Goal: Transaction & Acquisition: Purchase product/service

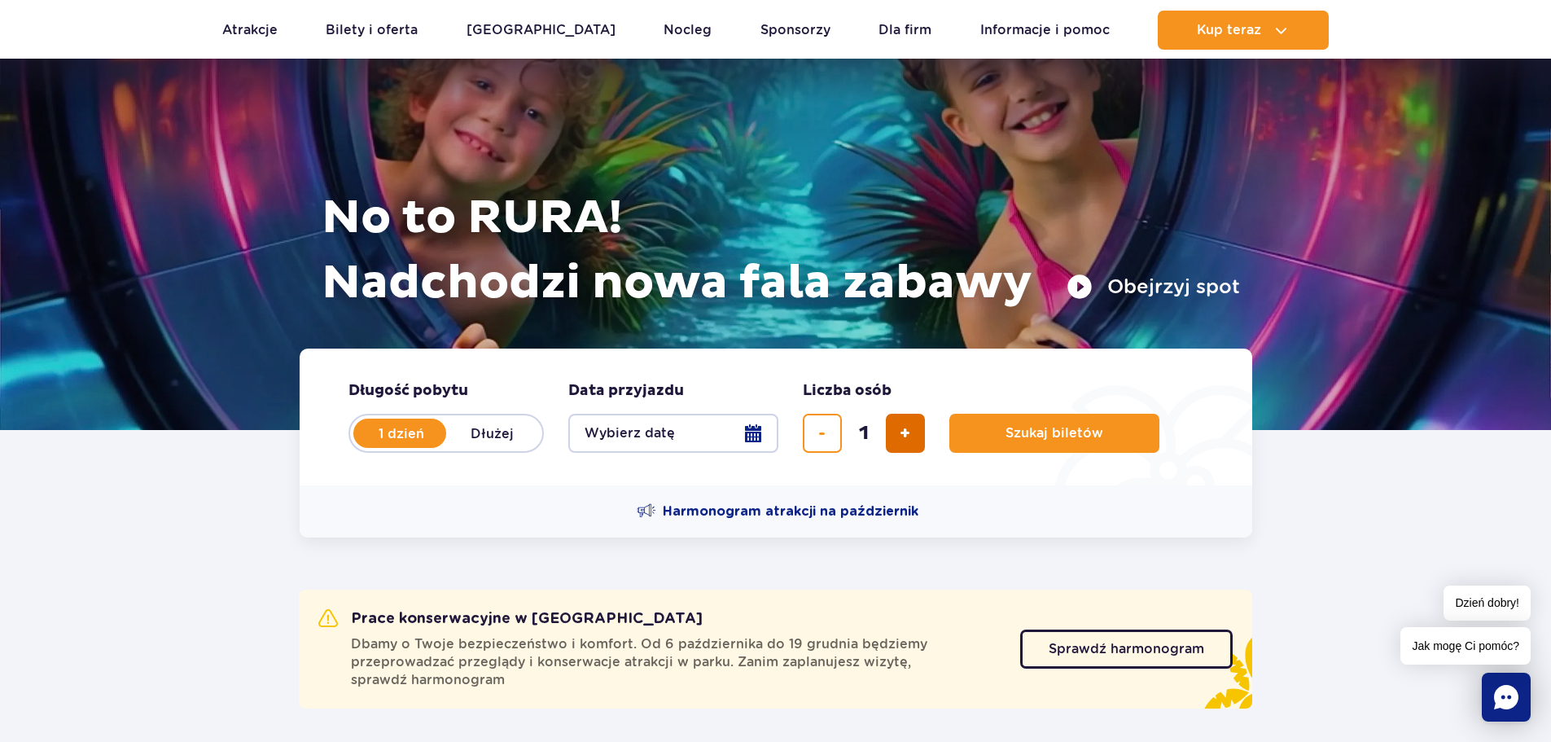
click at [906, 433] on span "dodaj bilet" at bounding box center [905, 433] width 11 height 0
type input "2"
click at [738, 436] on button "Wybierz datę" at bounding box center [673, 433] width 210 height 39
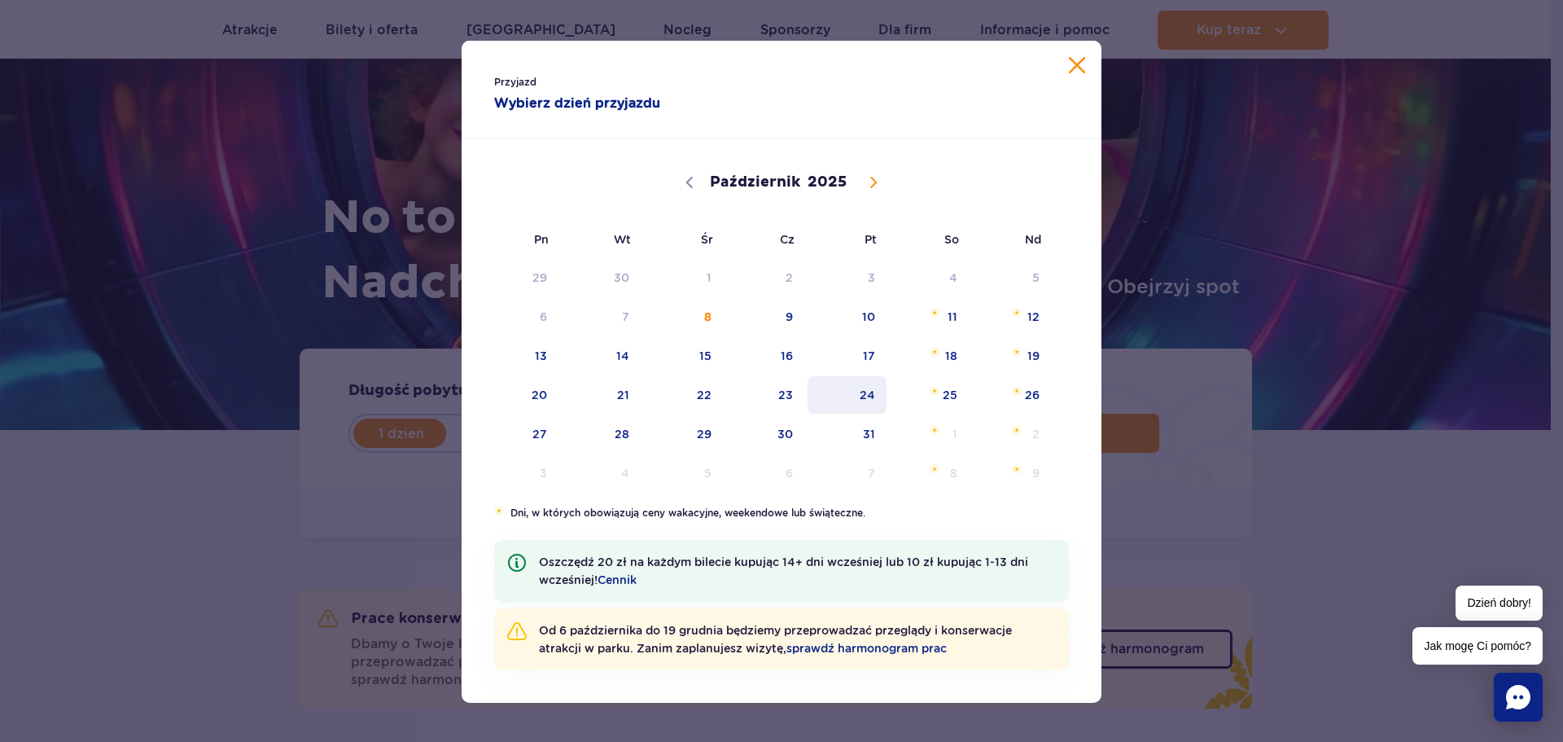
click at [854, 399] on span "24" at bounding box center [847, 394] width 82 height 37
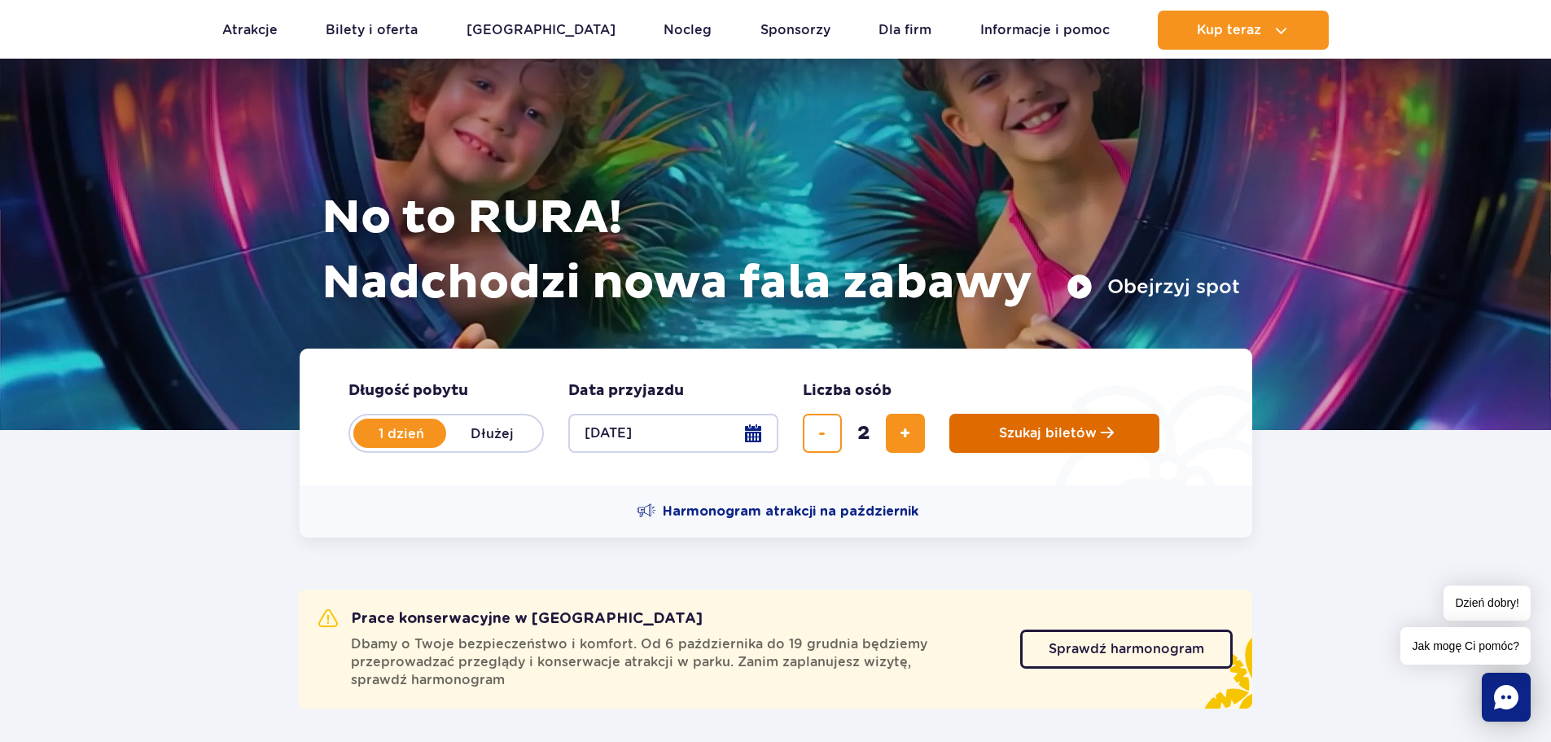
click at [1082, 430] on span "Szukaj biletów" at bounding box center [1048, 433] width 98 height 15
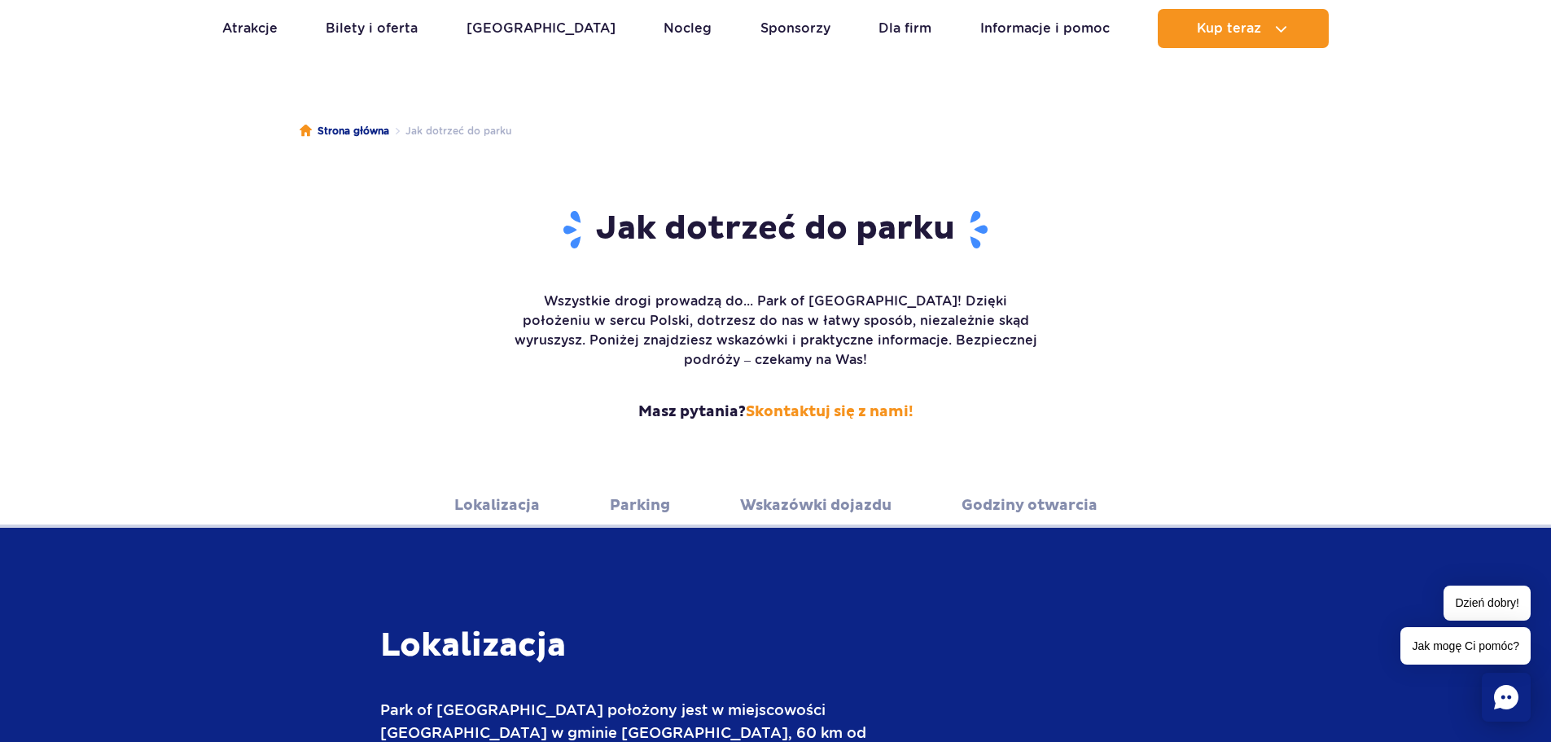
scroll to position [81, 0]
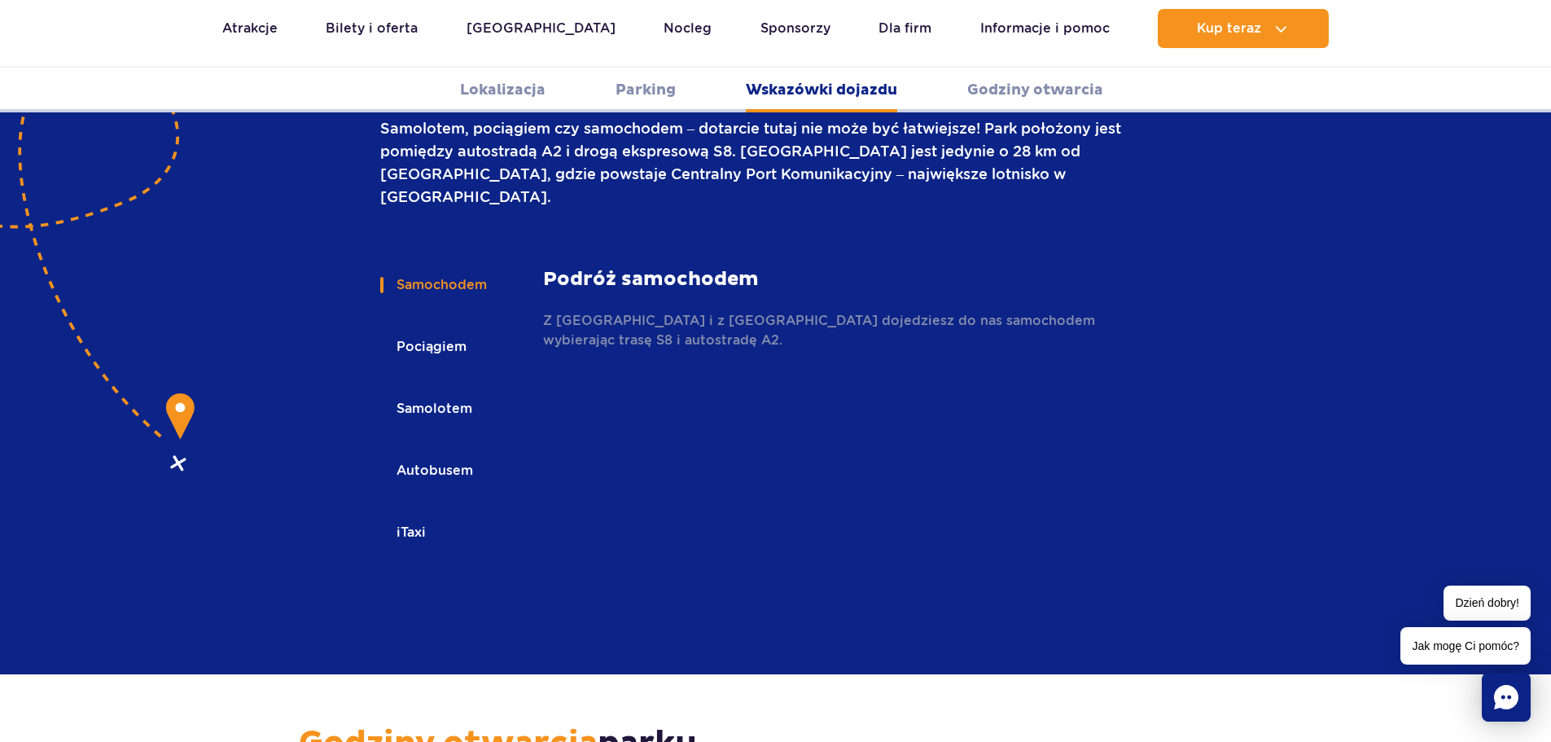
scroll to position [2198, 0]
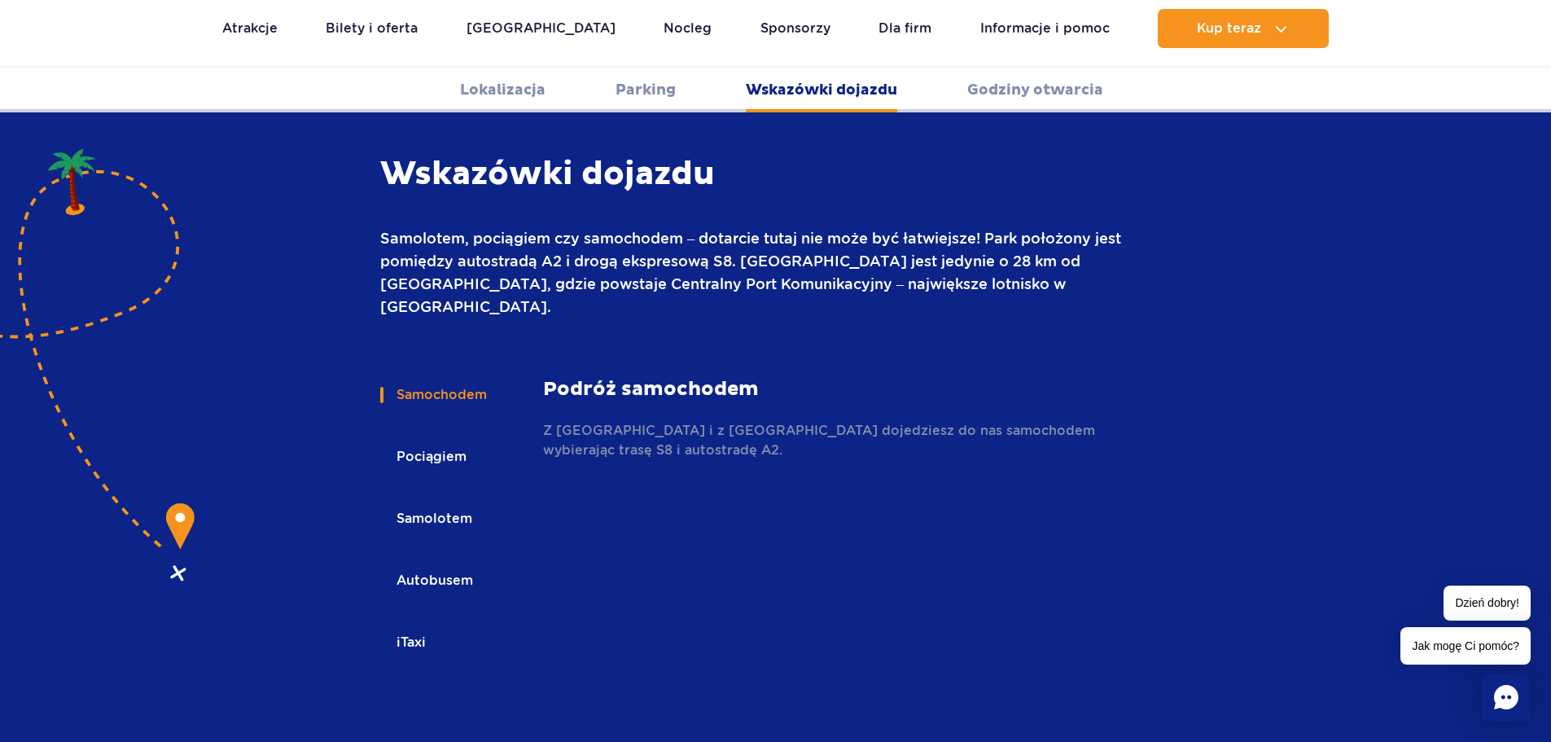
click at [440, 563] on button "Autobusem" at bounding box center [433, 581] width 107 height 36
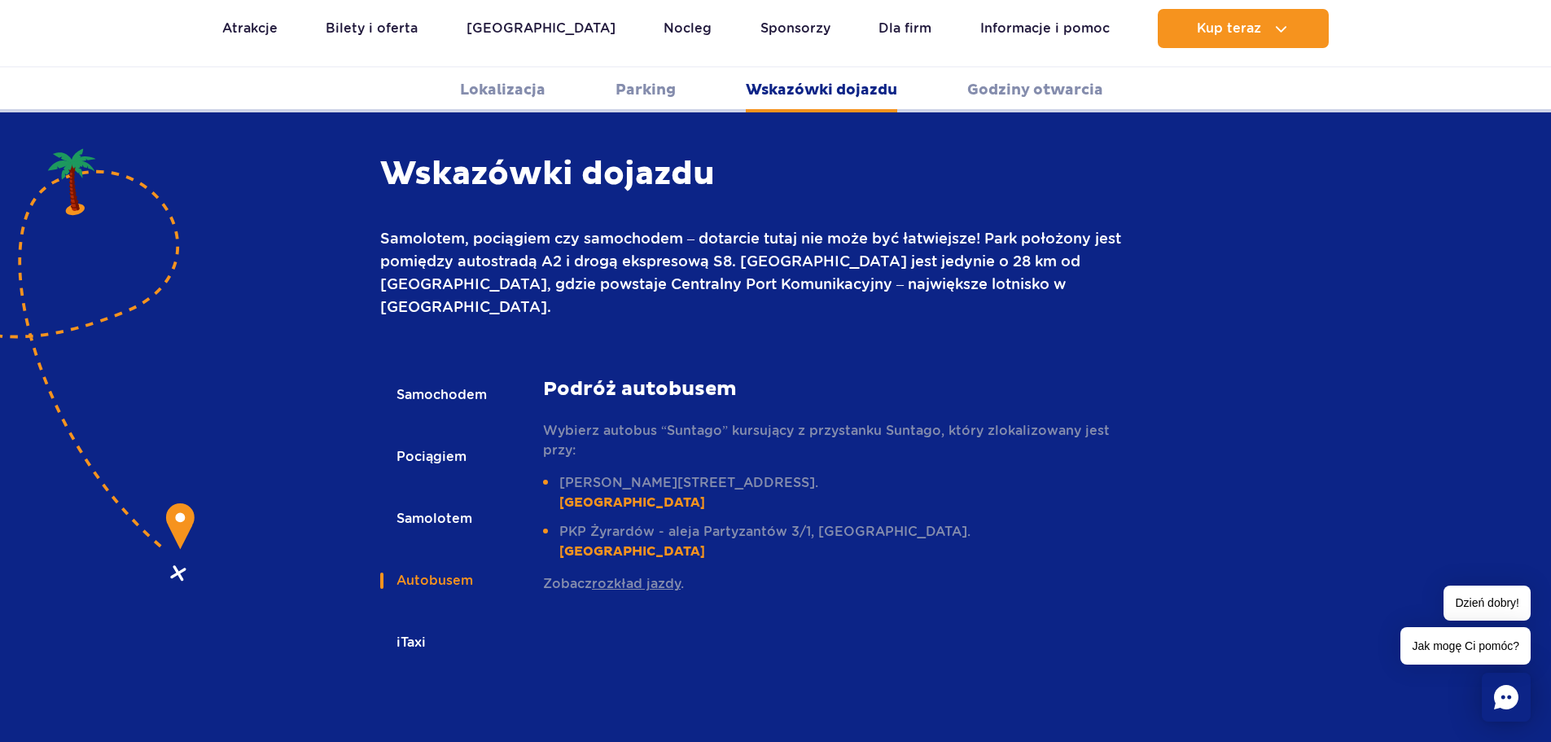
click at [648, 576] on link "rozkład jazdy" at bounding box center [636, 583] width 89 height 15
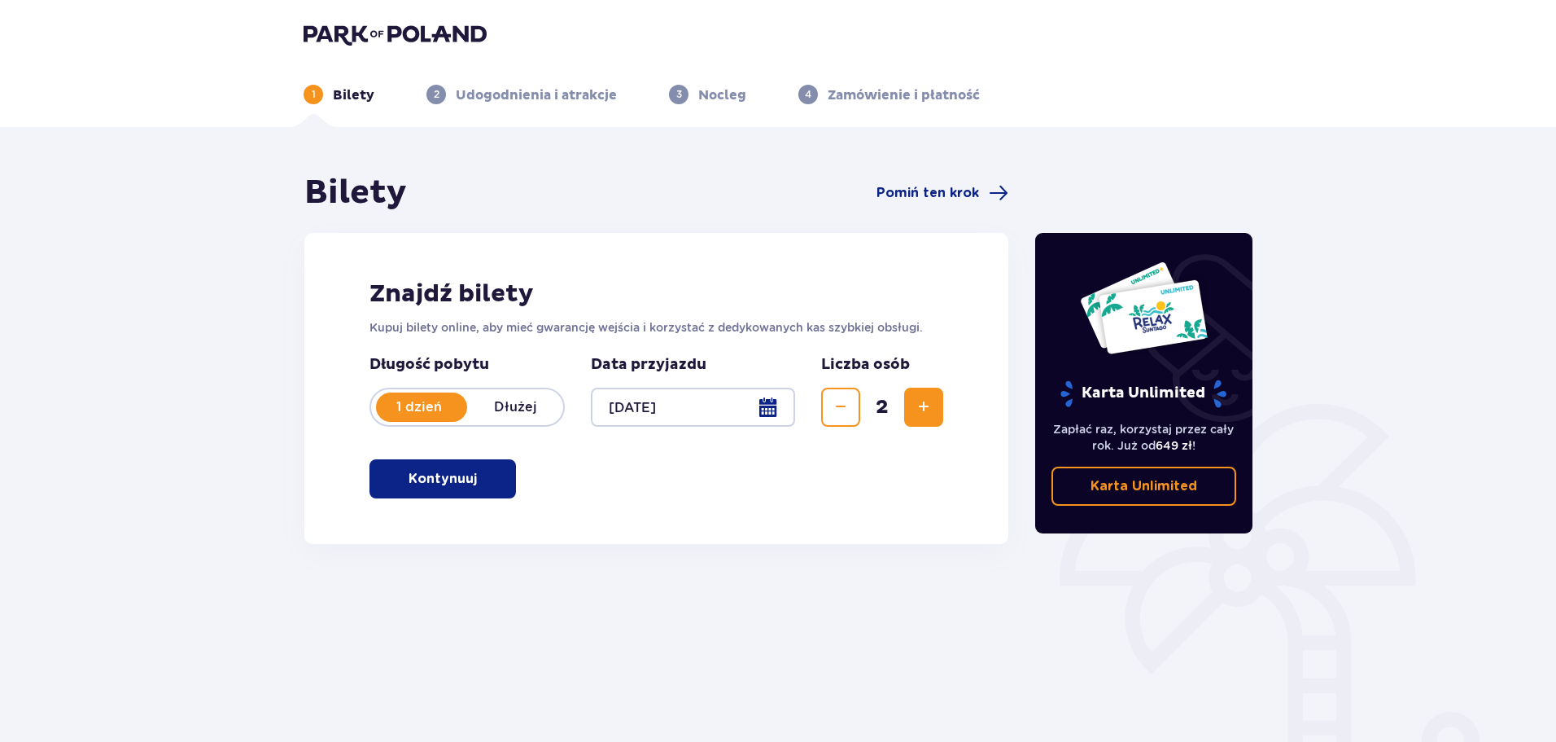
click at [444, 486] on p "Kontynuuj" at bounding box center [443, 479] width 68 height 18
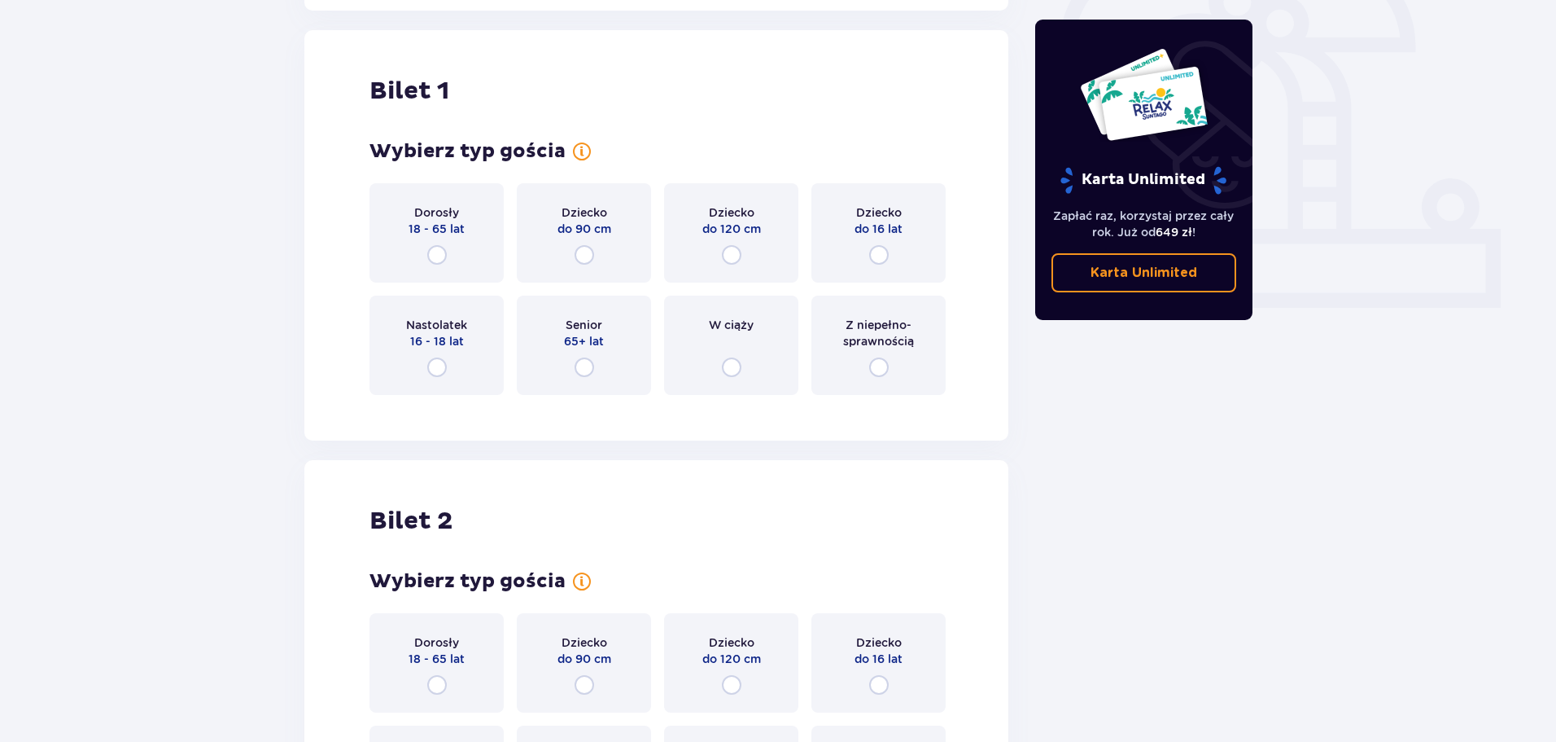
scroll to position [544, 0]
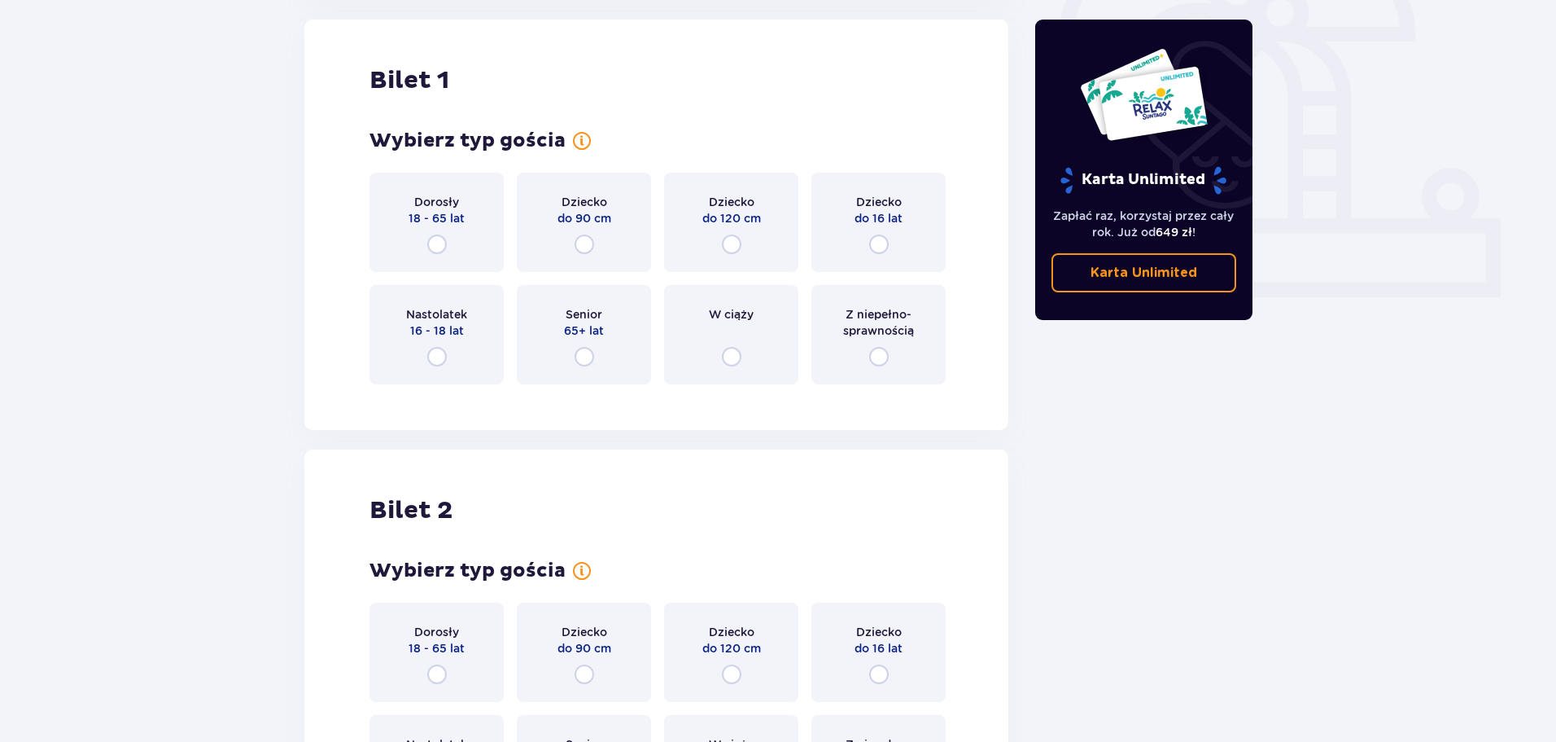
click at [428, 229] on div "Dorosły 18 - 65 lat" at bounding box center [437, 222] width 134 height 99
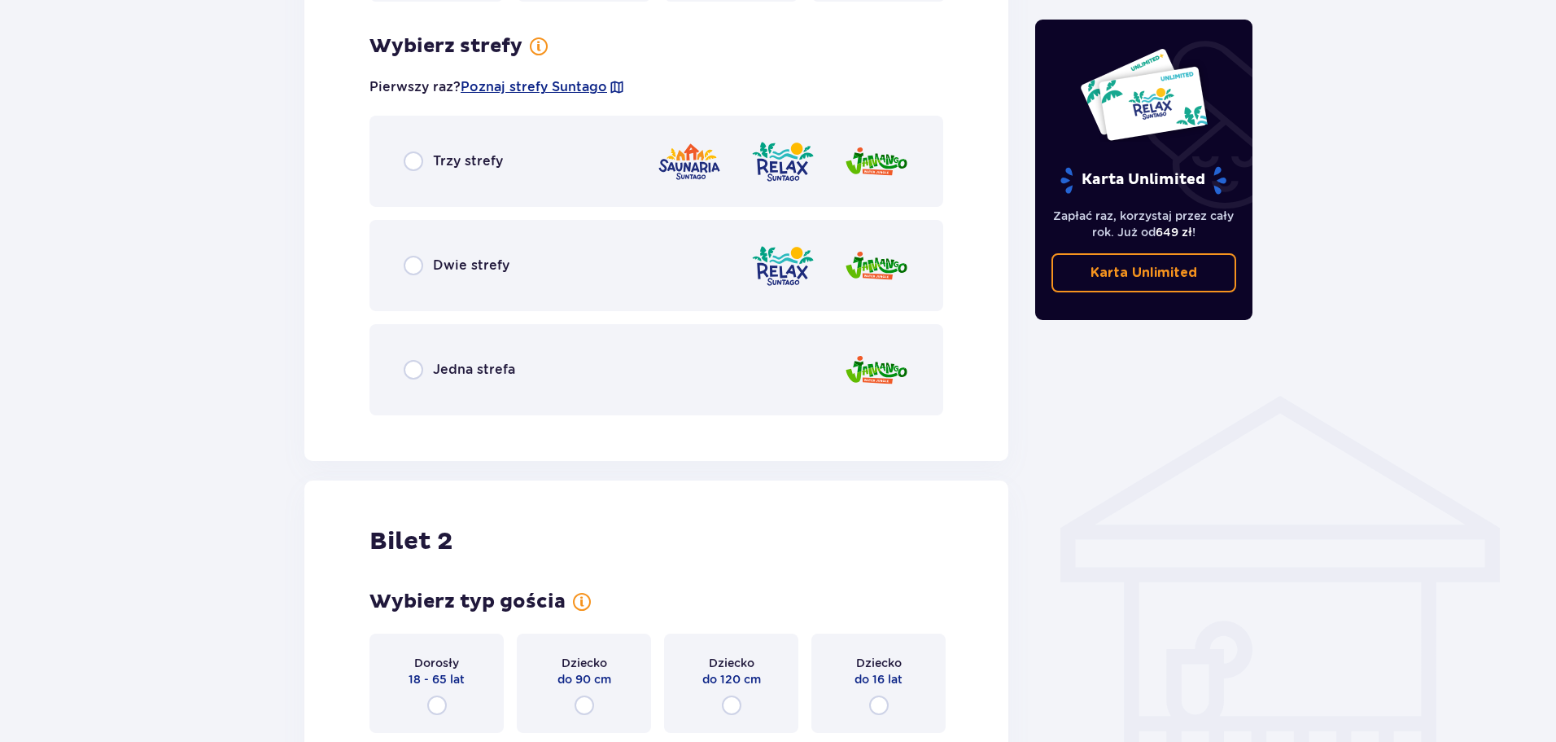
scroll to position [941, 0]
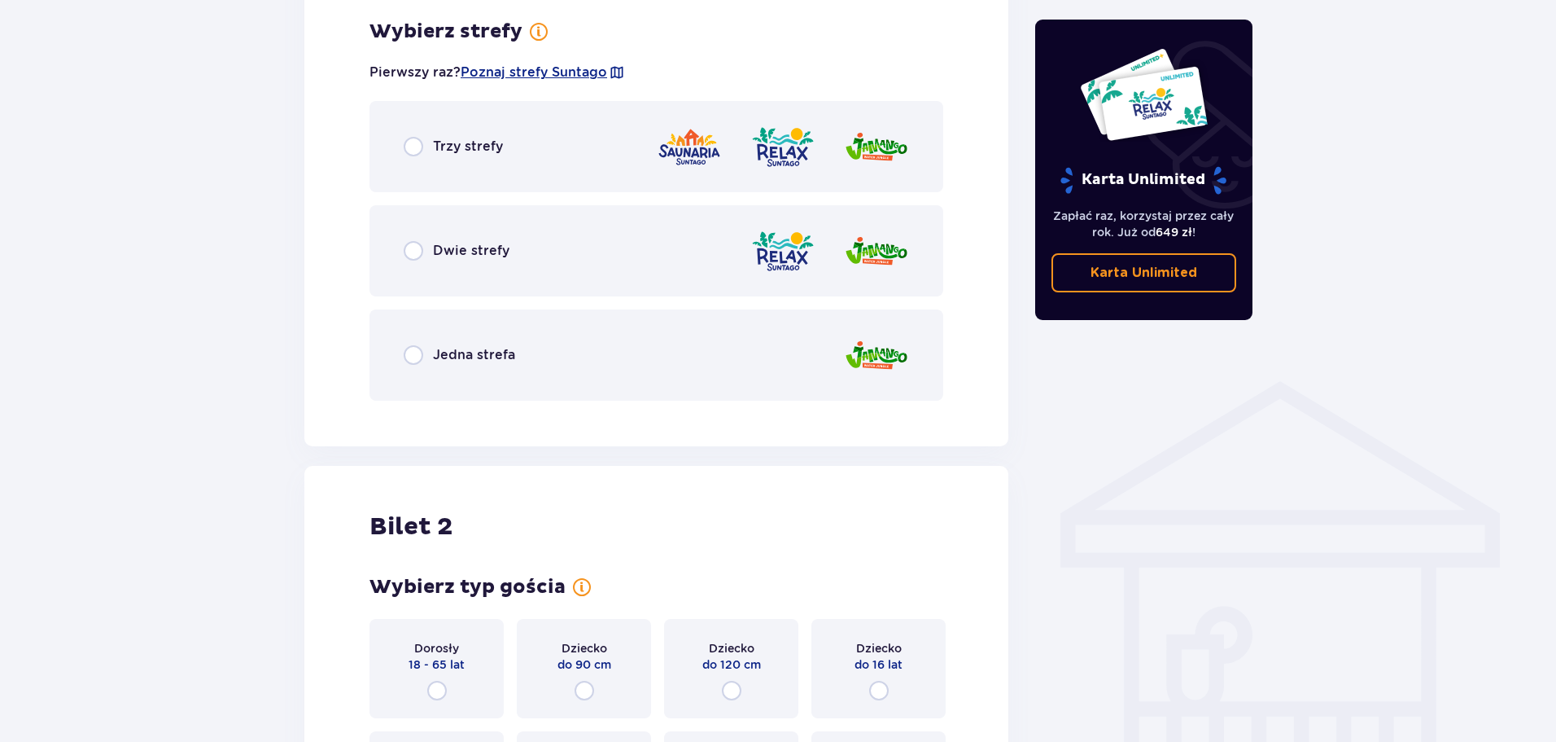
click at [415, 250] on input "radio" at bounding box center [414, 251] width 20 height 20
radio input "true"
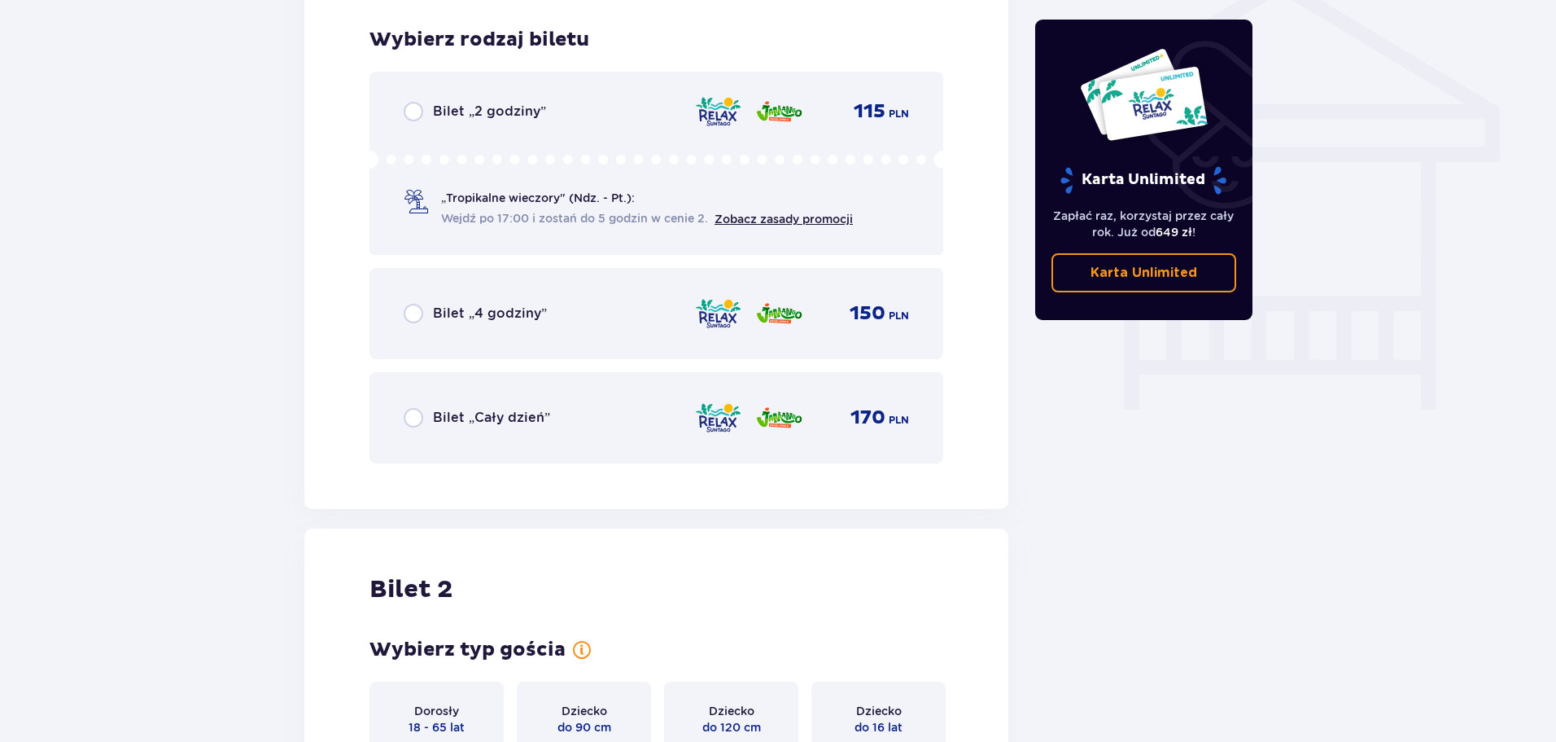
scroll to position [1355, 0]
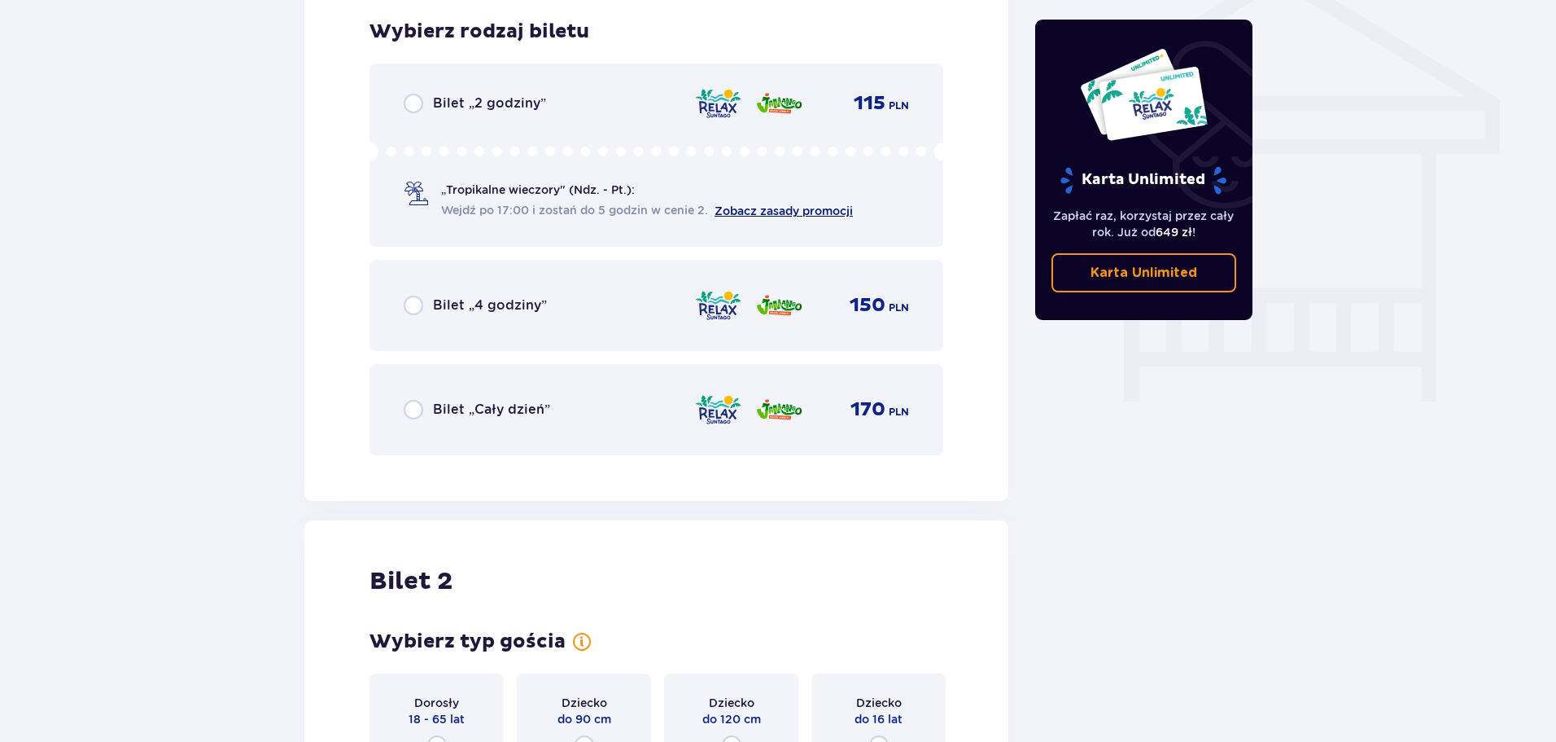
click at [764, 212] on link "Zobacz zasady promocji" at bounding box center [784, 210] width 138 height 13
click at [409, 107] on input "radio" at bounding box center [414, 104] width 20 height 20
radio input "true"
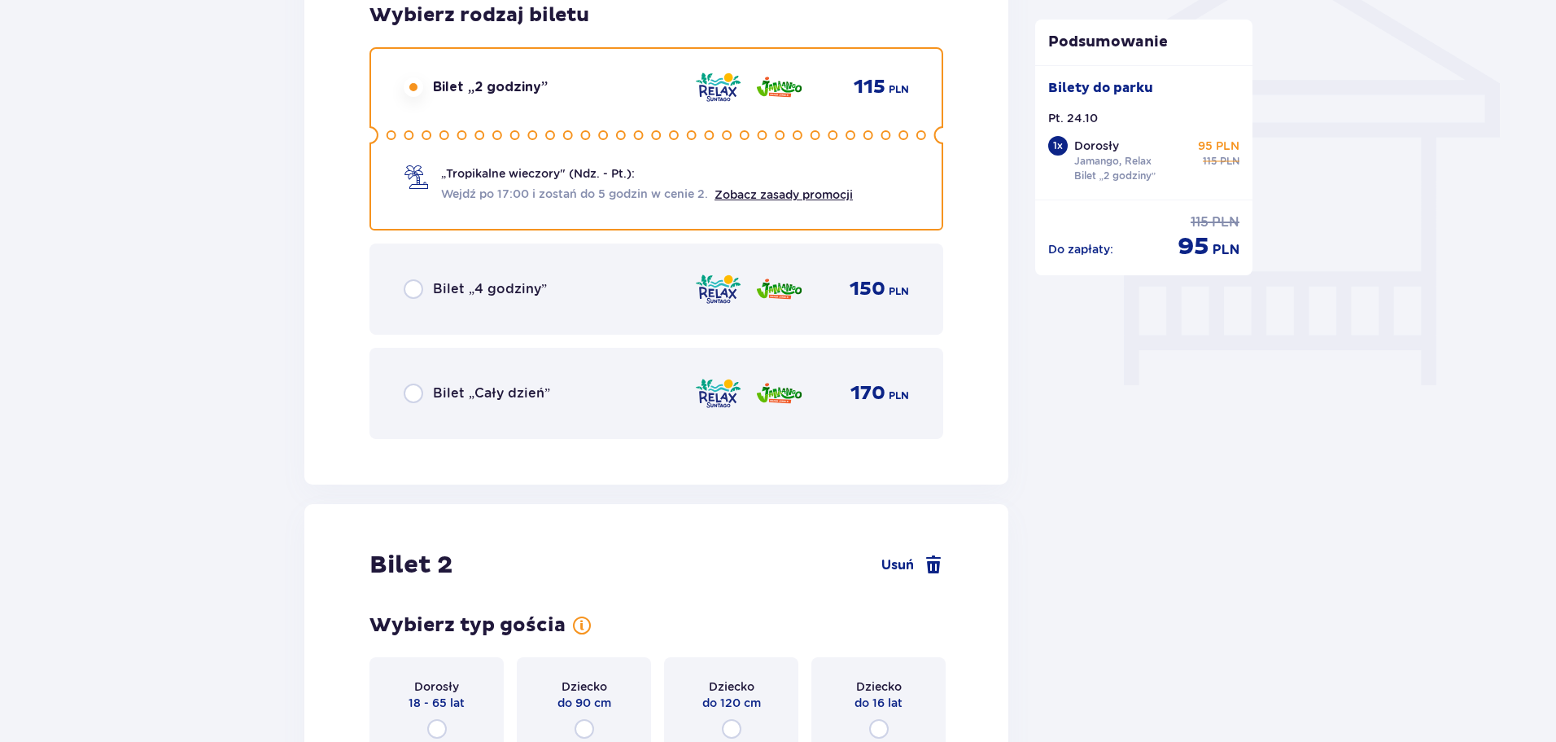
scroll to position [1312, 0]
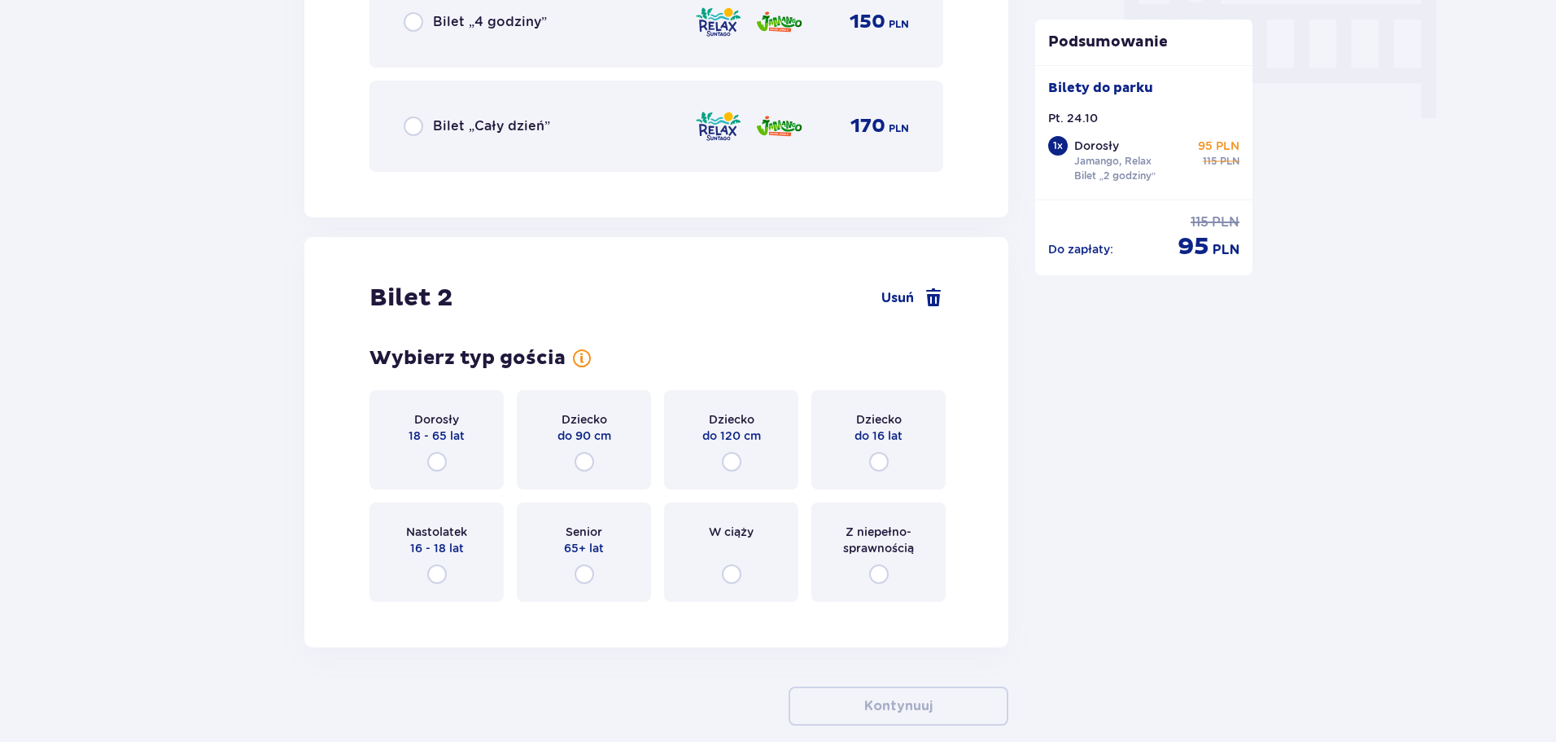
click at [459, 457] on div "Dorosły 18 - 65 lat" at bounding box center [437, 439] width 134 height 99
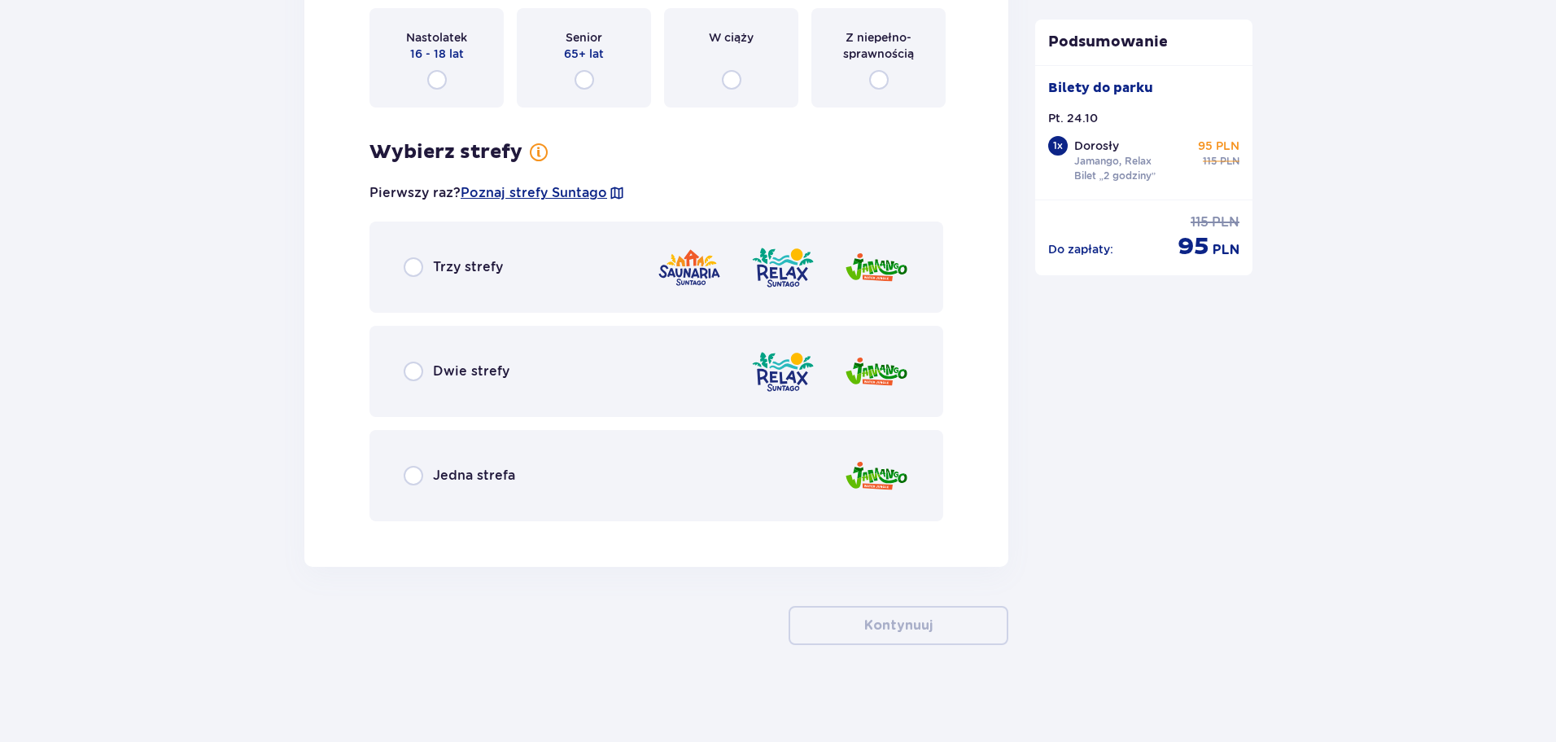
scroll to position [2133, 0]
click at [420, 263] on input "radio" at bounding box center [414, 266] width 20 height 20
radio input "true"
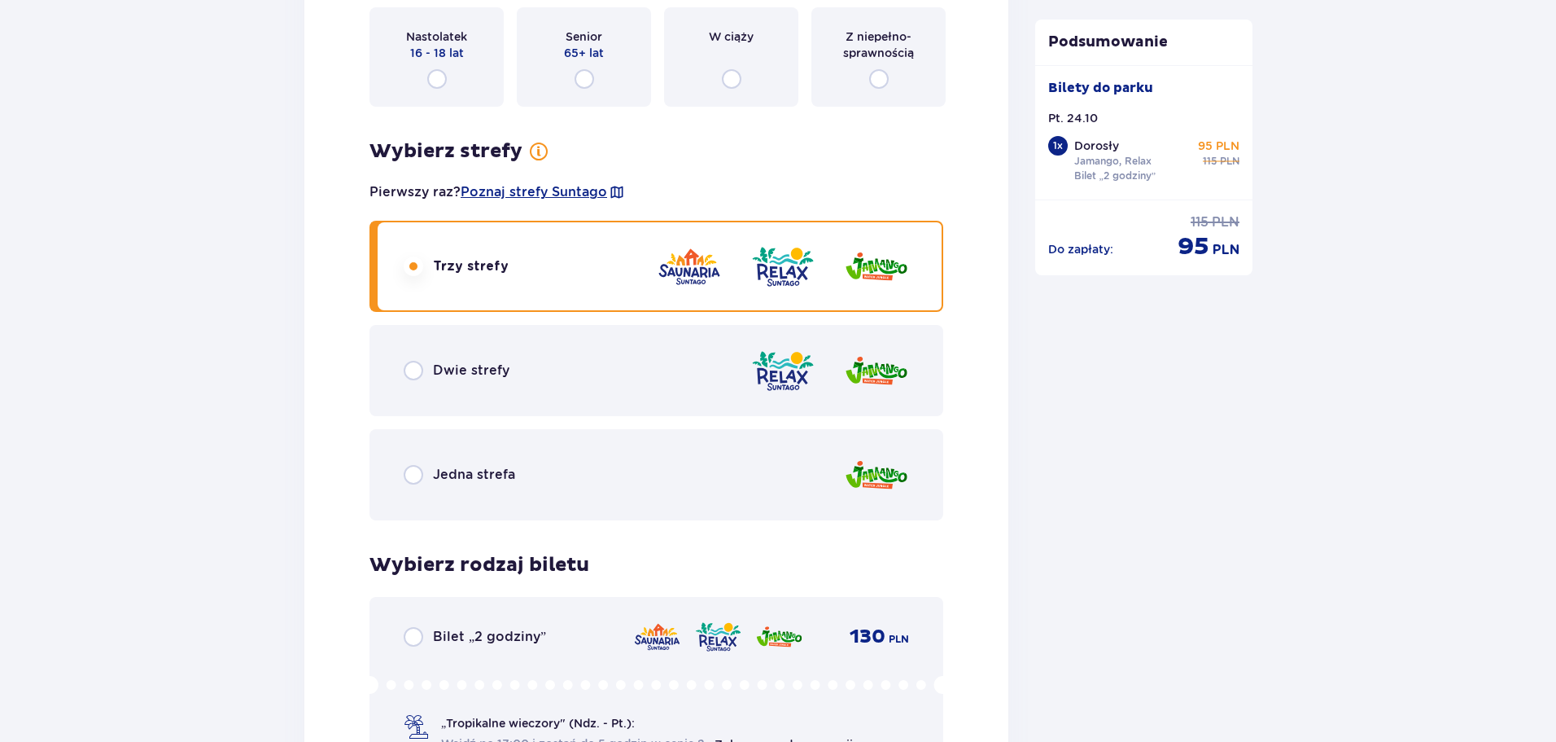
click at [410, 268] on div "Trzy strefy Dwie strefy Jedna strefa" at bounding box center [657, 371] width 574 height 300
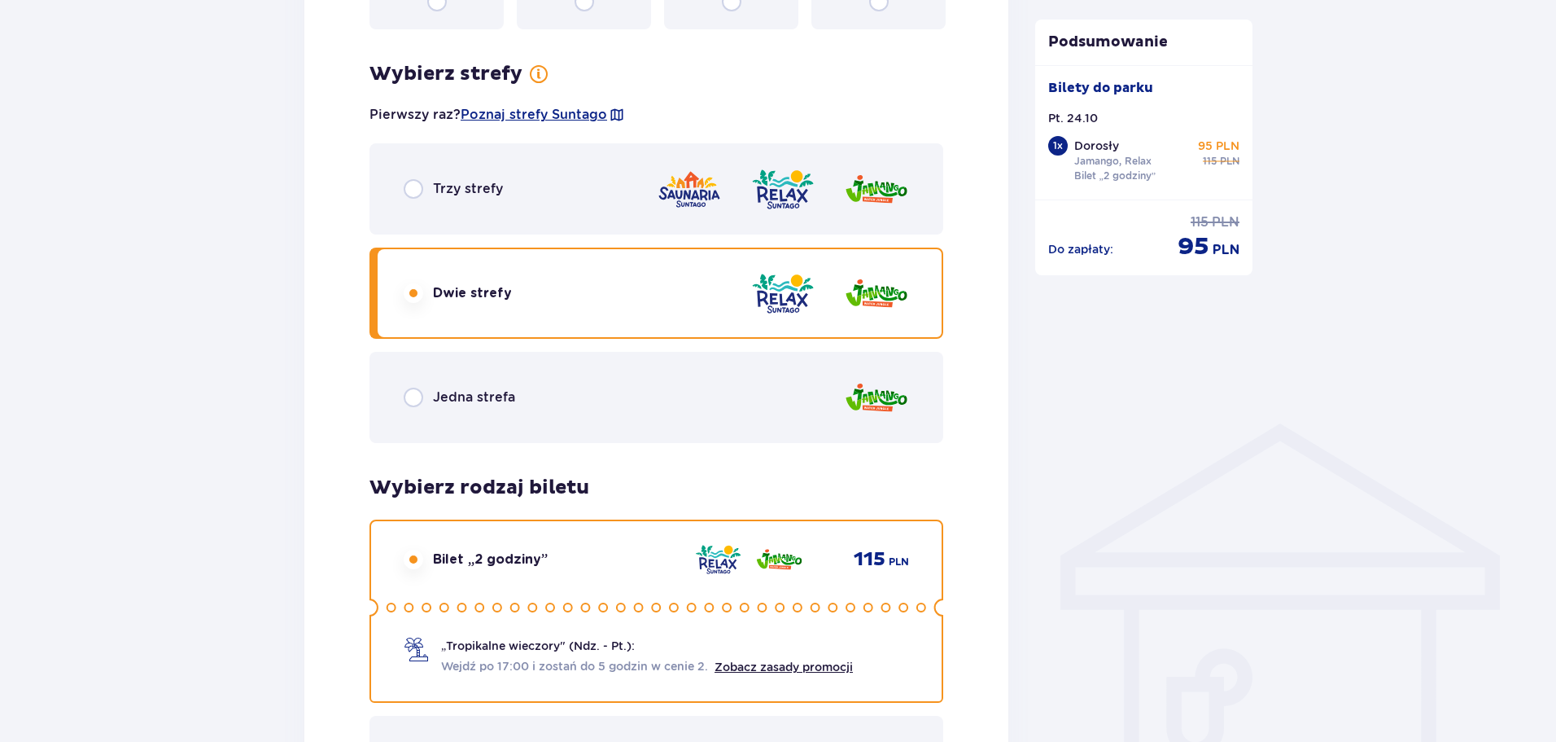
scroll to position [891, 0]
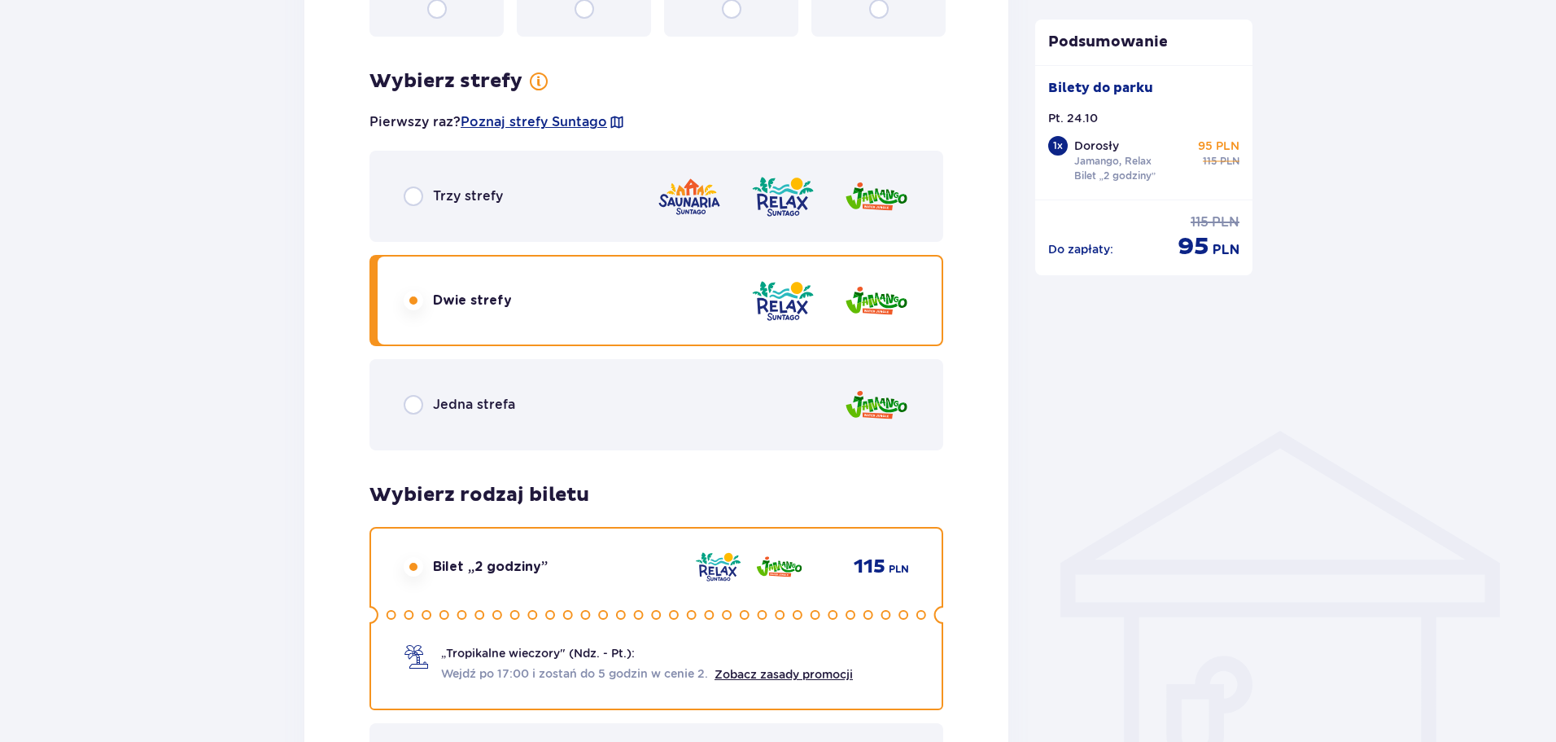
click at [409, 198] on input "radio" at bounding box center [414, 196] width 20 height 20
radio input "true"
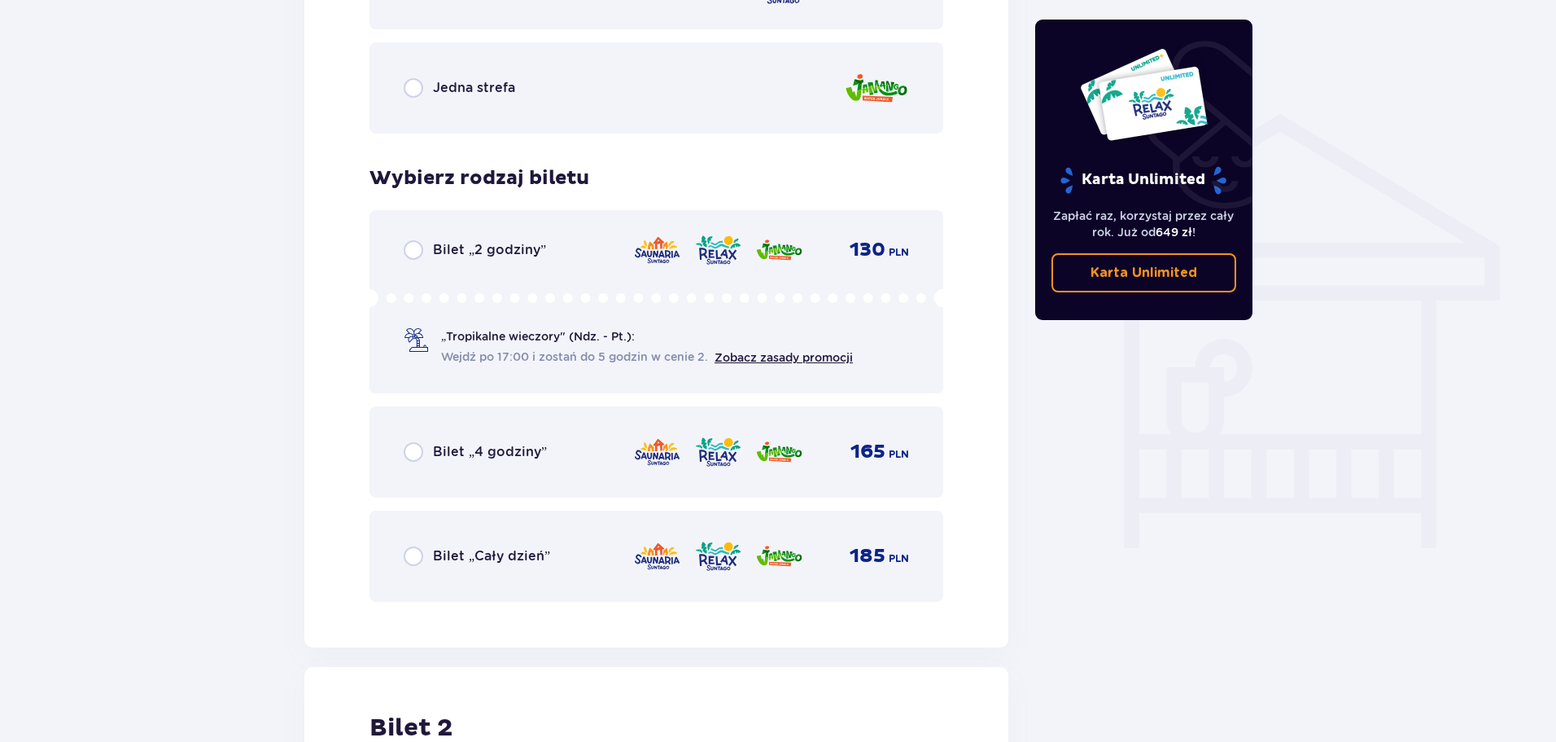
scroll to position [1217, 0]
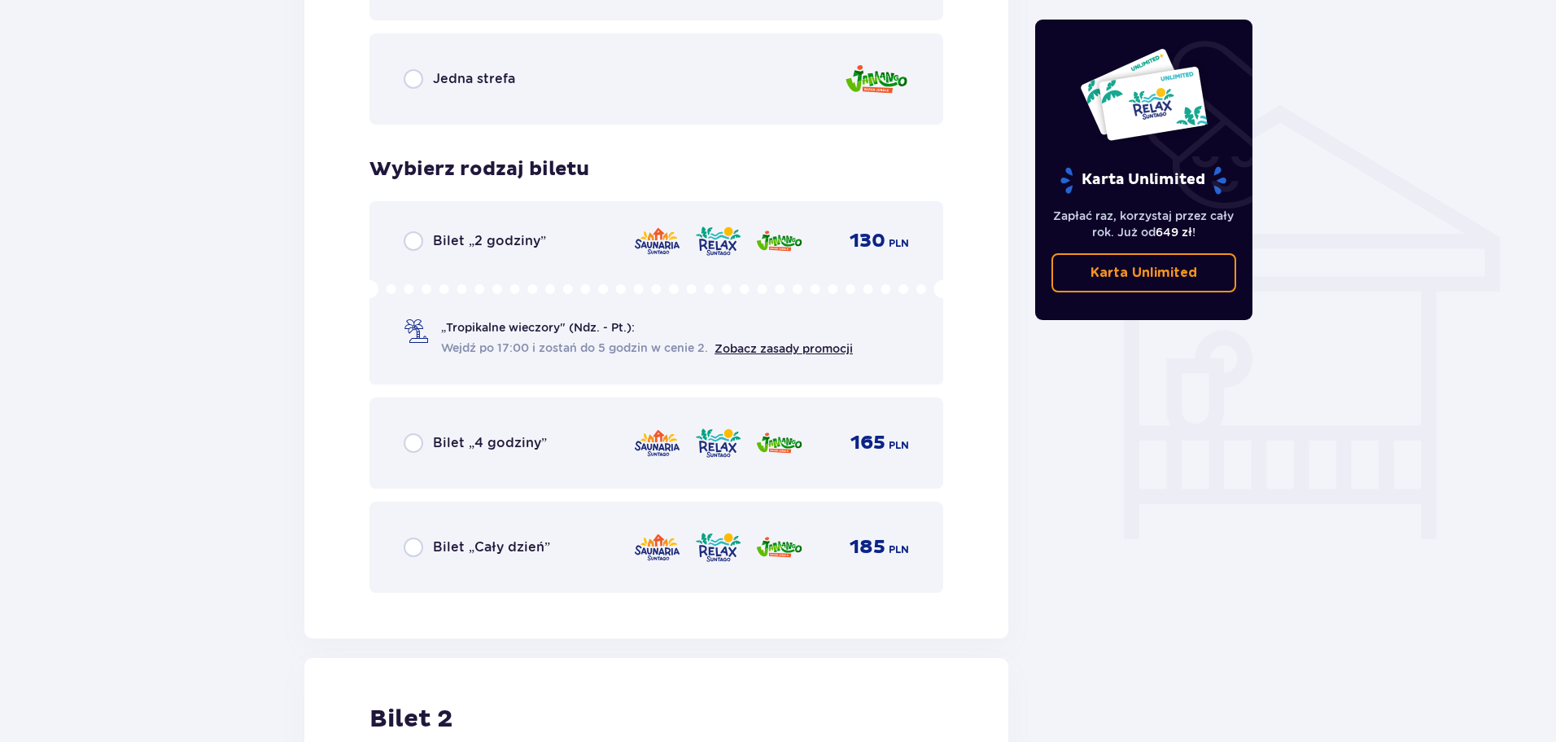
click at [412, 243] on input "radio" at bounding box center [414, 241] width 20 height 20
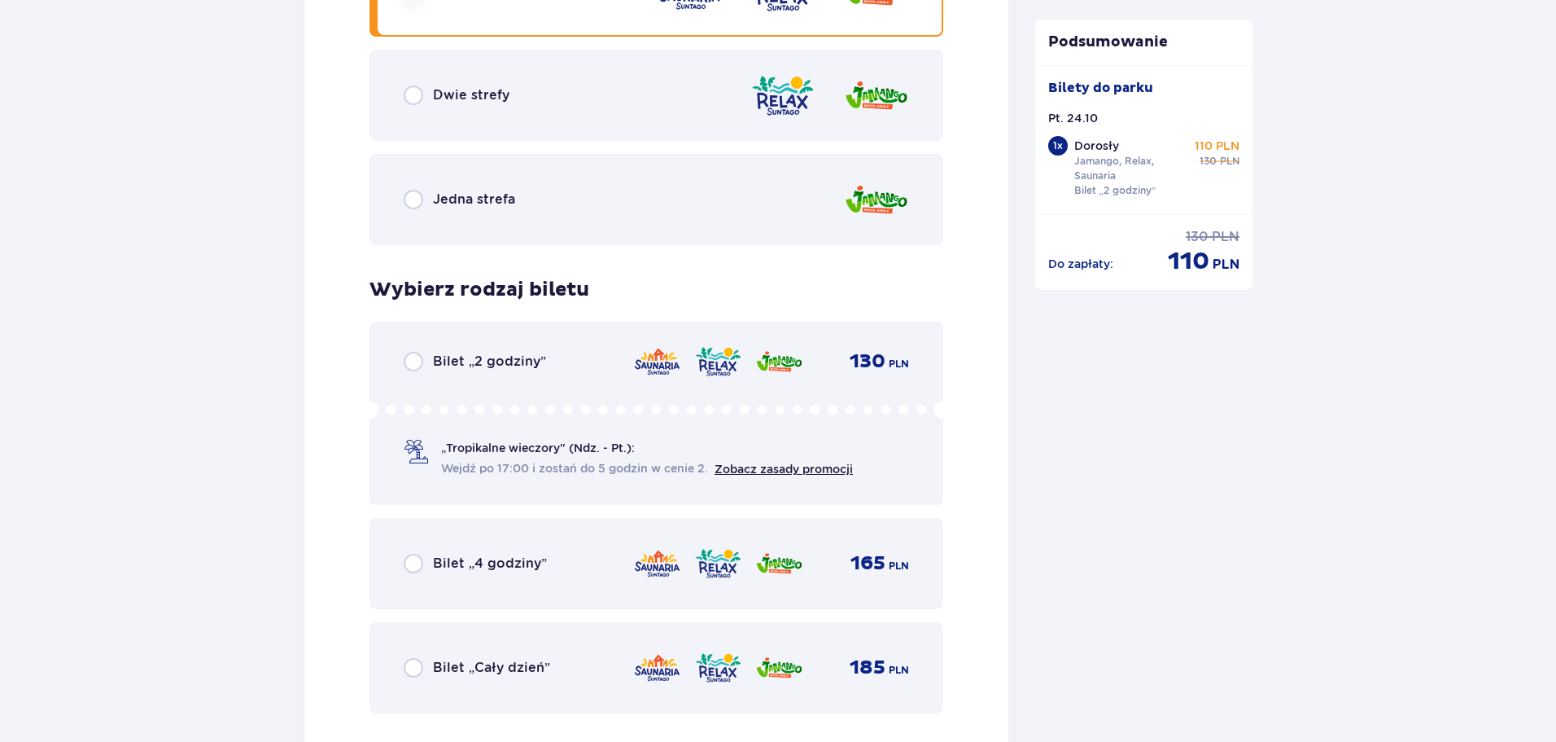
scroll to position [2425, 0]
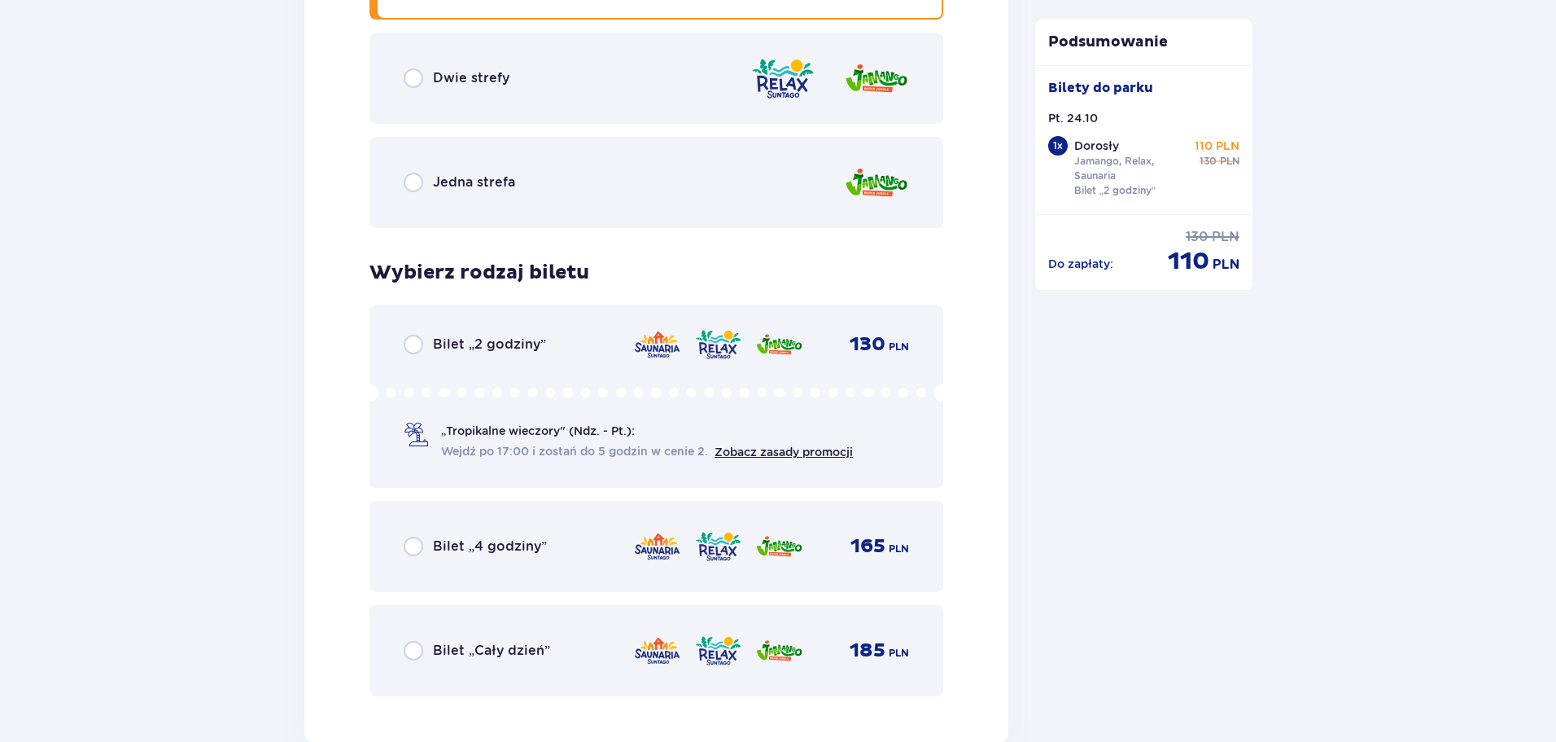
click at [423, 339] on div "Bilet „2 godziny”" at bounding box center [475, 345] width 142 height 20
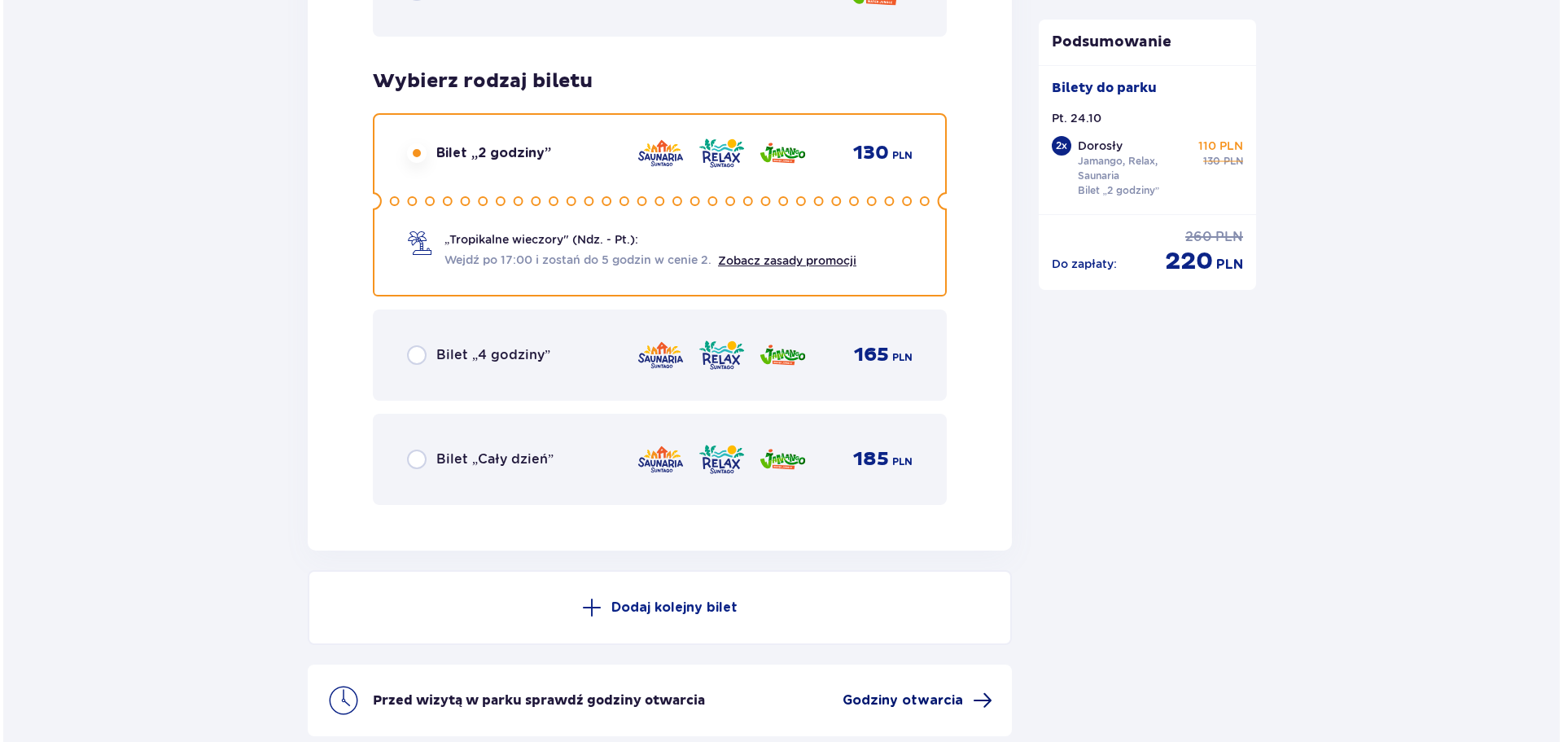
scroll to position [2767, 0]
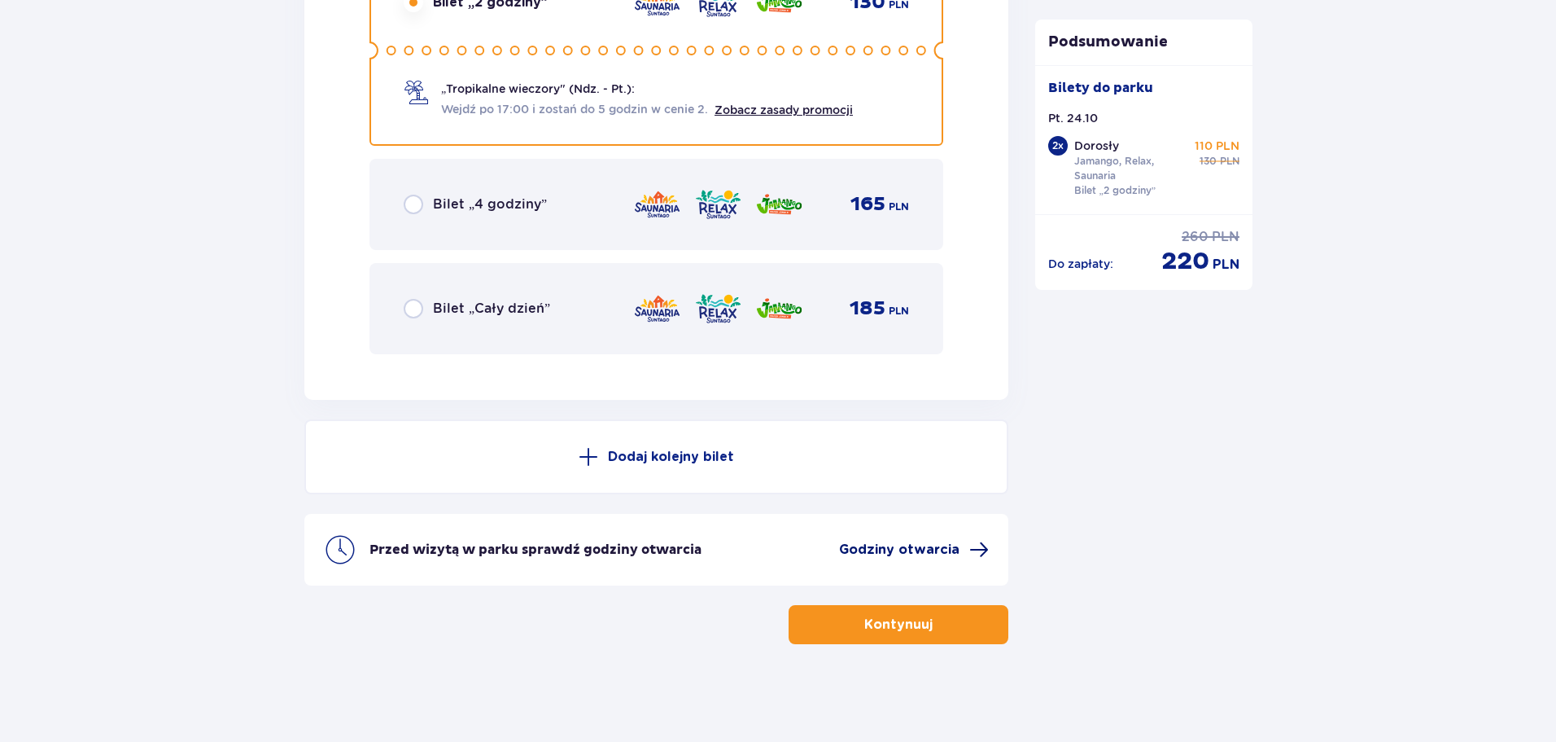
click at [934, 554] on span "Godziny otwarcia" at bounding box center [899, 550] width 120 height 18
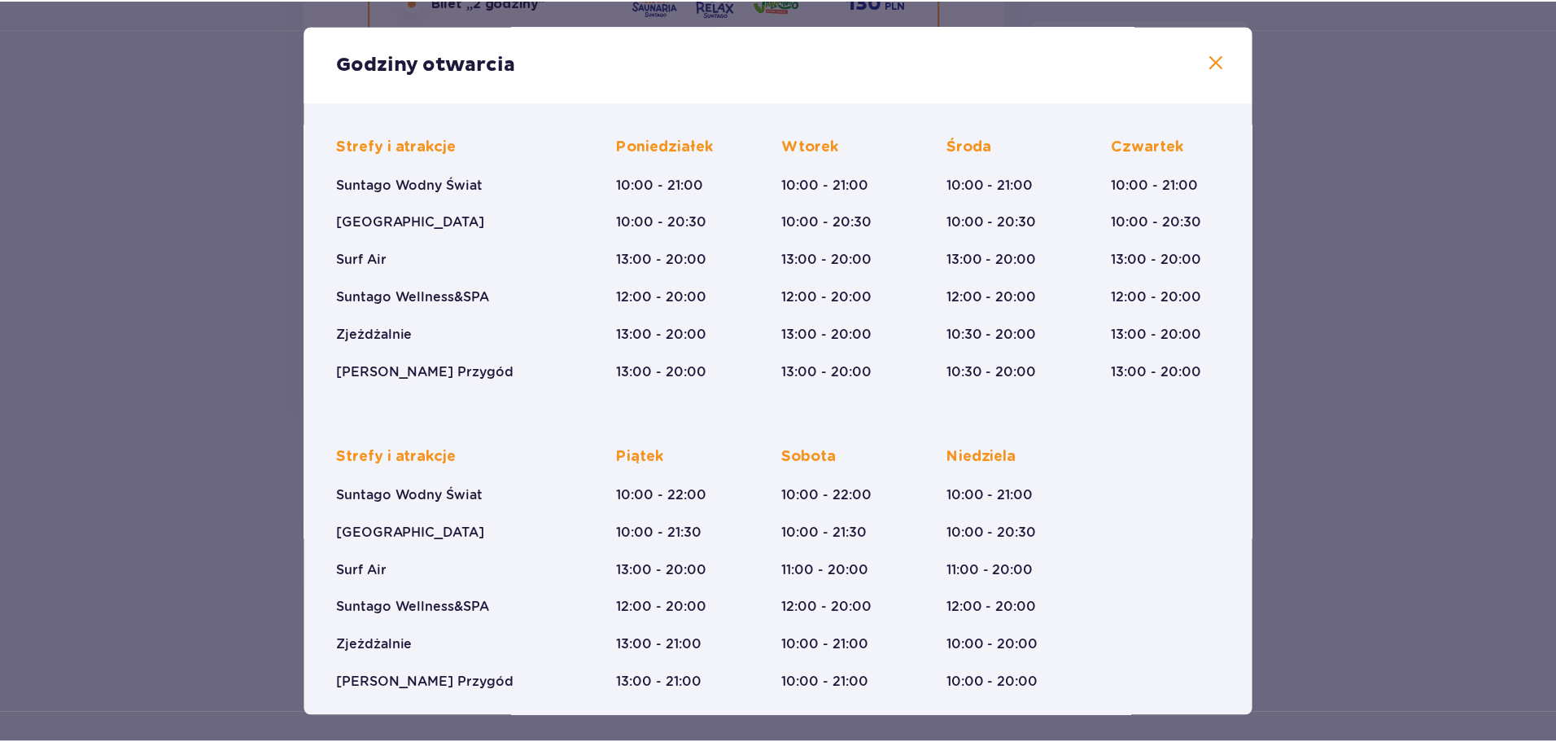
scroll to position [120, 0]
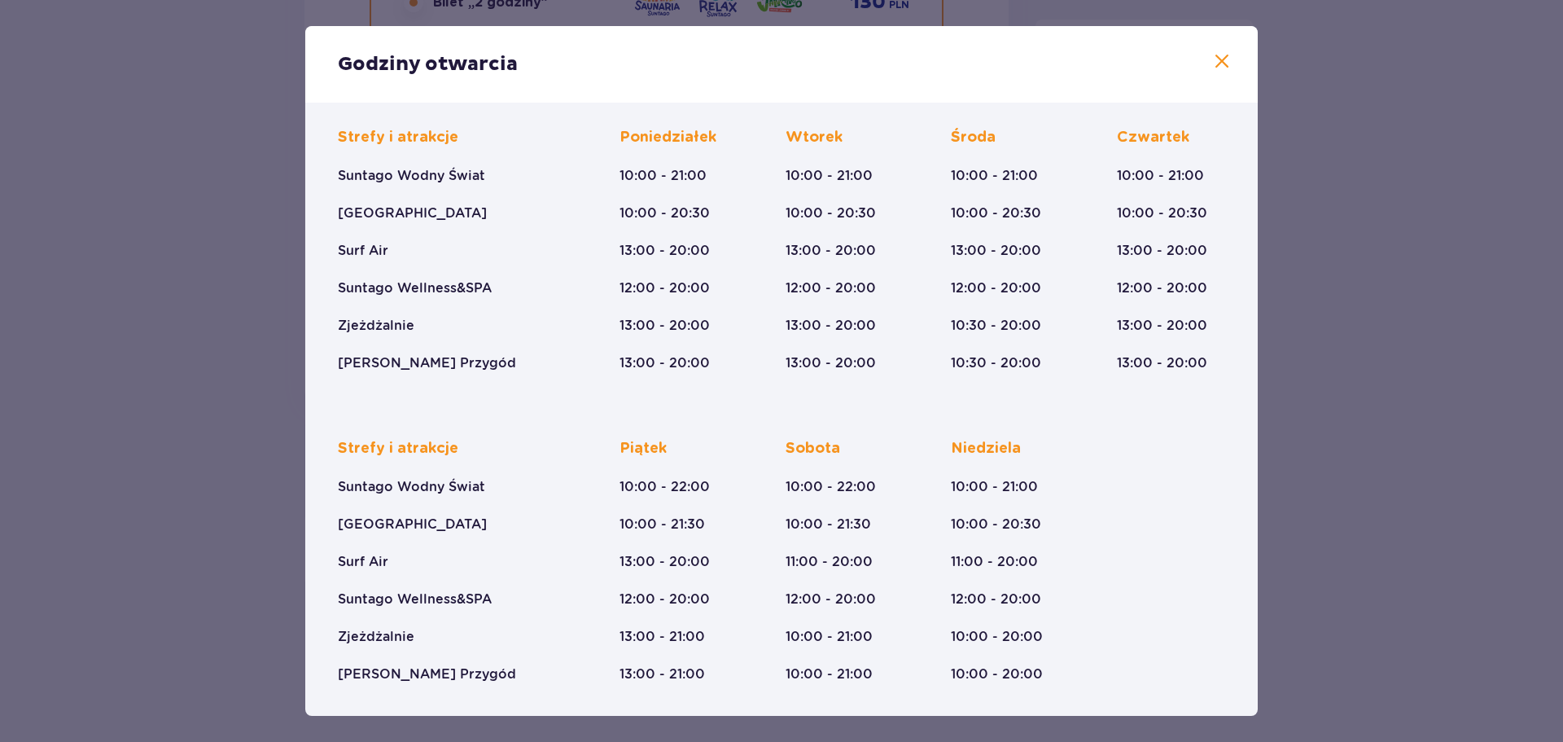
click at [1212, 63] on span at bounding box center [1222, 62] width 20 height 20
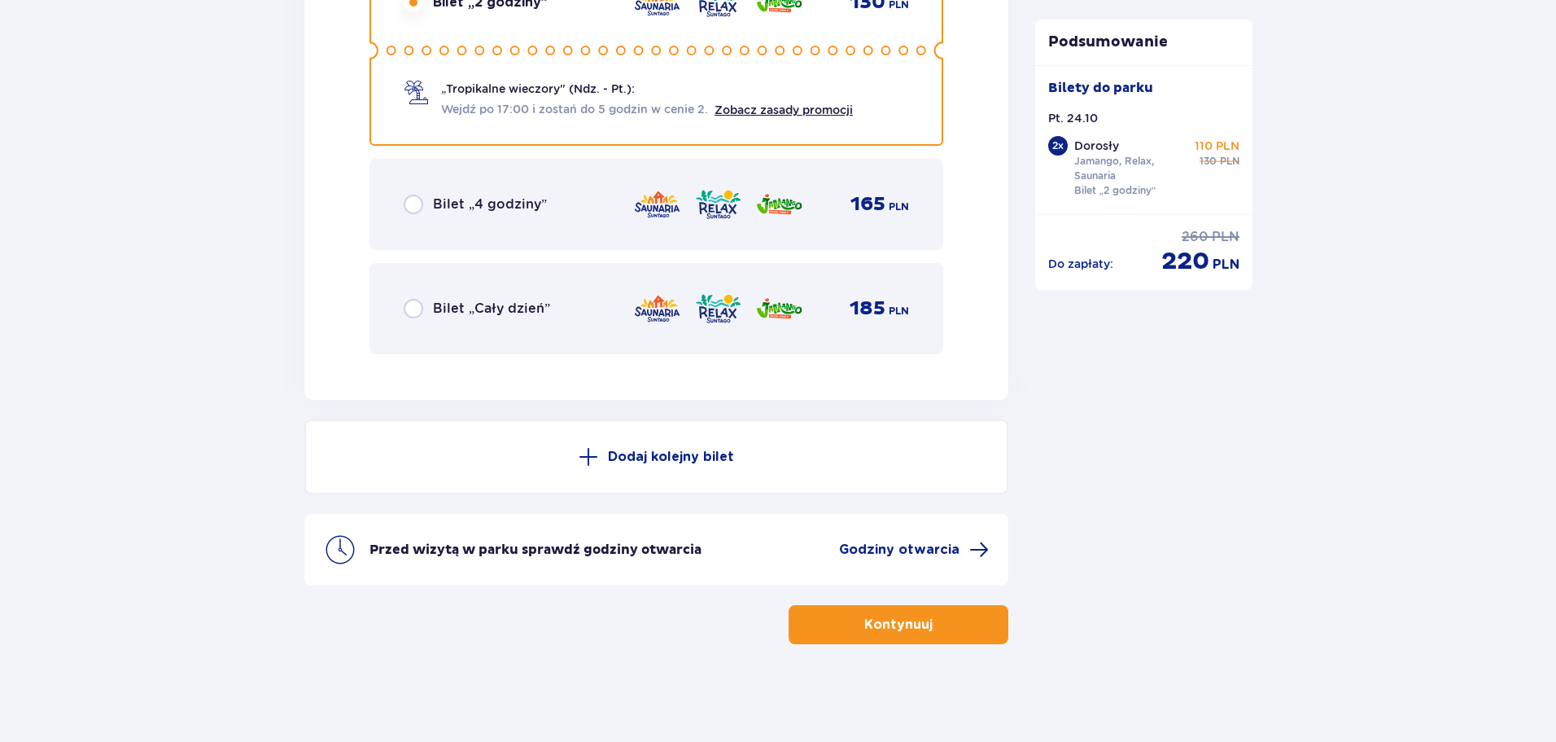
click at [907, 635] on button "Kontynuuj" at bounding box center [899, 624] width 220 height 39
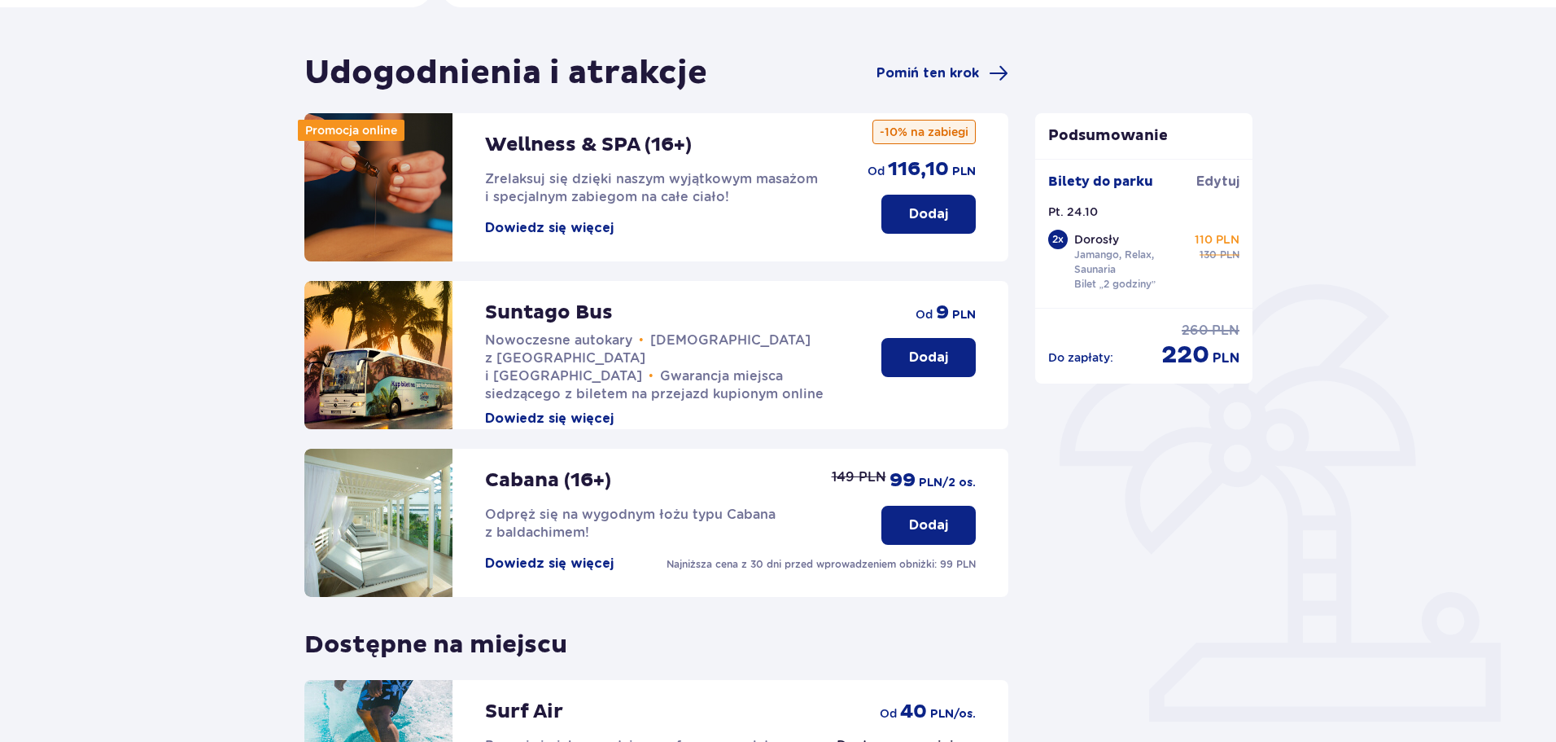
scroll to position [362, 0]
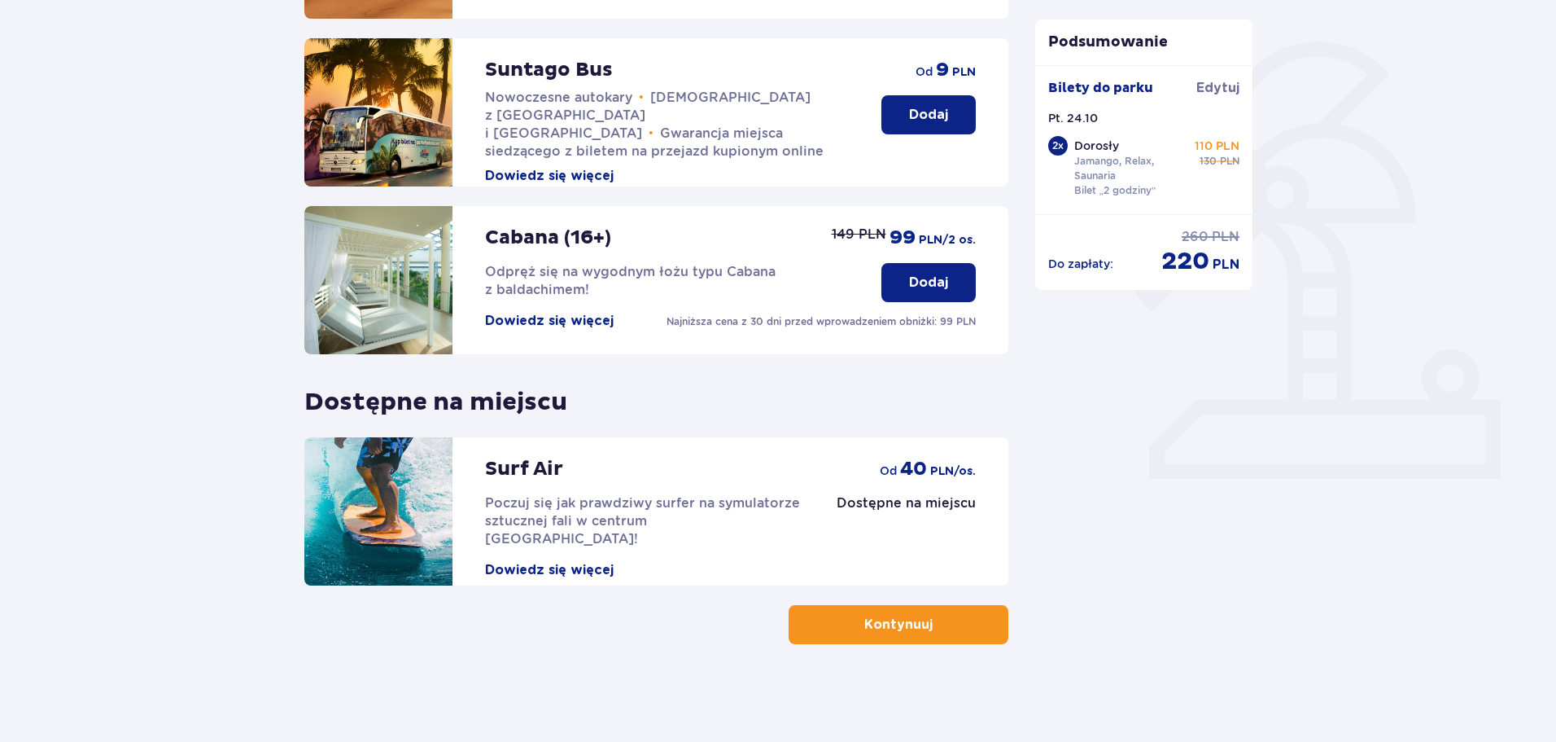
click at [901, 640] on button "Kontynuuj" at bounding box center [899, 624] width 220 height 39
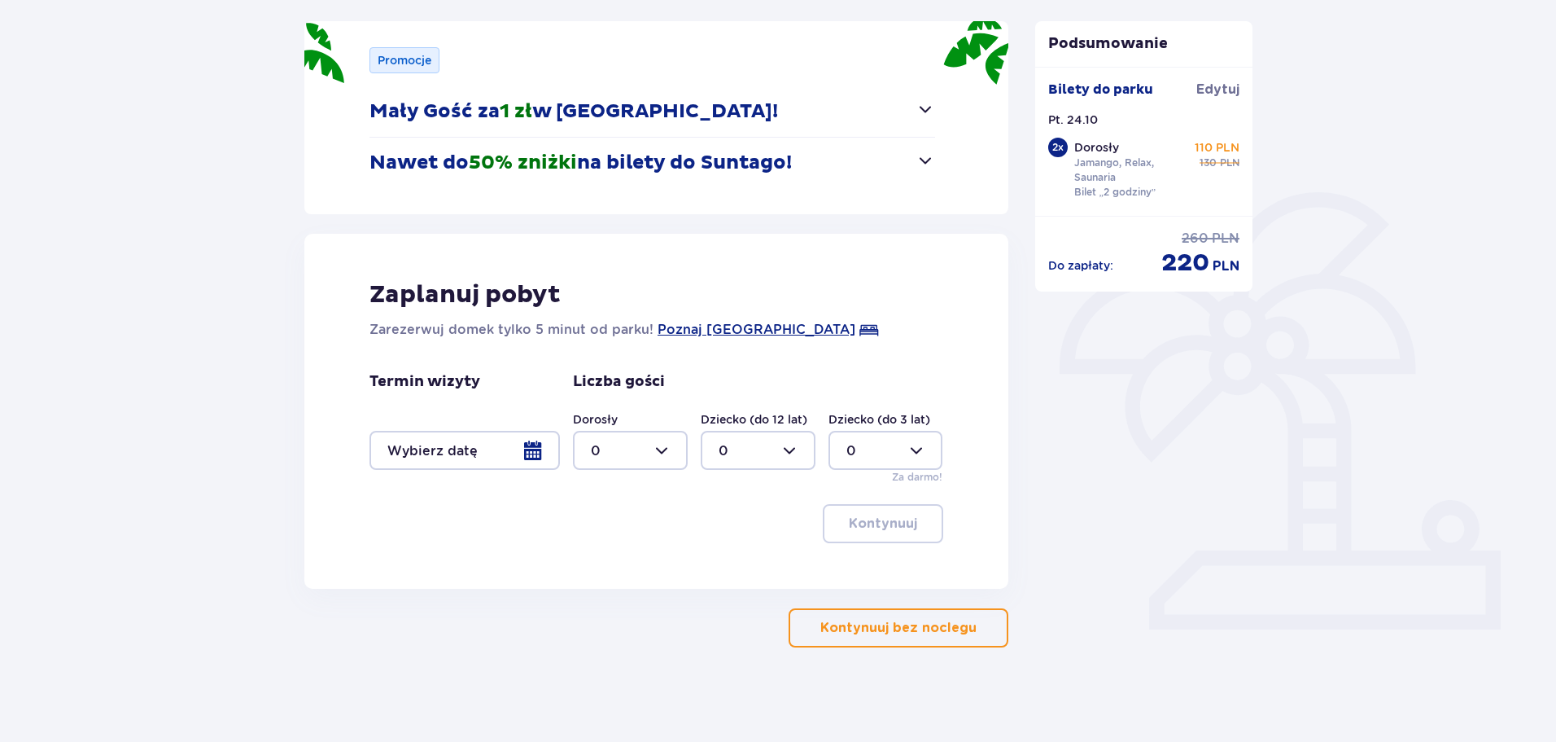
scroll to position [215, 0]
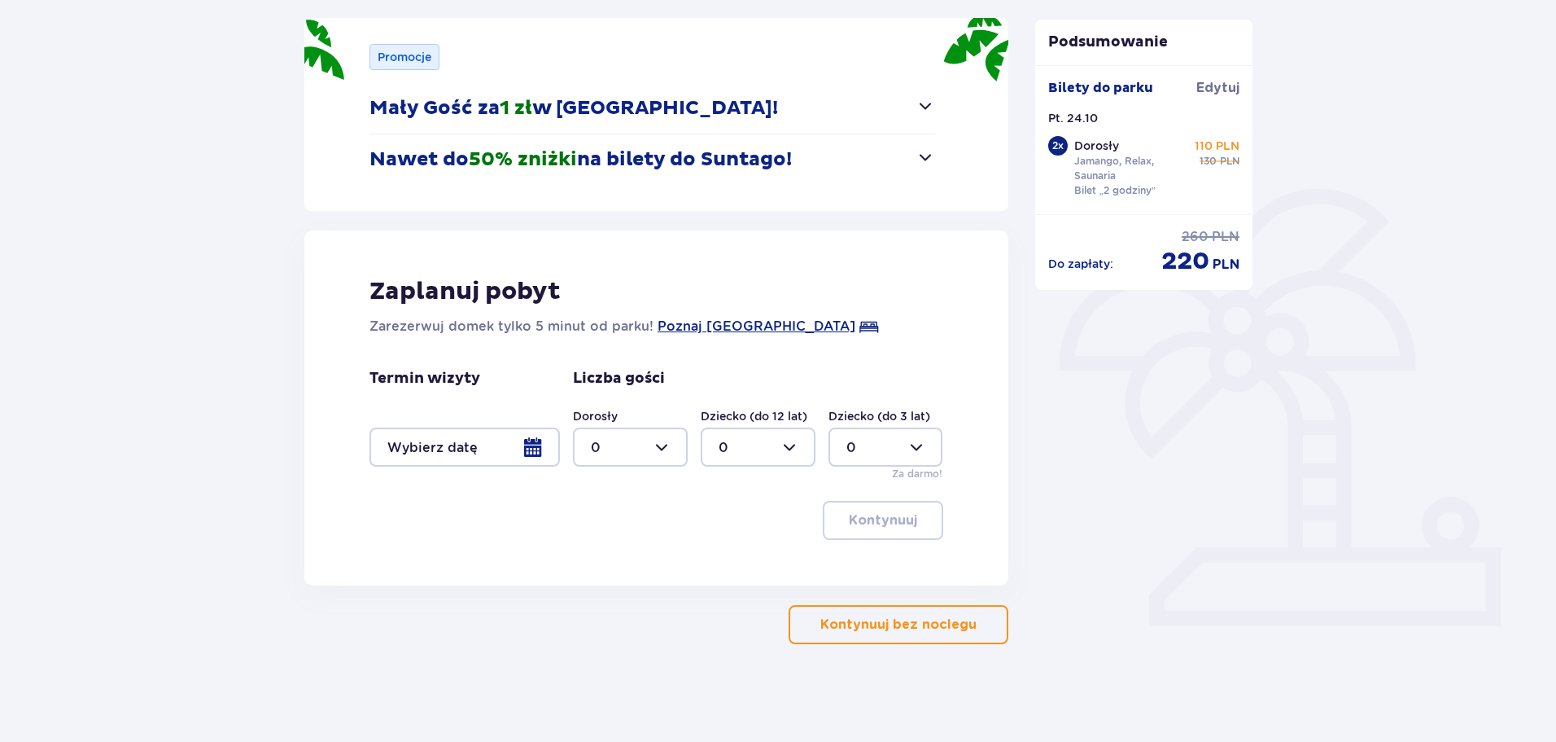
click at [906, 636] on button "Kontynuuj bez noclegu" at bounding box center [899, 624] width 220 height 39
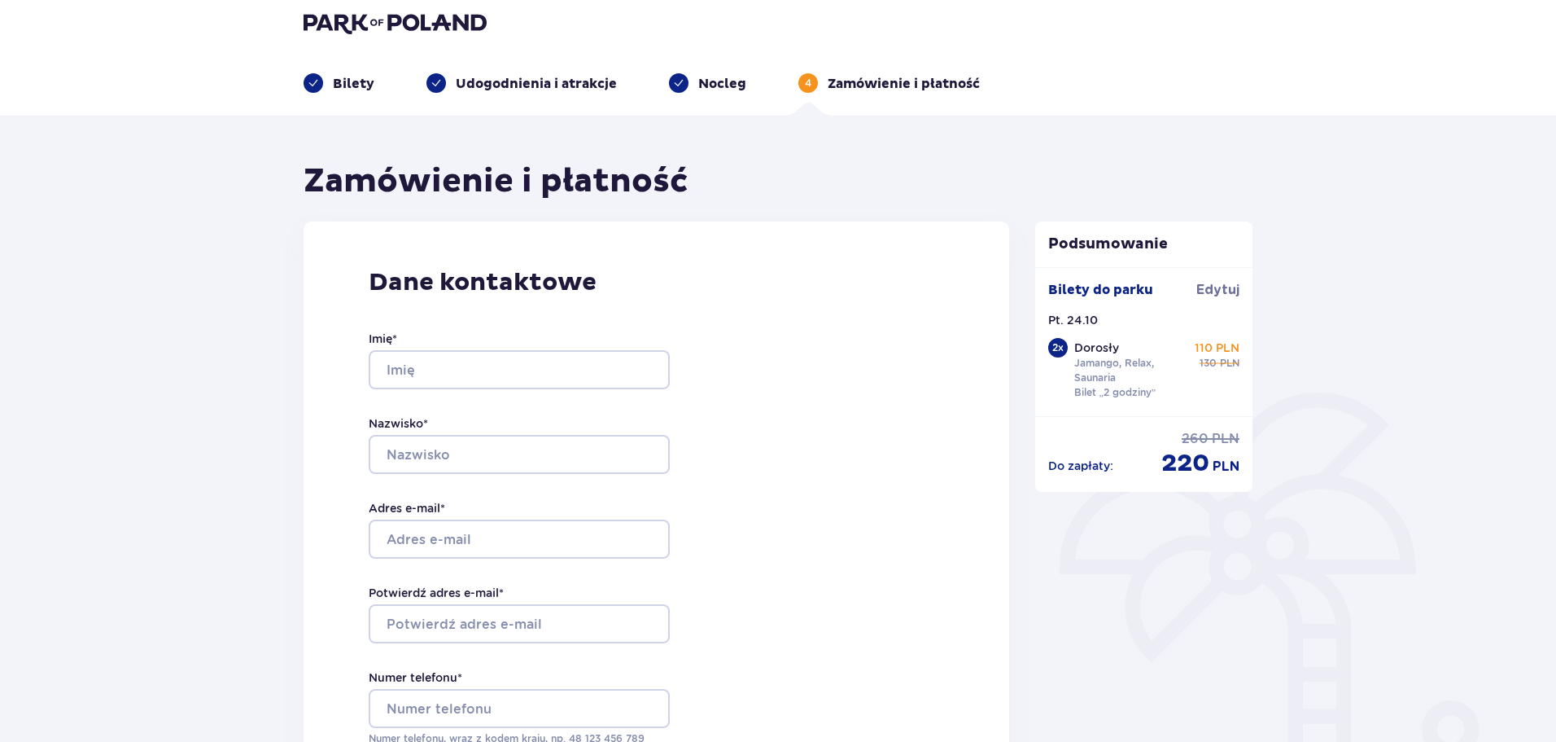
scroll to position [18, 0]
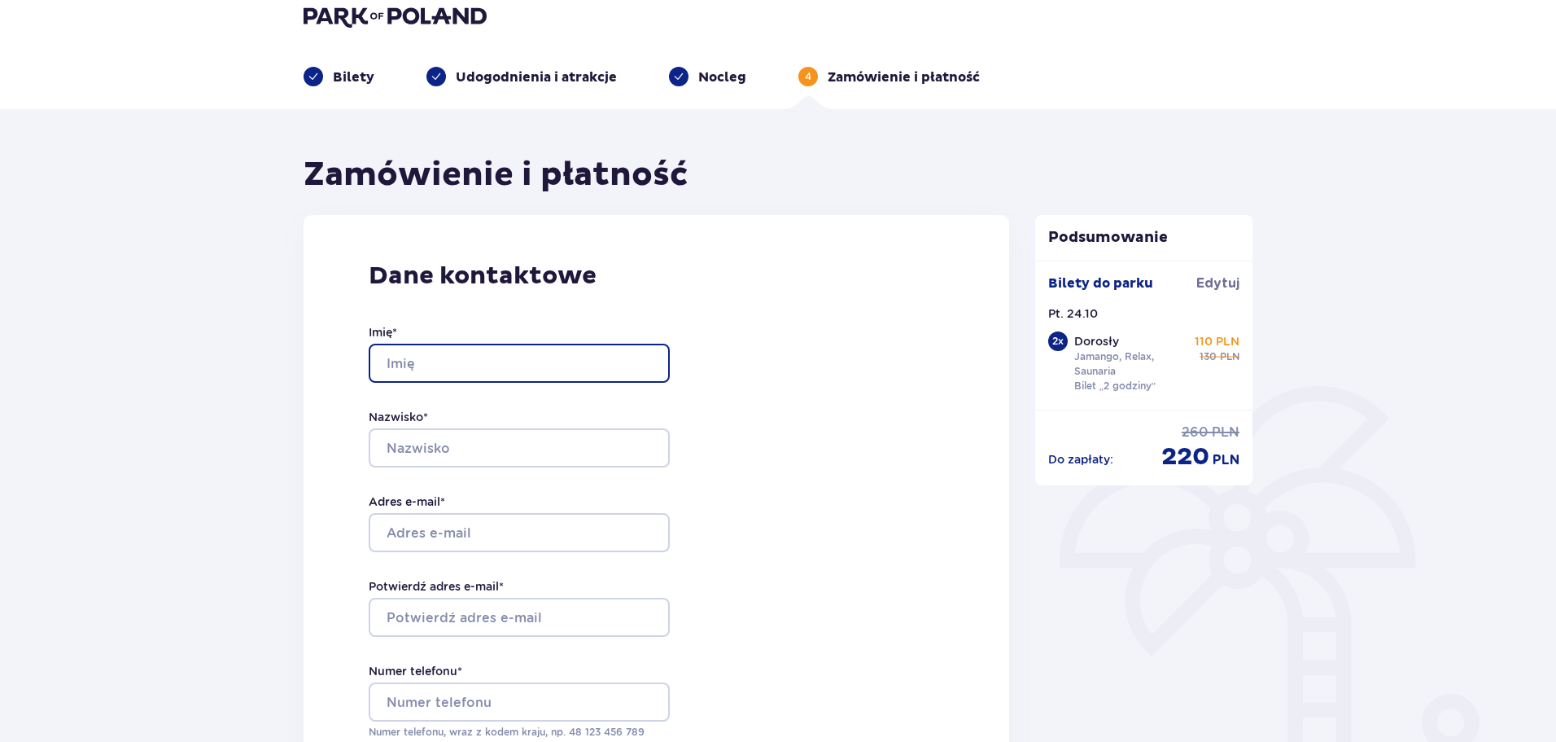
click at [465, 359] on input "Imię *" at bounding box center [519, 363] width 301 height 39
type input "Marek"
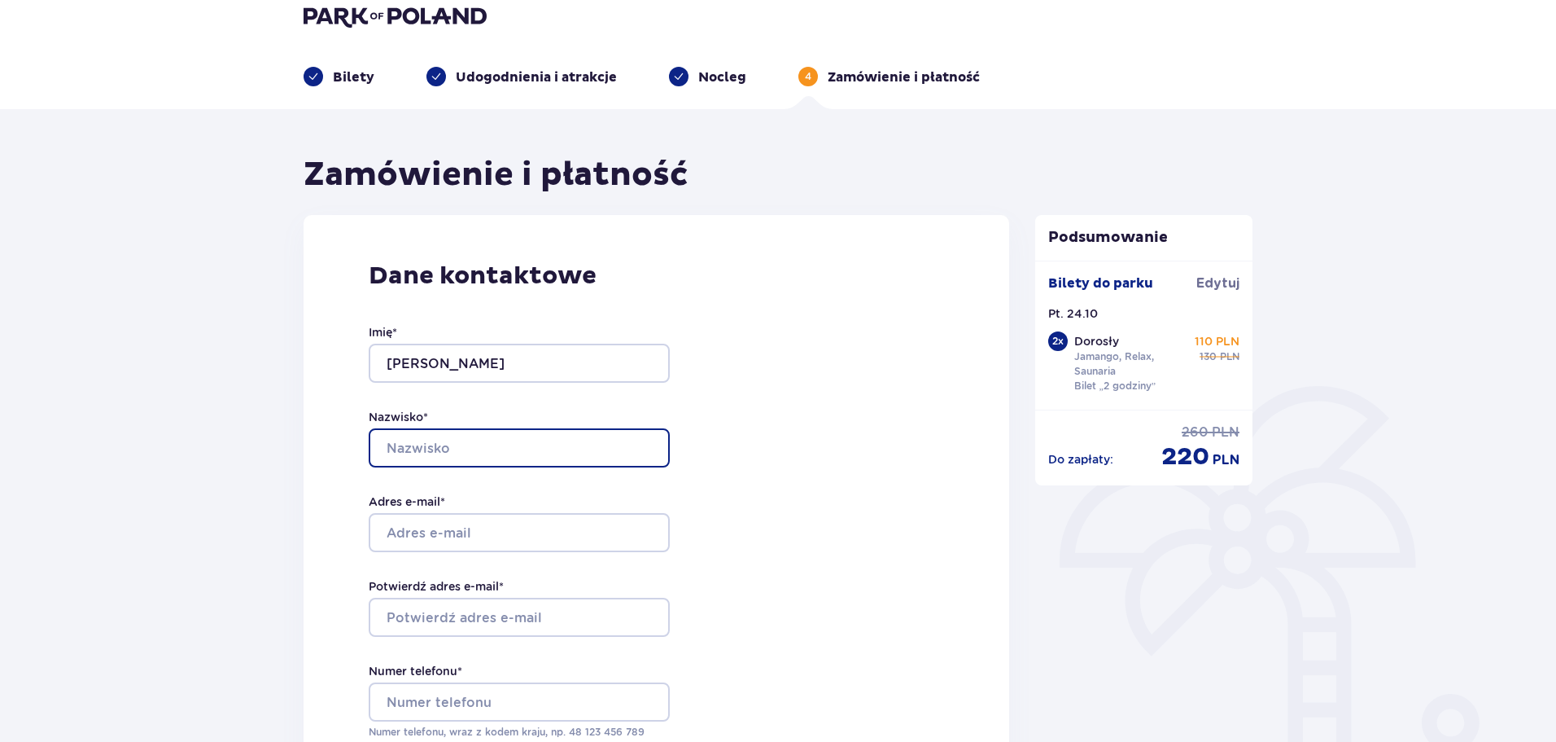
type input "Bogusz"
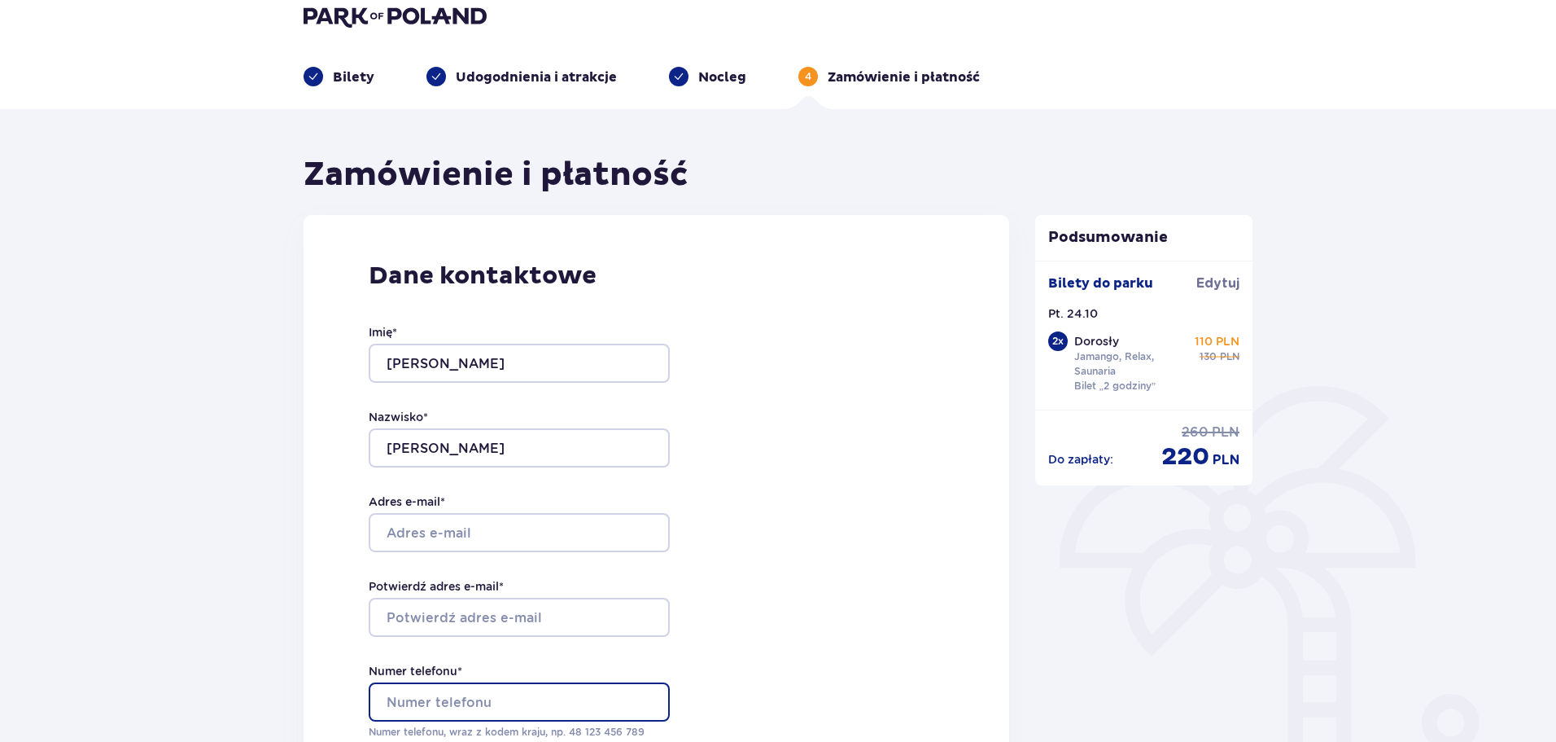
type input "506834743"
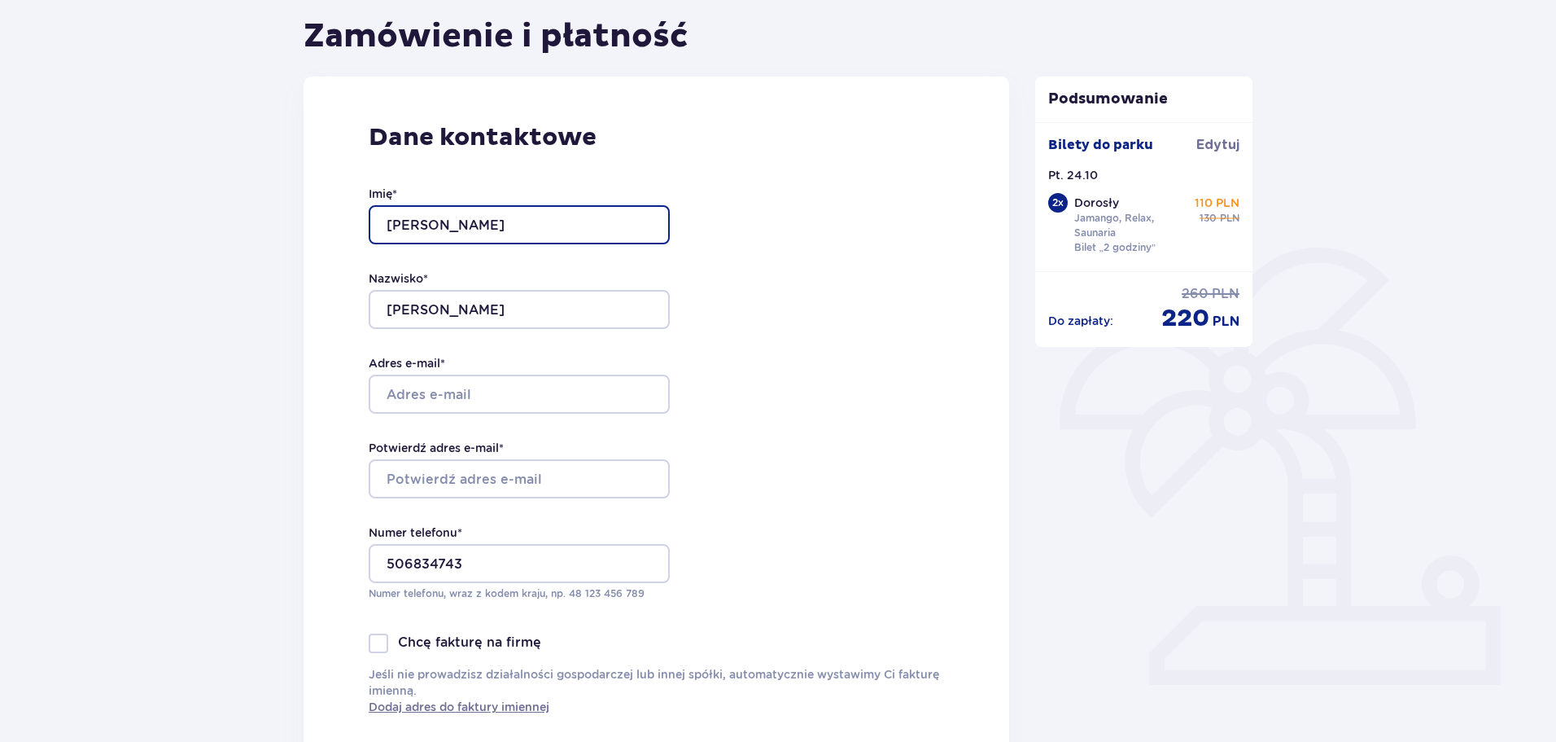
scroll to position [181, 0]
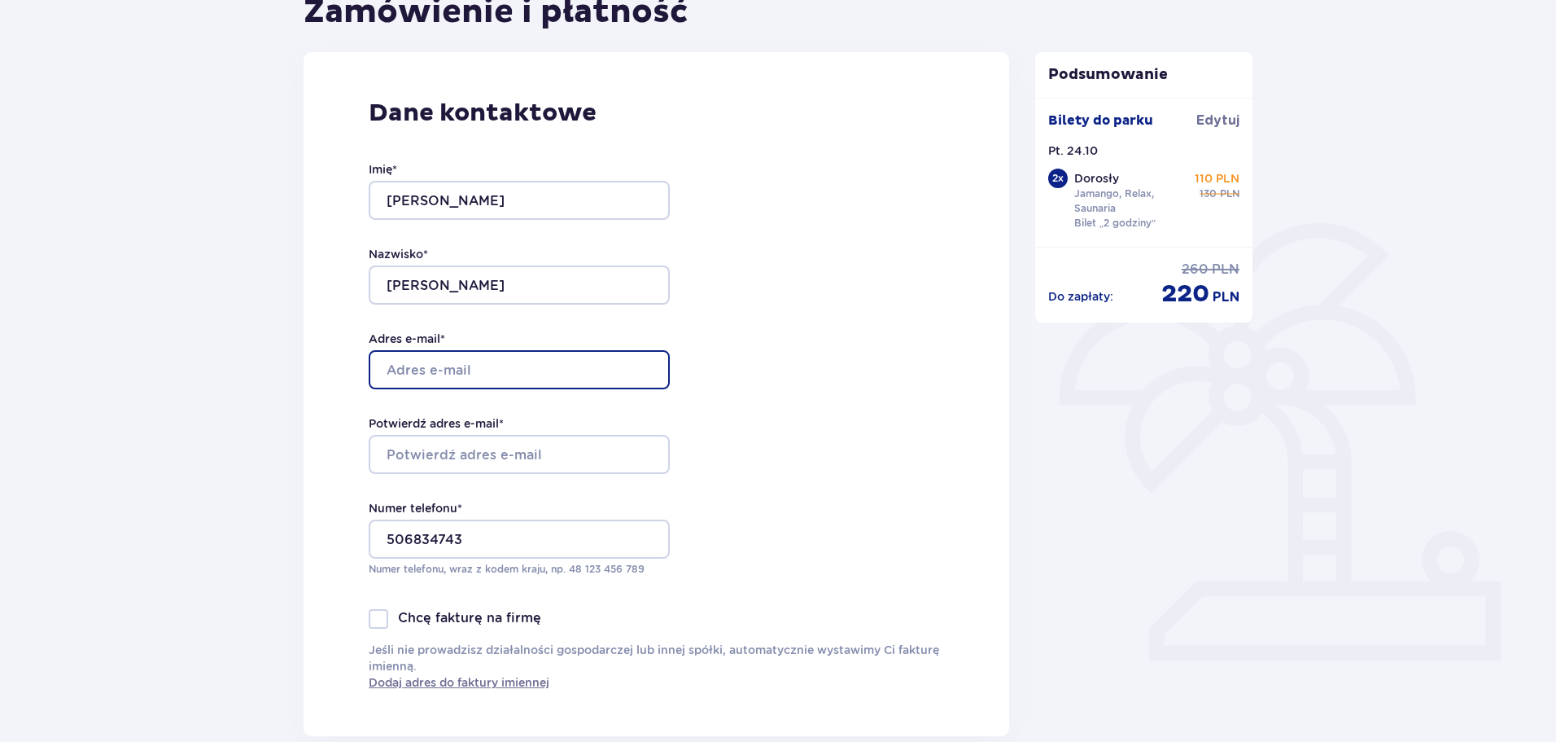
click at [506, 379] on input "Adres e-mail *" at bounding box center [519, 369] width 301 height 39
type input "[EMAIL_ADDRESS][DOMAIN_NAME]"
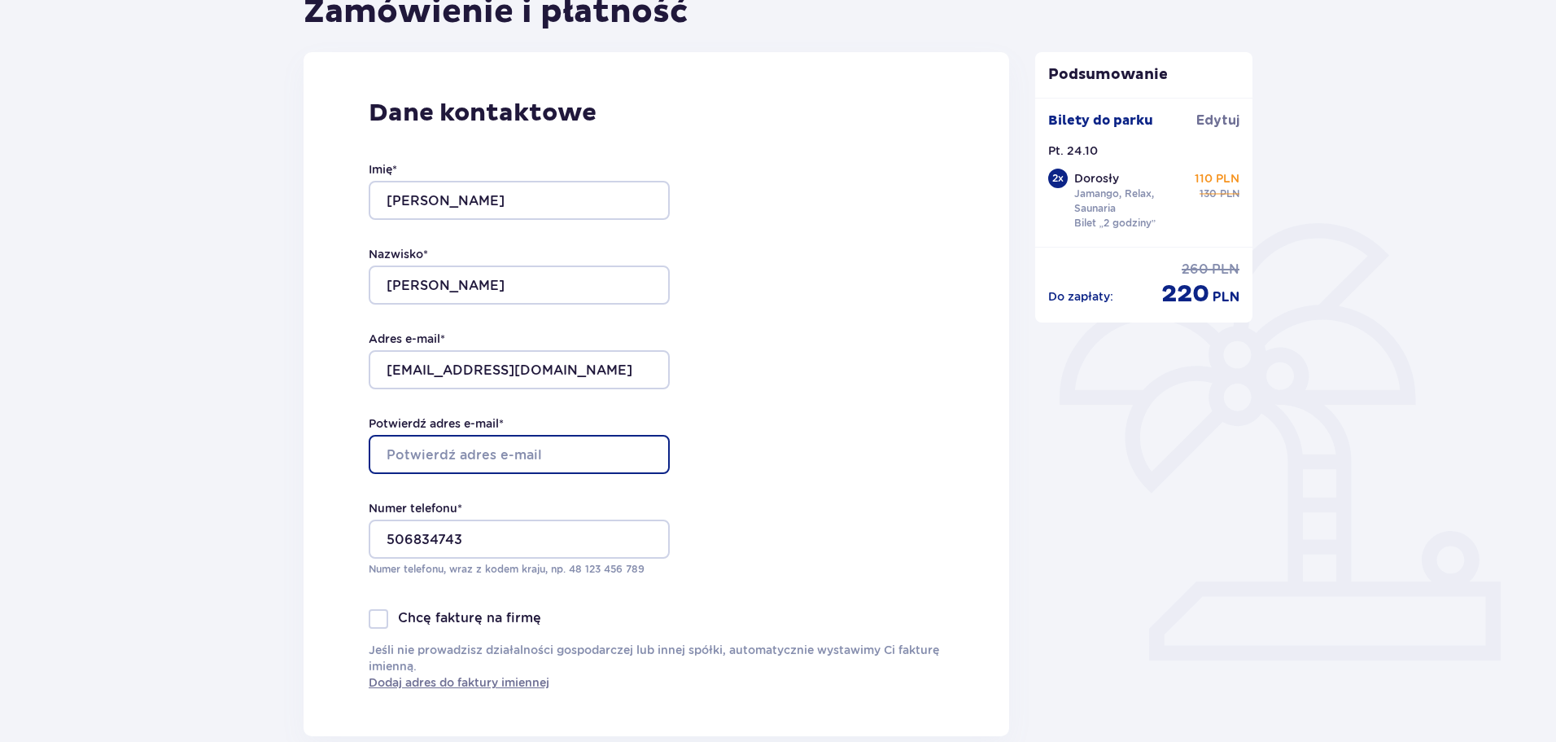
click at [463, 448] on input "Potwierdź adres e-mail *" at bounding box center [519, 454] width 301 height 39
type input "[EMAIL_ADDRESS][DOMAIN_NAME]"
click at [924, 381] on div "Dane kontaktowe Imię * Marek Nazwisko * Bogusz Adres e-mail * kerpalmagyar@gmai…" at bounding box center [657, 394] width 706 height 684
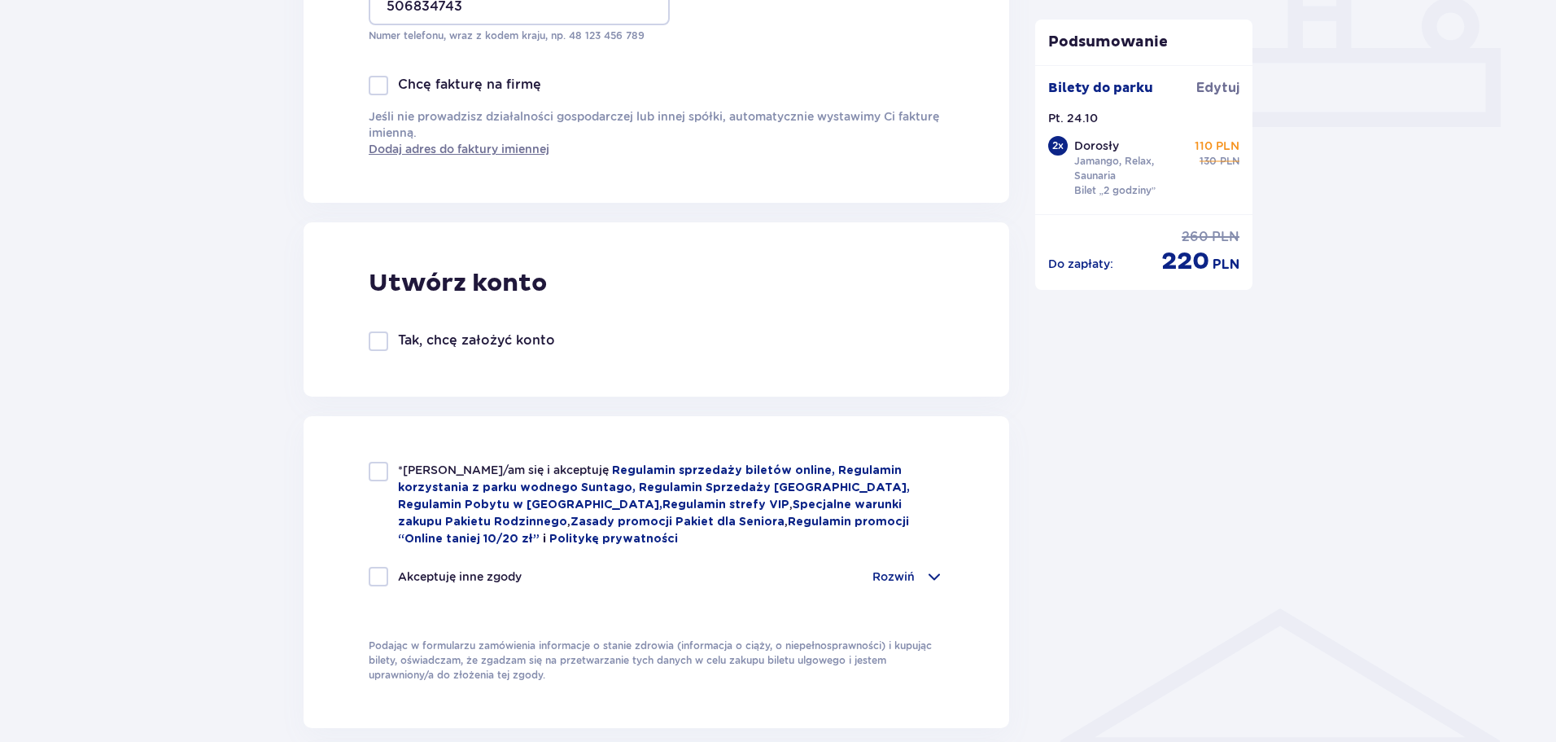
scroll to position [814, 0]
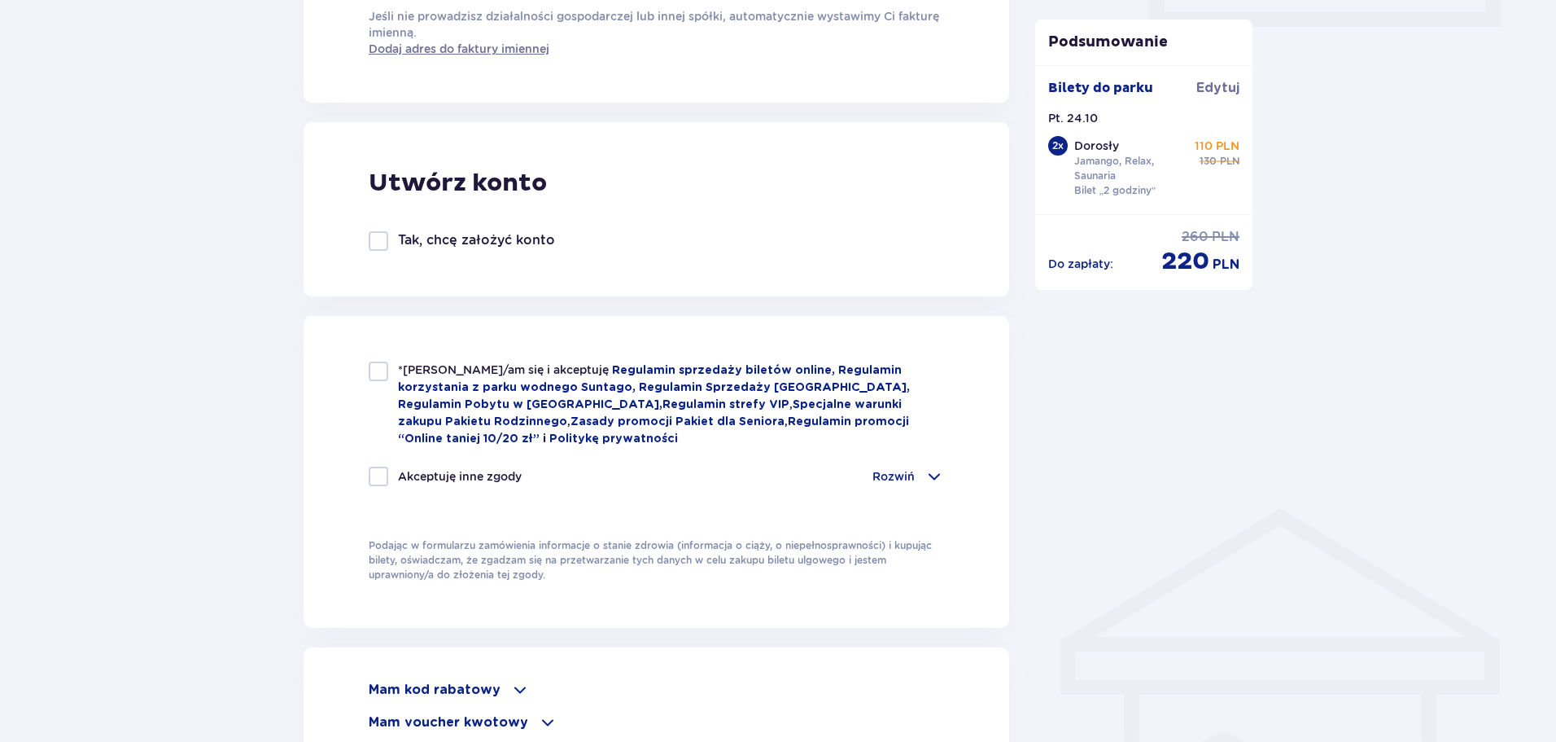
click at [375, 381] on div at bounding box center [379, 371] width 20 height 20
checkbox input "true"
click at [374, 476] on div at bounding box center [379, 476] width 20 height 20
checkbox input "true"
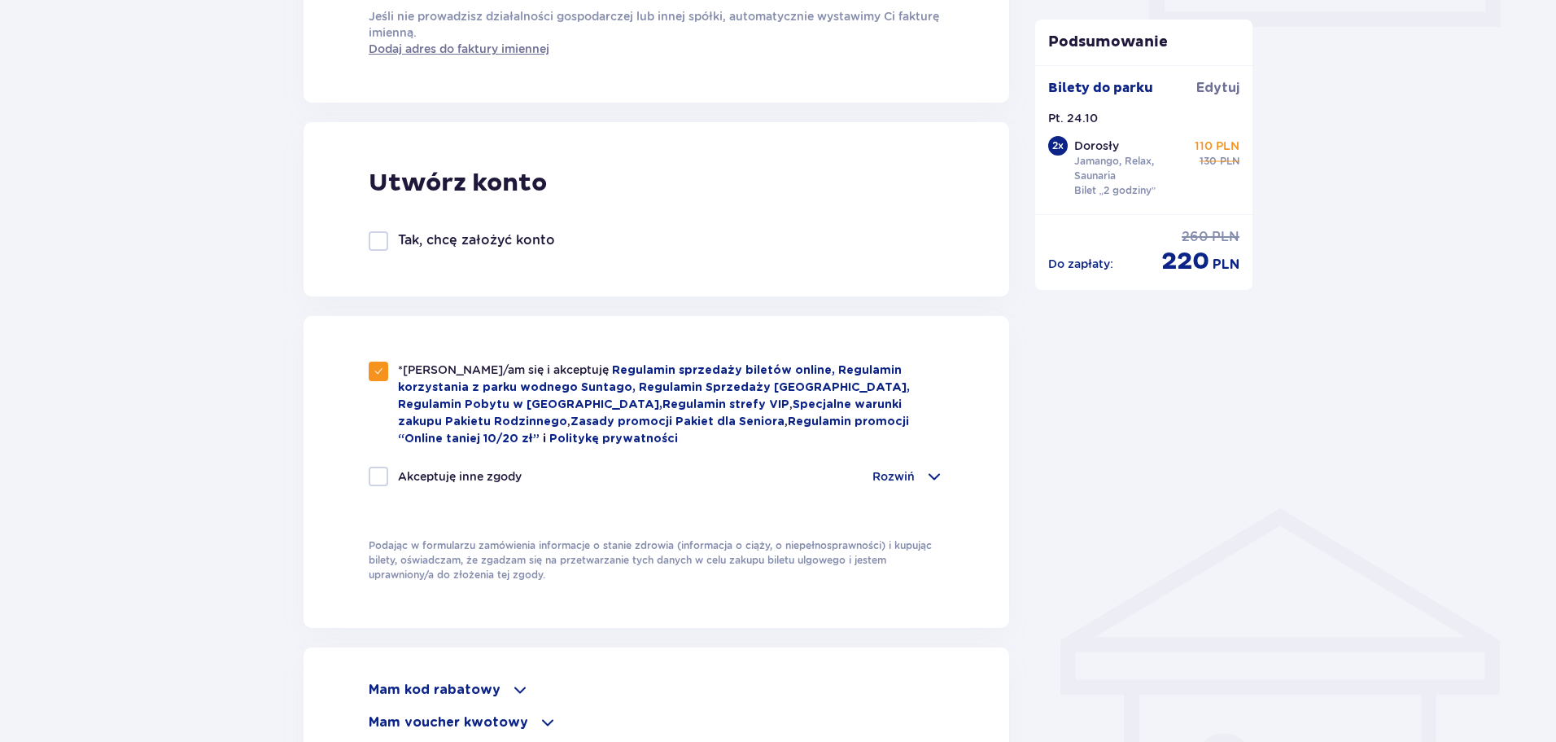
checkbox input "true"
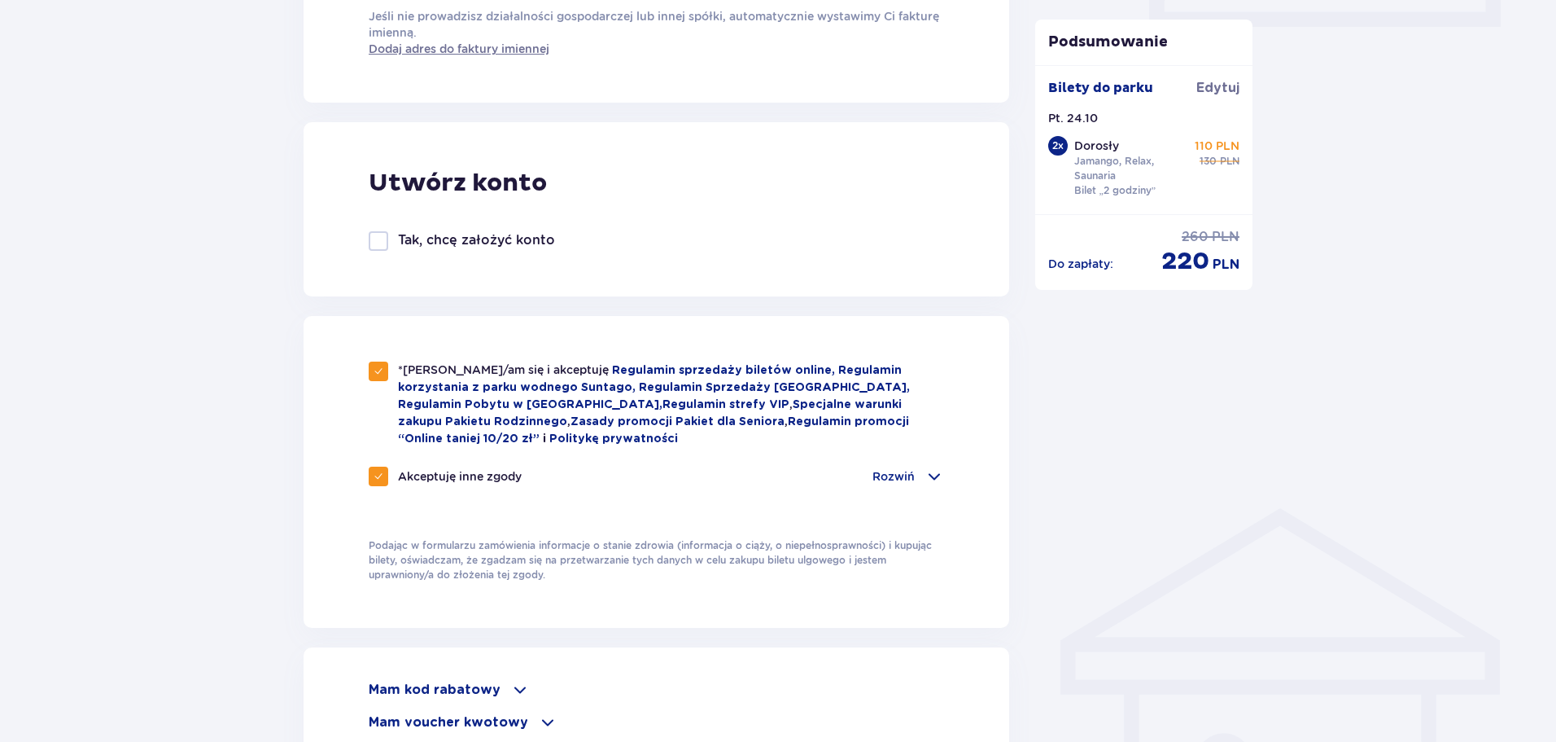
click at [925, 478] on span at bounding box center [935, 476] width 20 height 20
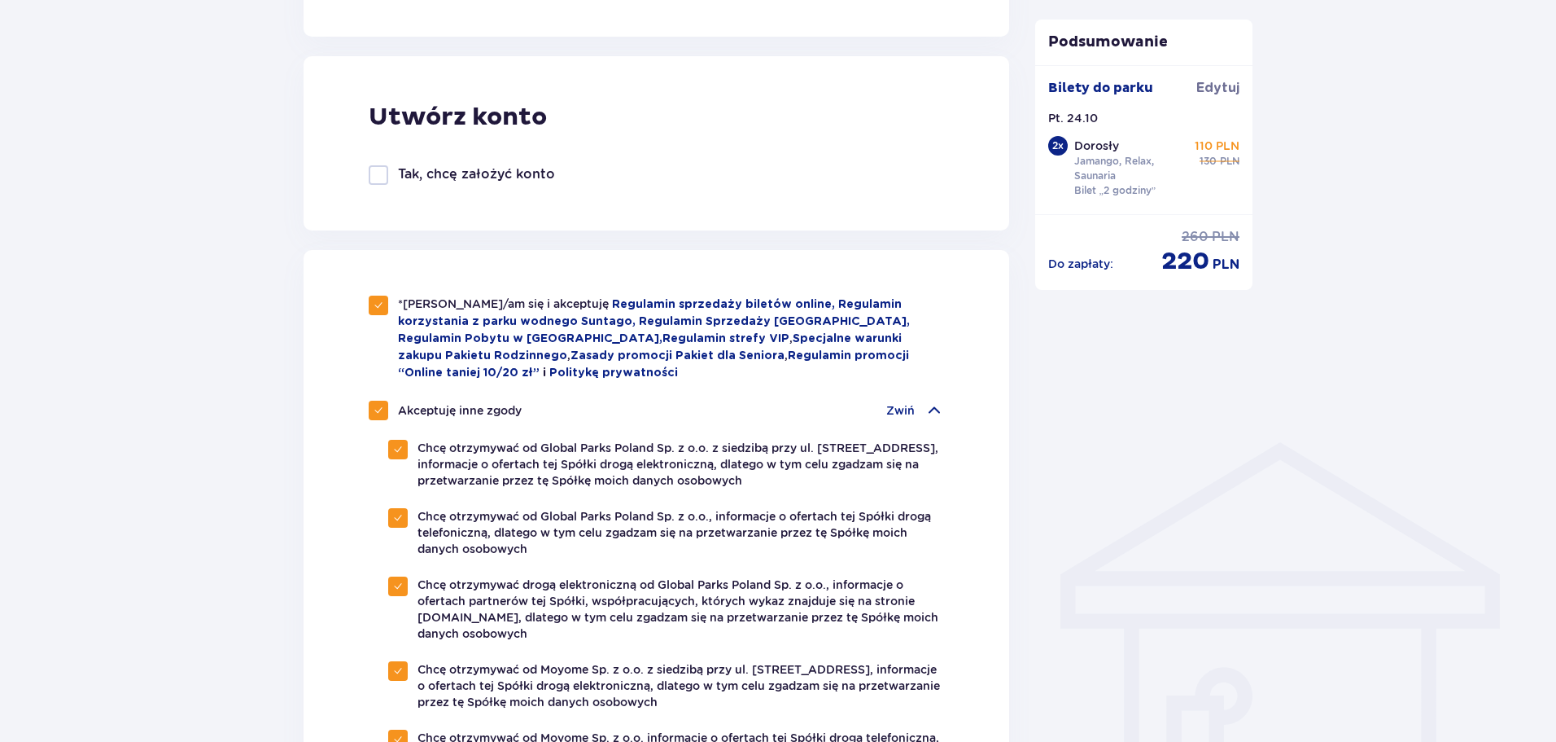
scroll to position [977, 0]
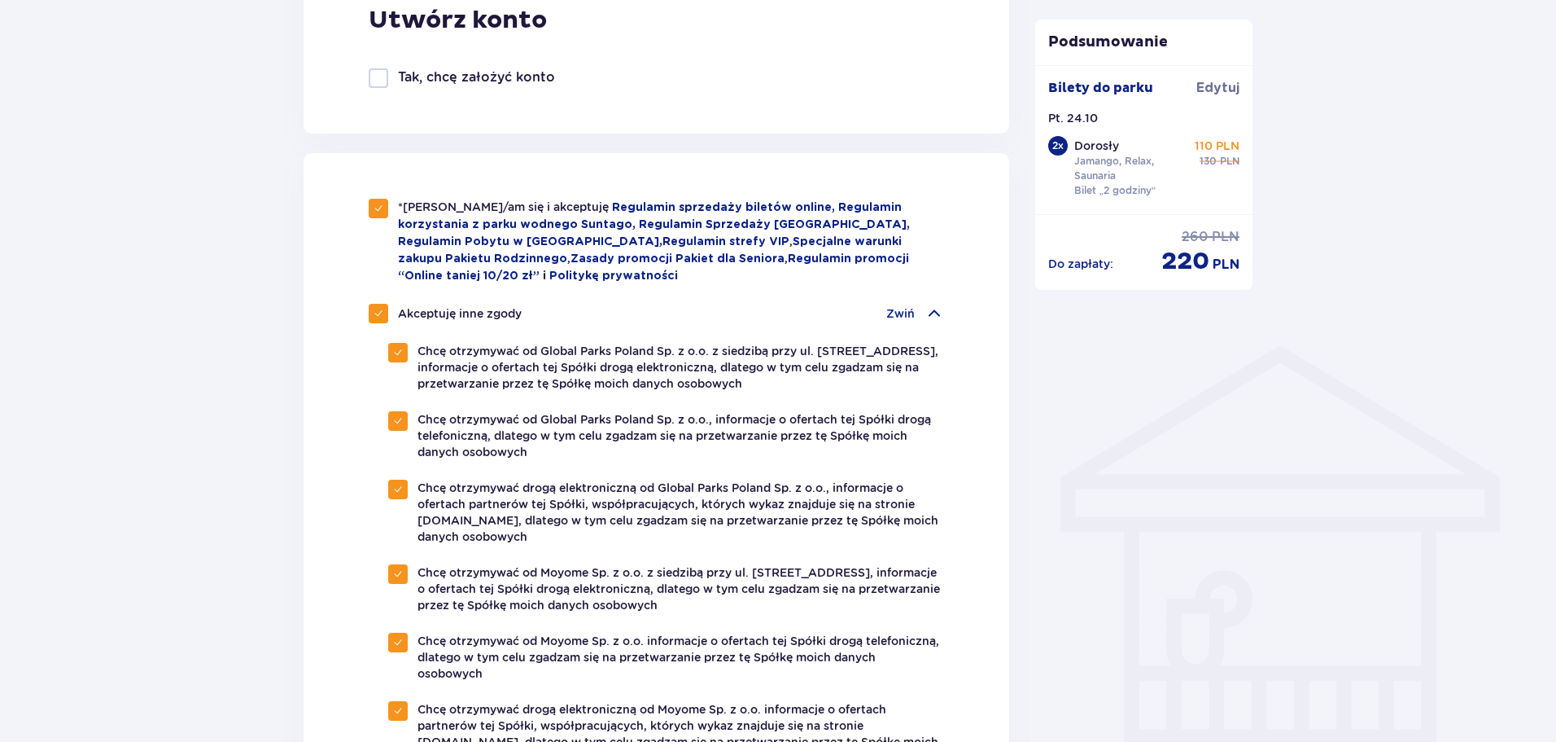
click at [383, 309] on span at bounding box center [379, 314] width 10 height 10
checkbox input "false"
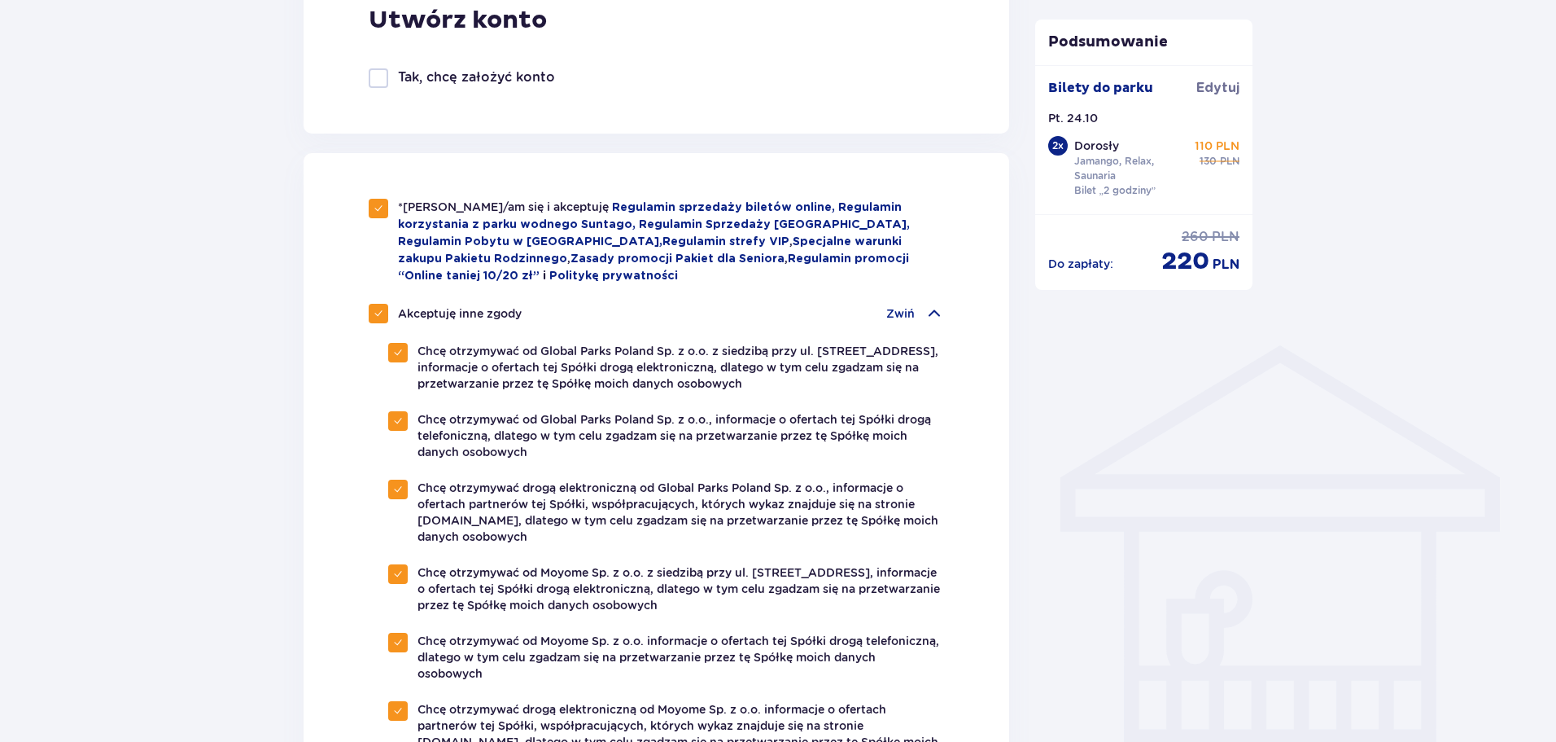
checkbox input "false"
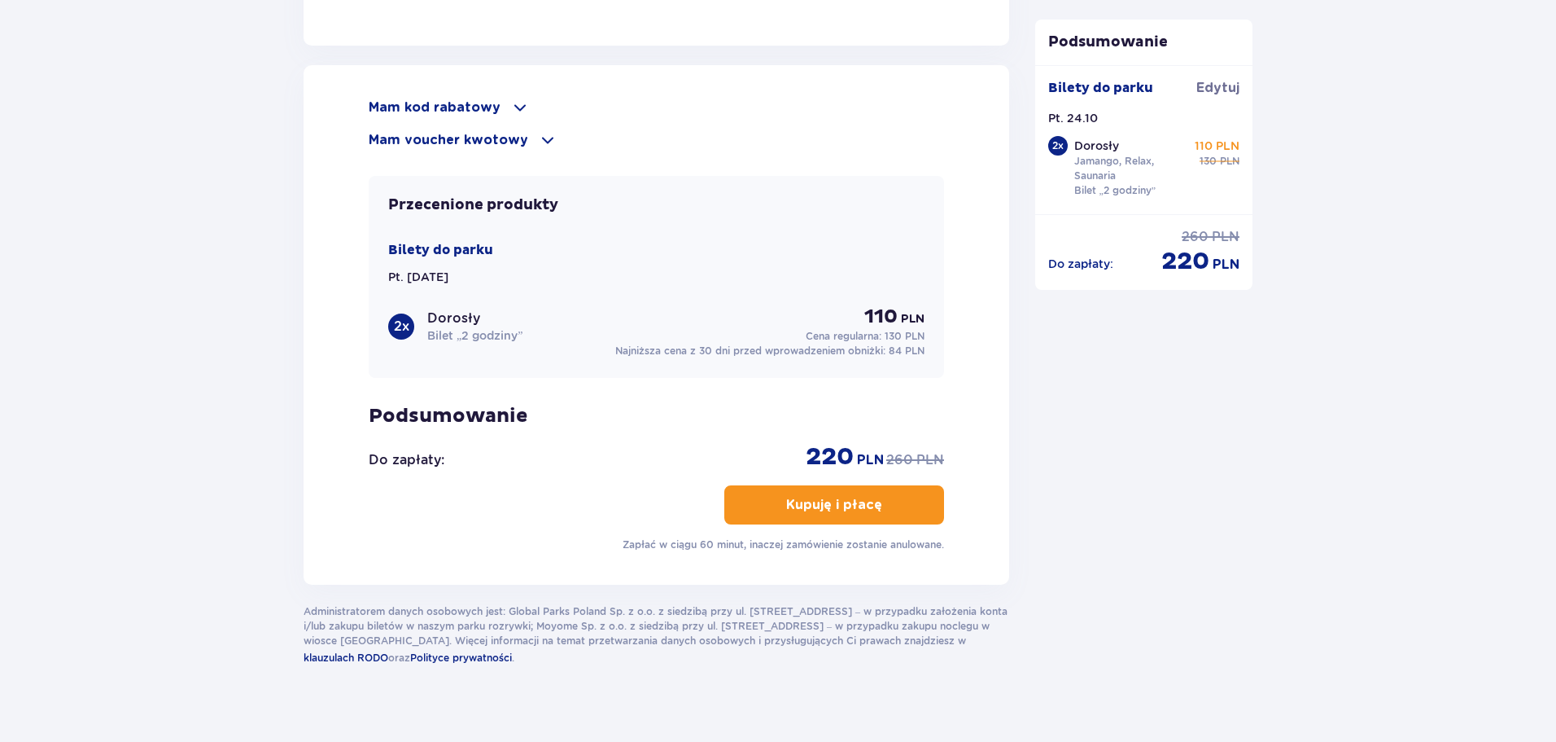
scroll to position [1837, 0]
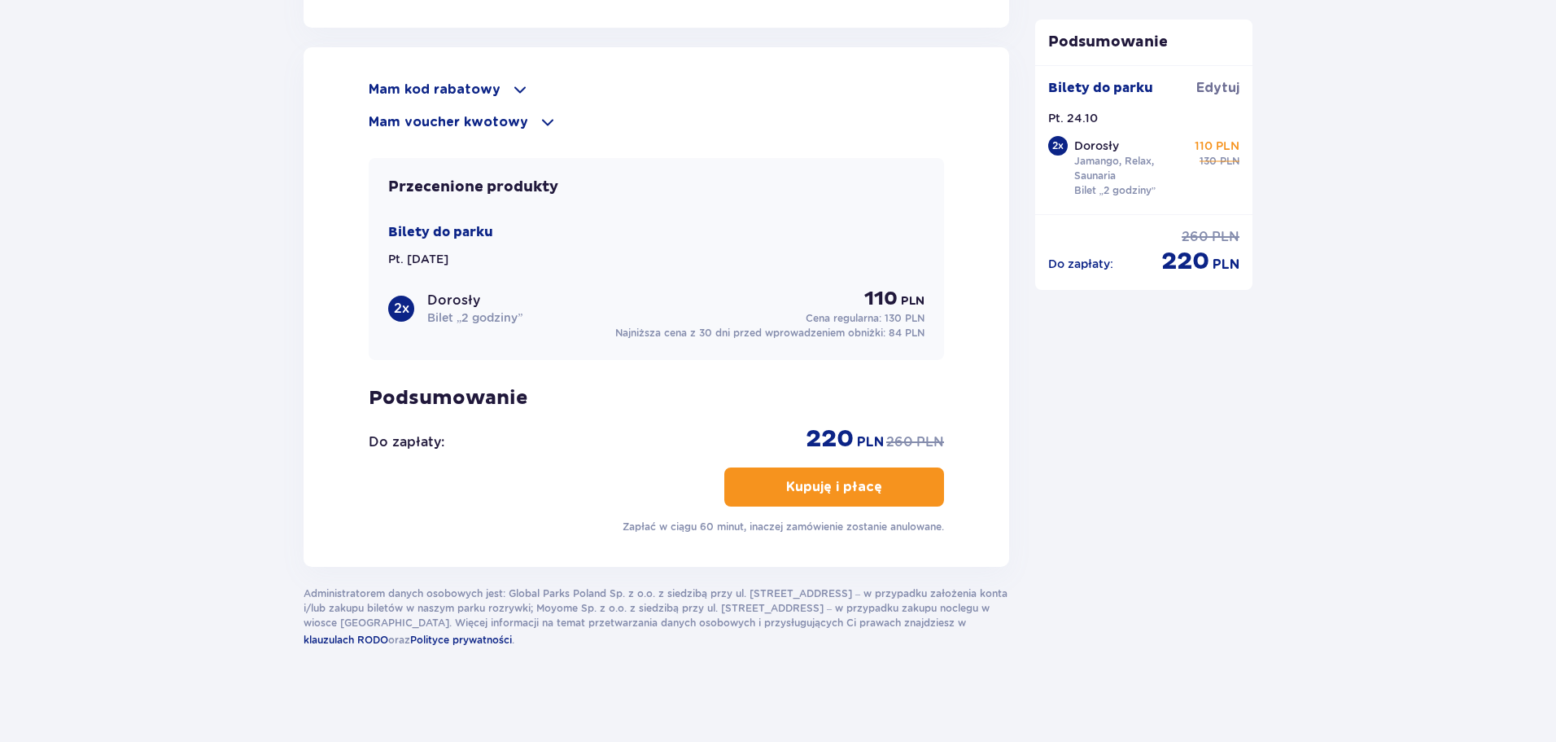
click at [845, 483] on p "Kupuję i płacę" at bounding box center [834, 487] width 96 height 18
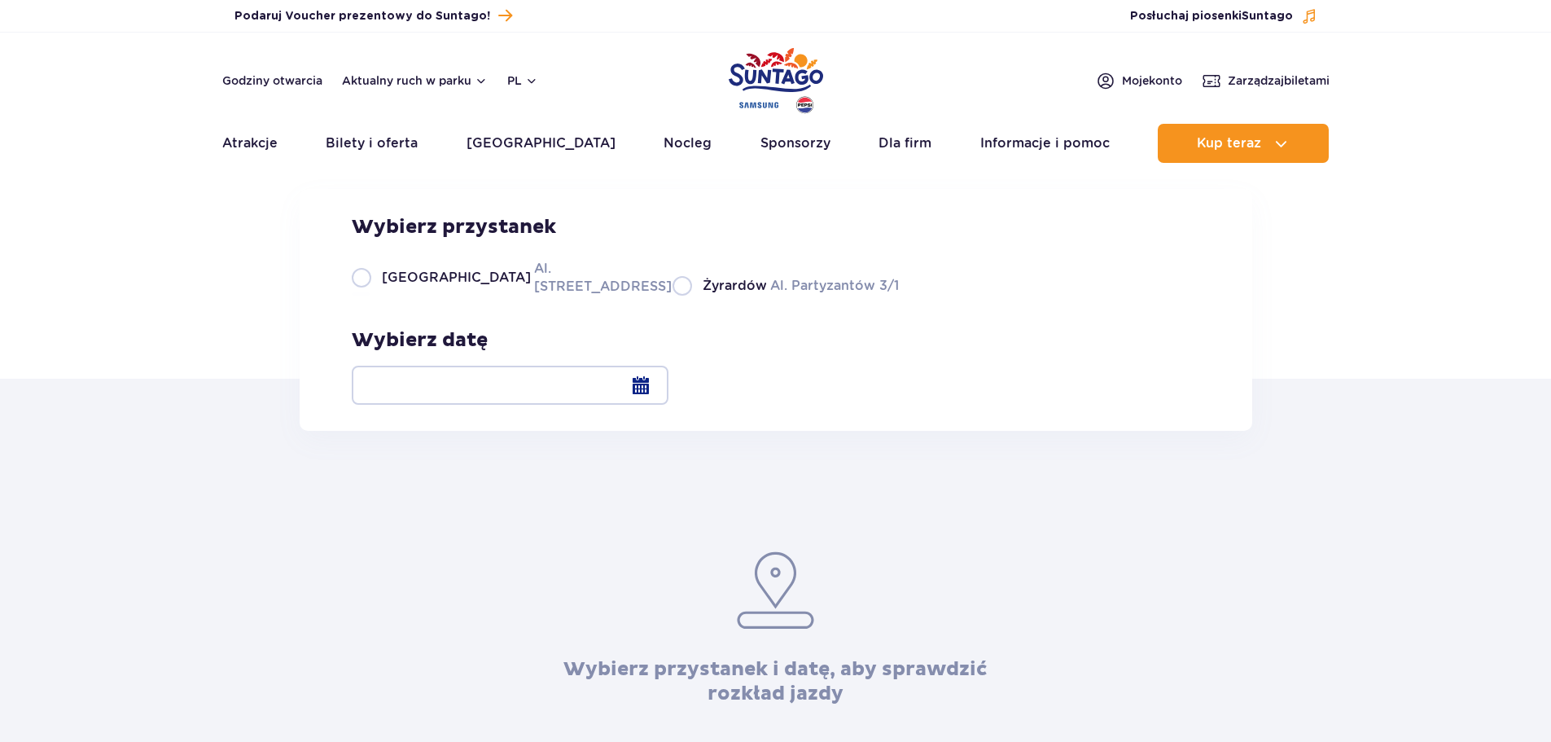
scroll to position [81, 0]
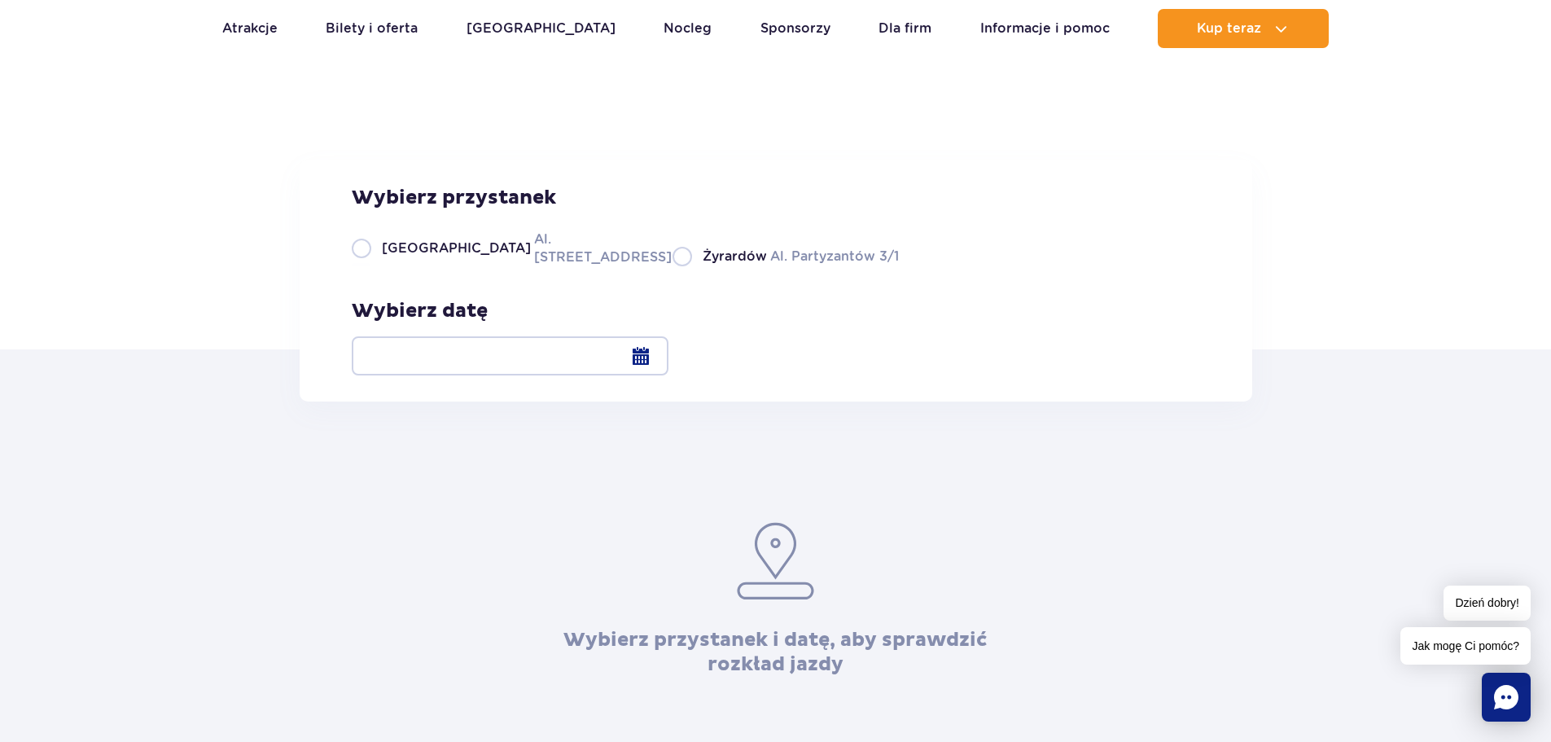
click at [668, 361] on div at bounding box center [510, 355] width 317 height 39
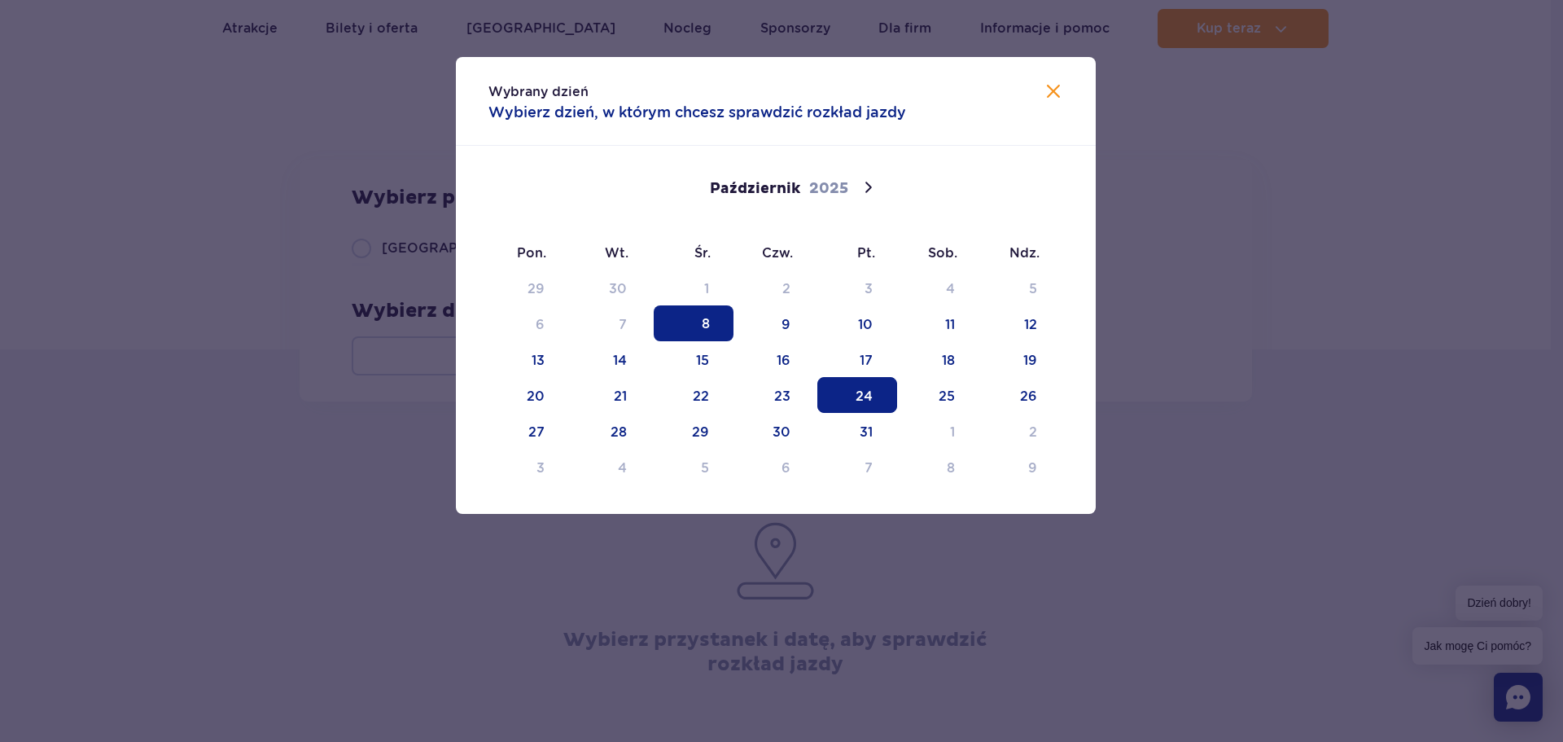
click at [869, 397] on span "24" at bounding box center [857, 395] width 80 height 36
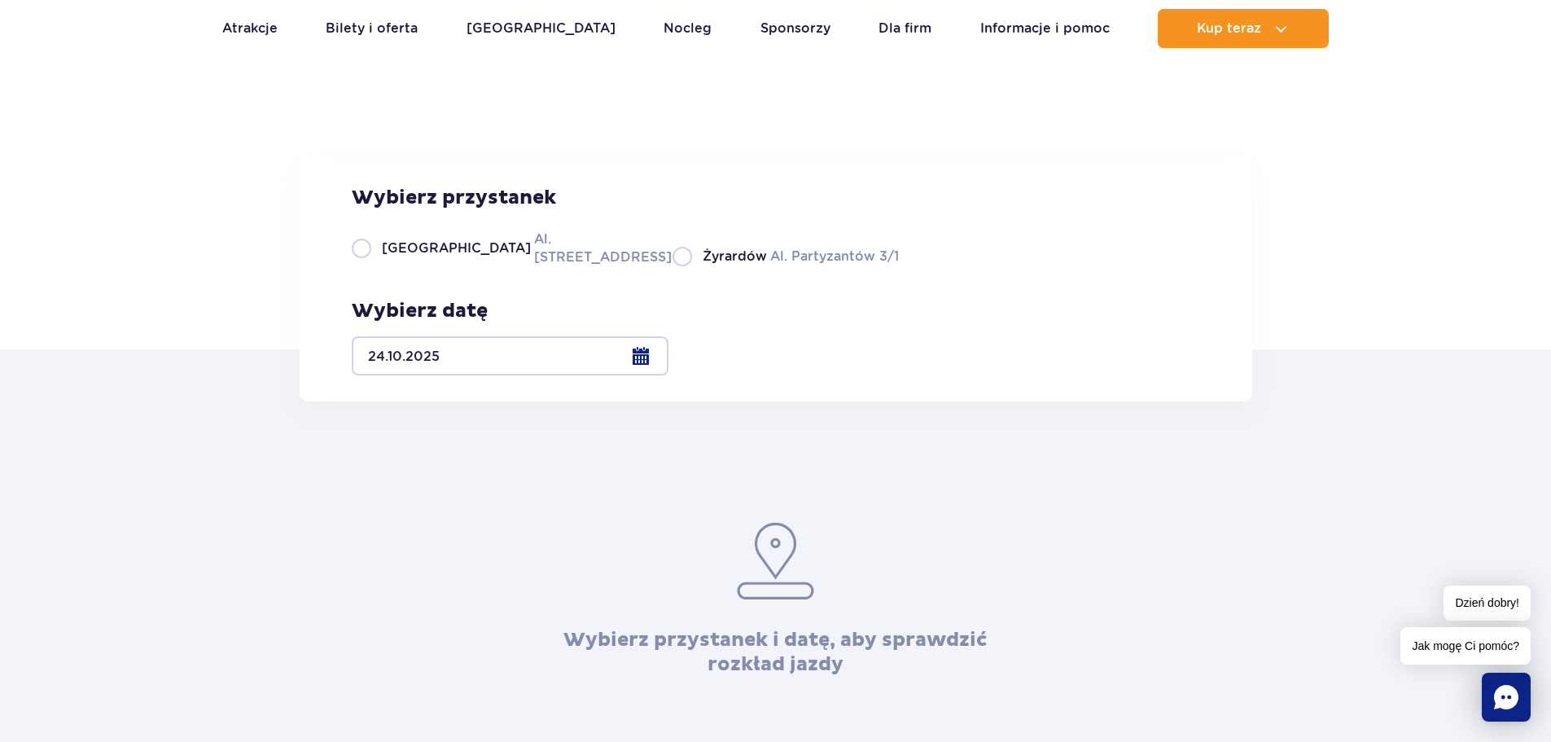
click at [408, 257] on span "[GEOGRAPHIC_DATA]" at bounding box center [456, 248] width 149 height 18
click at [370, 266] on input "Warszawa Al. [STREET_ADDRESS]" at bounding box center [361, 264] width 18 height 3
radio input "true"
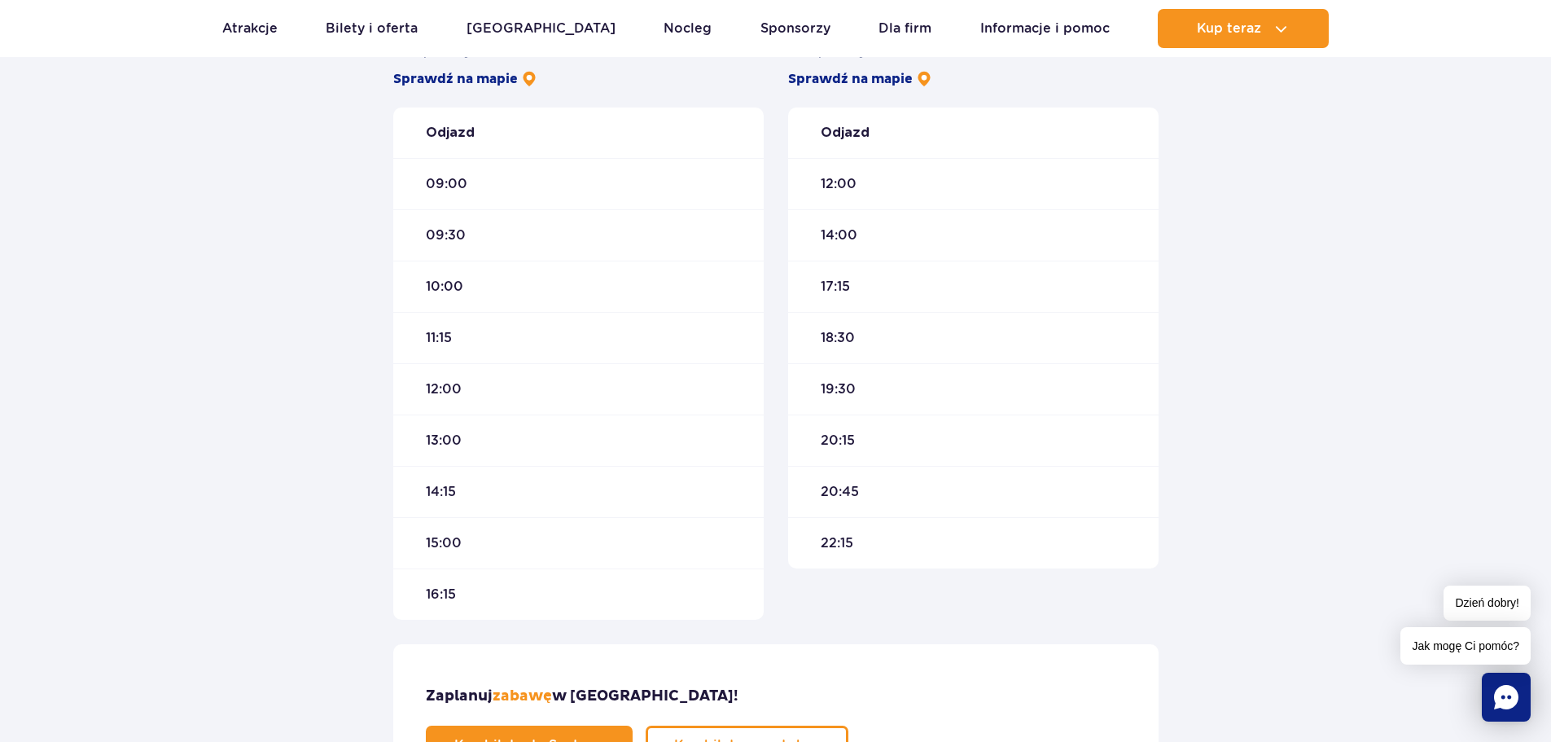
scroll to position [651, 0]
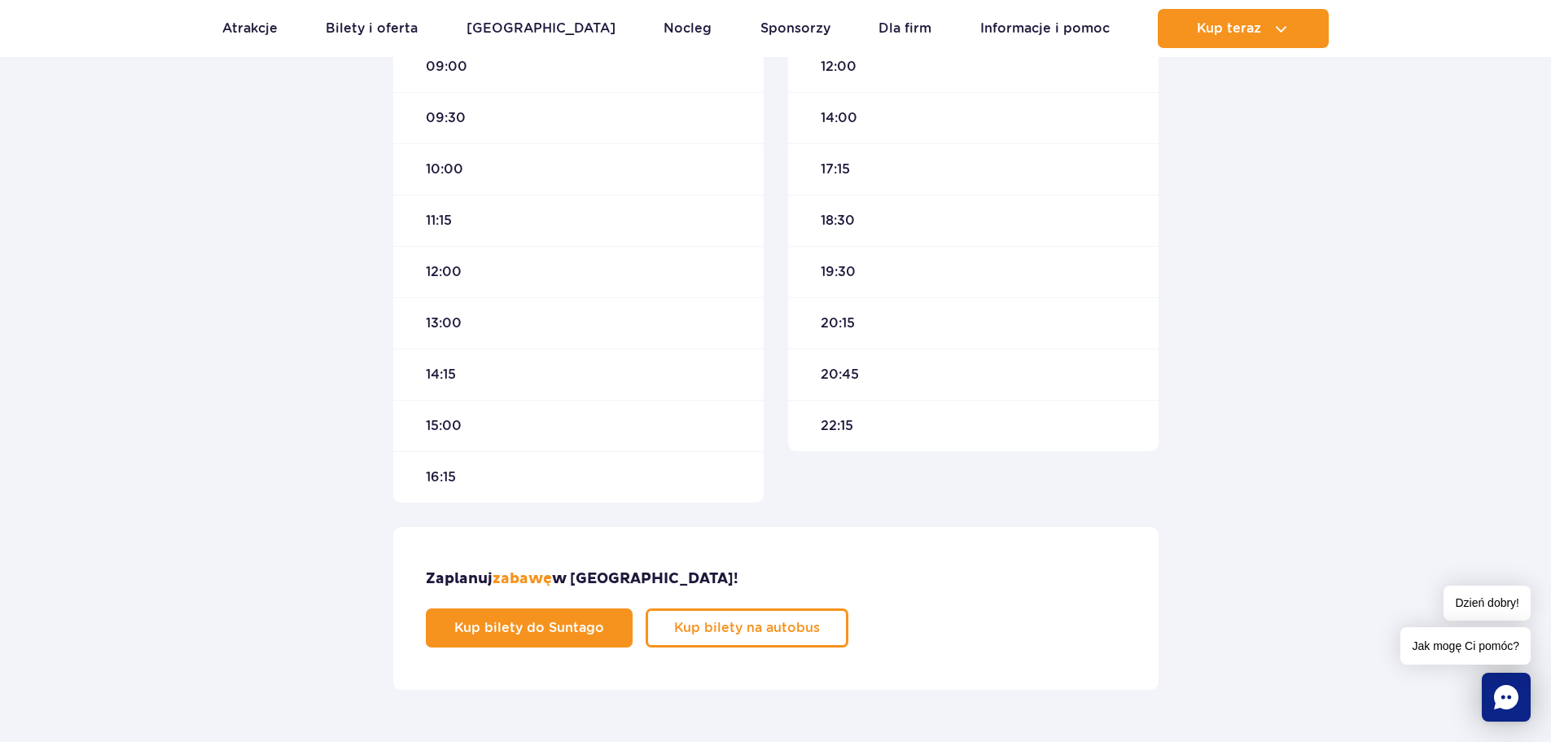
click at [450, 476] on span "16:15" at bounding box center [441, 477] width 30 height 18
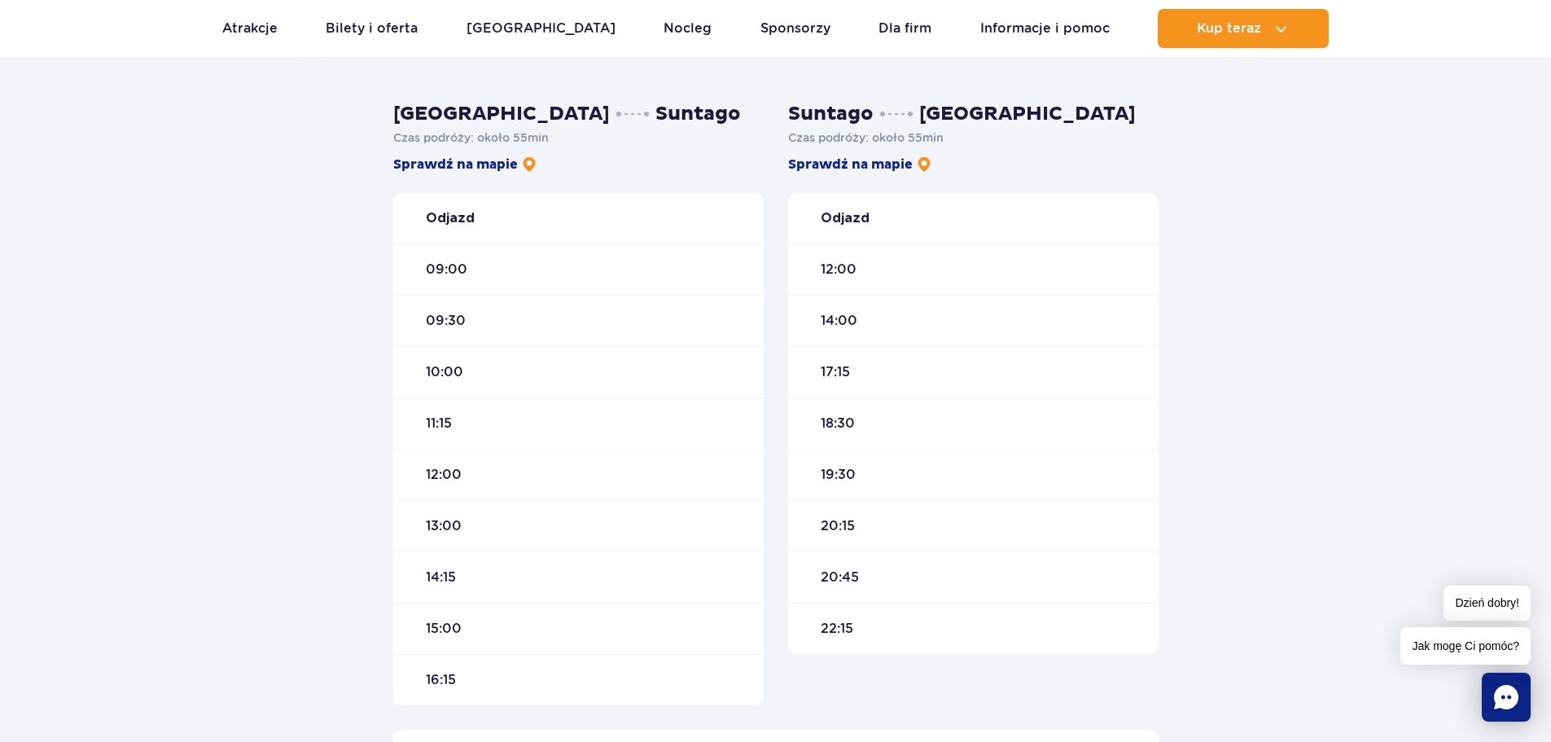
scroll to position [488, 0]
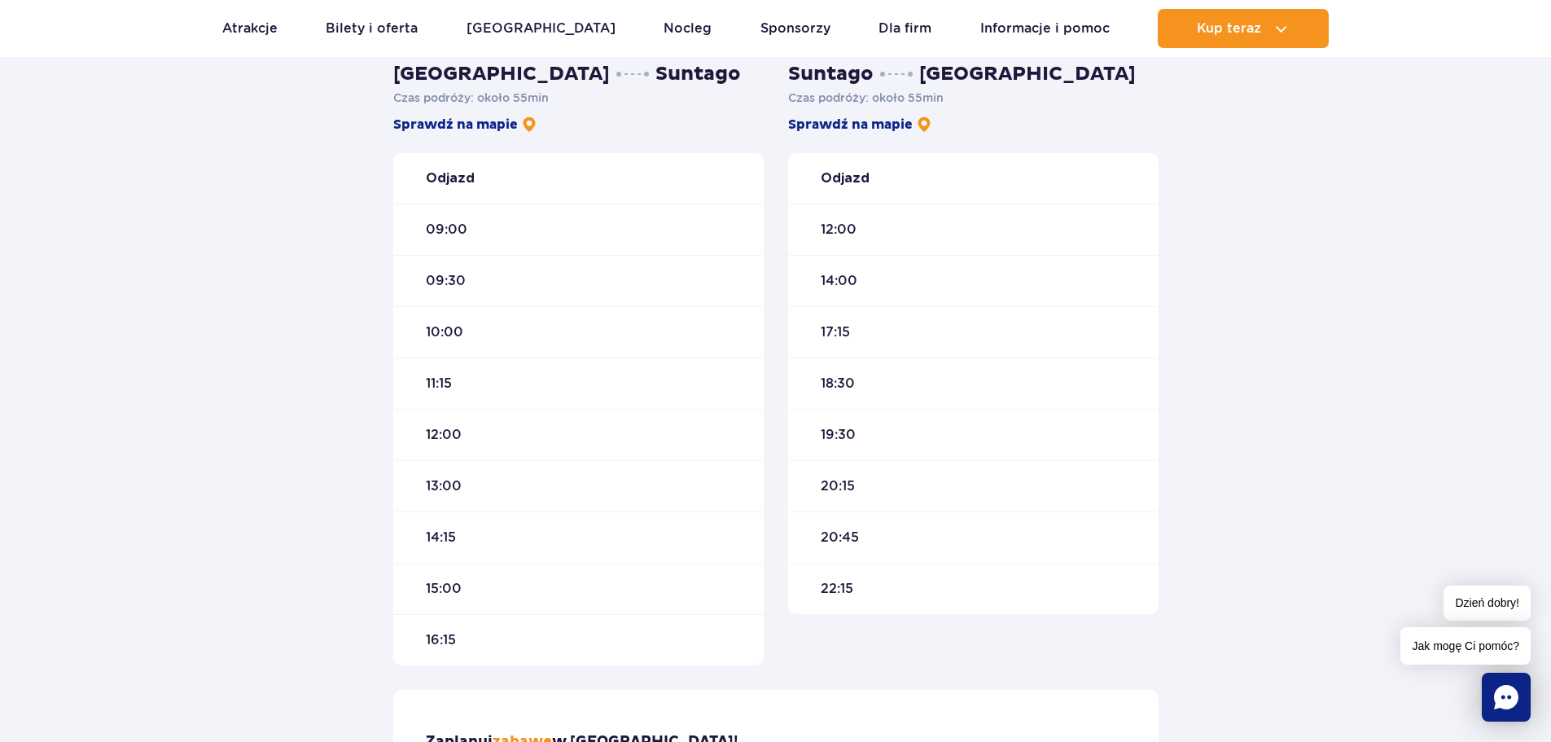
click at [823, 588] on span "22:15" at bounding box center [837, 589] width 33 height 18
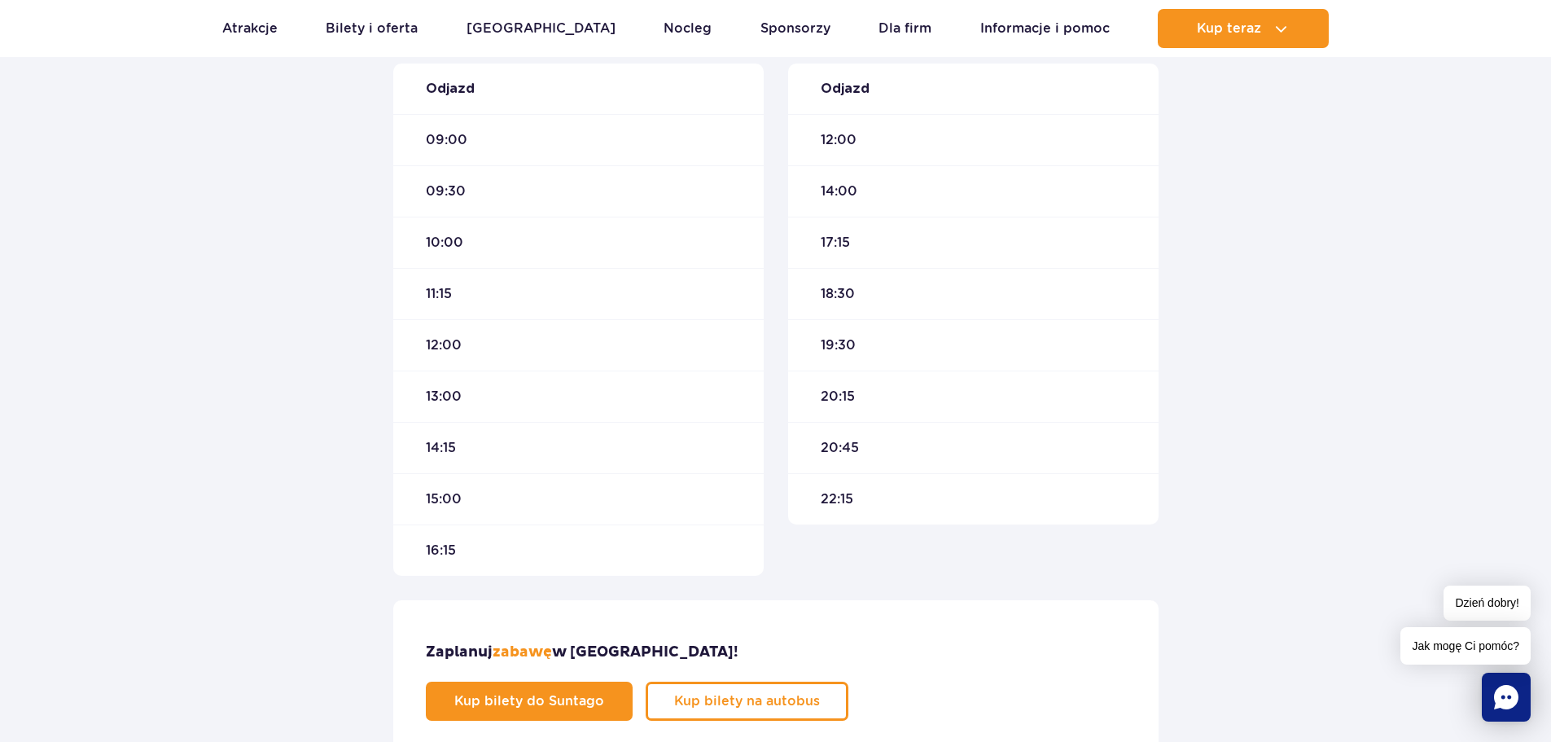
scroll to position [407, 0]
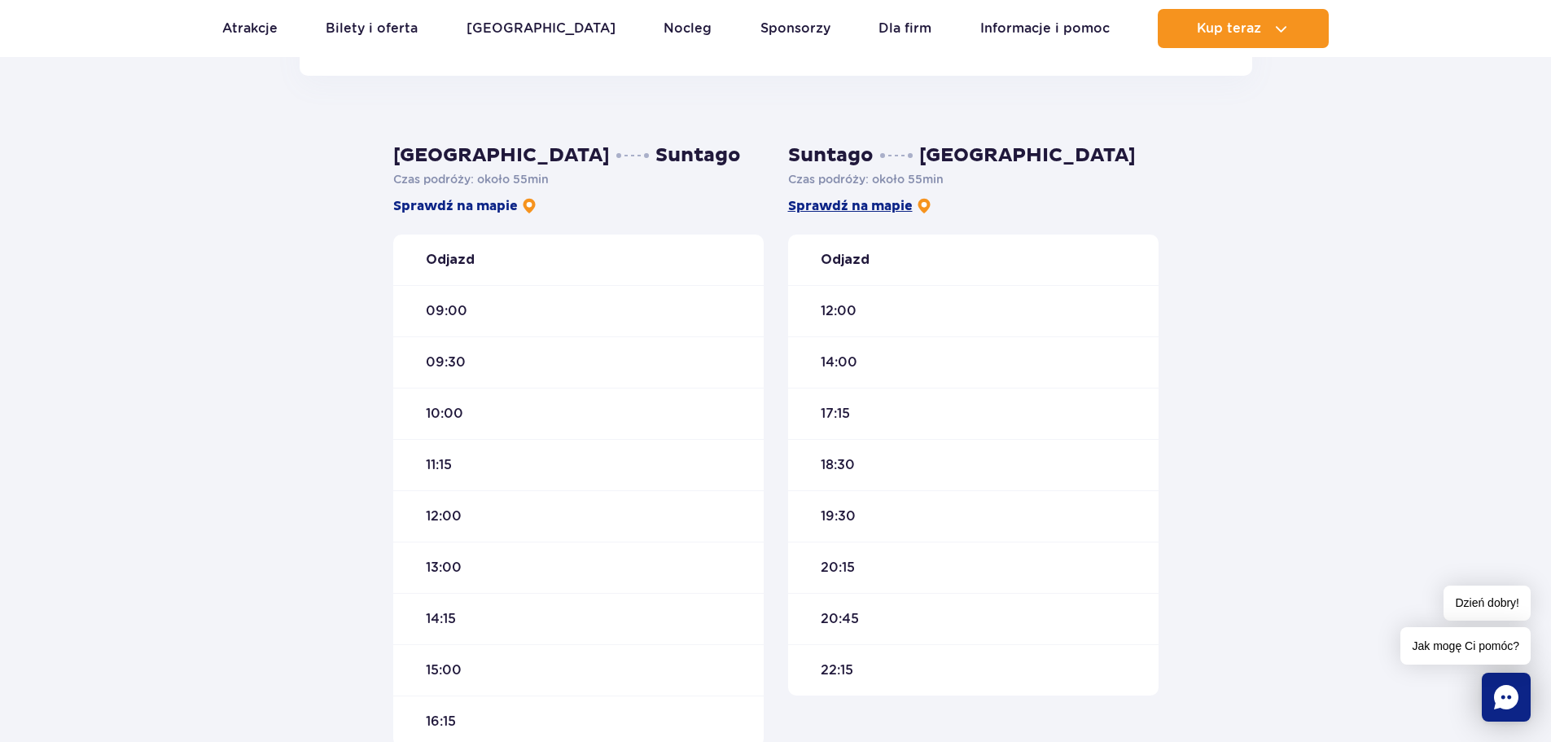
click at [886, 200] on link "Sprawdź na mapie" at bounding box center [860, 206] width 144 height 18
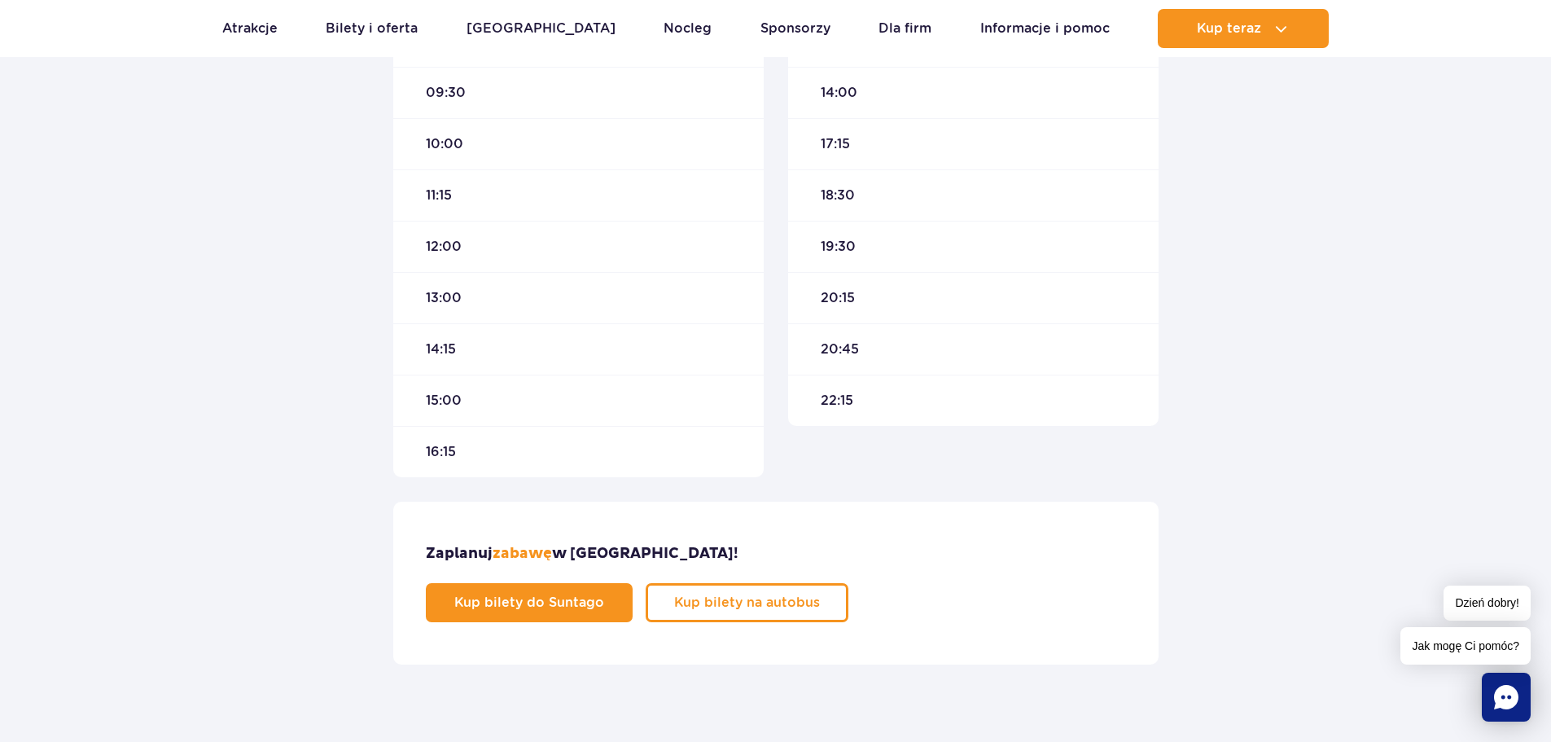
scroll to position [733, 0]
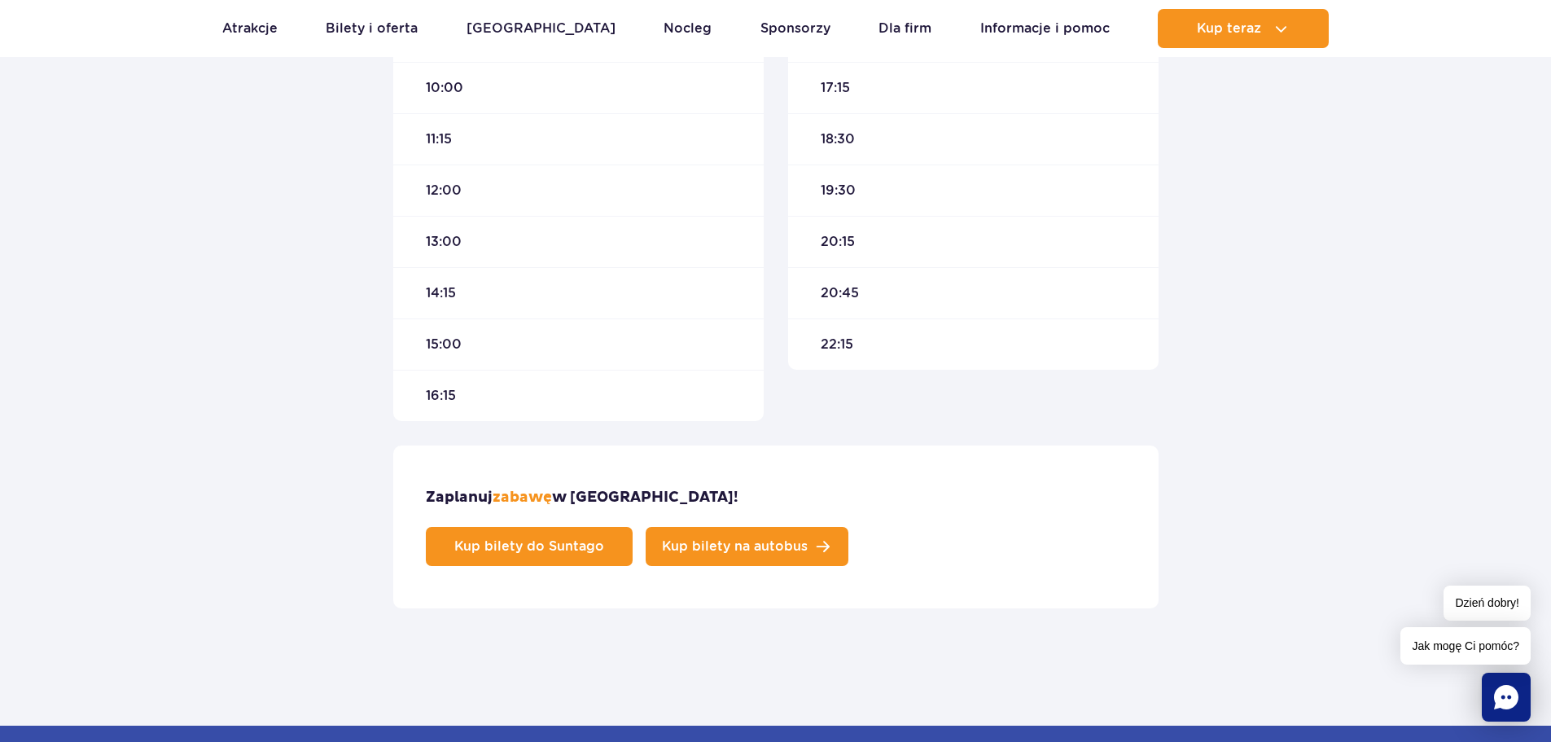
click at [808, 540] on span "Kup bilety na autobus" at bounding box center [735, 546] width 146 height 13
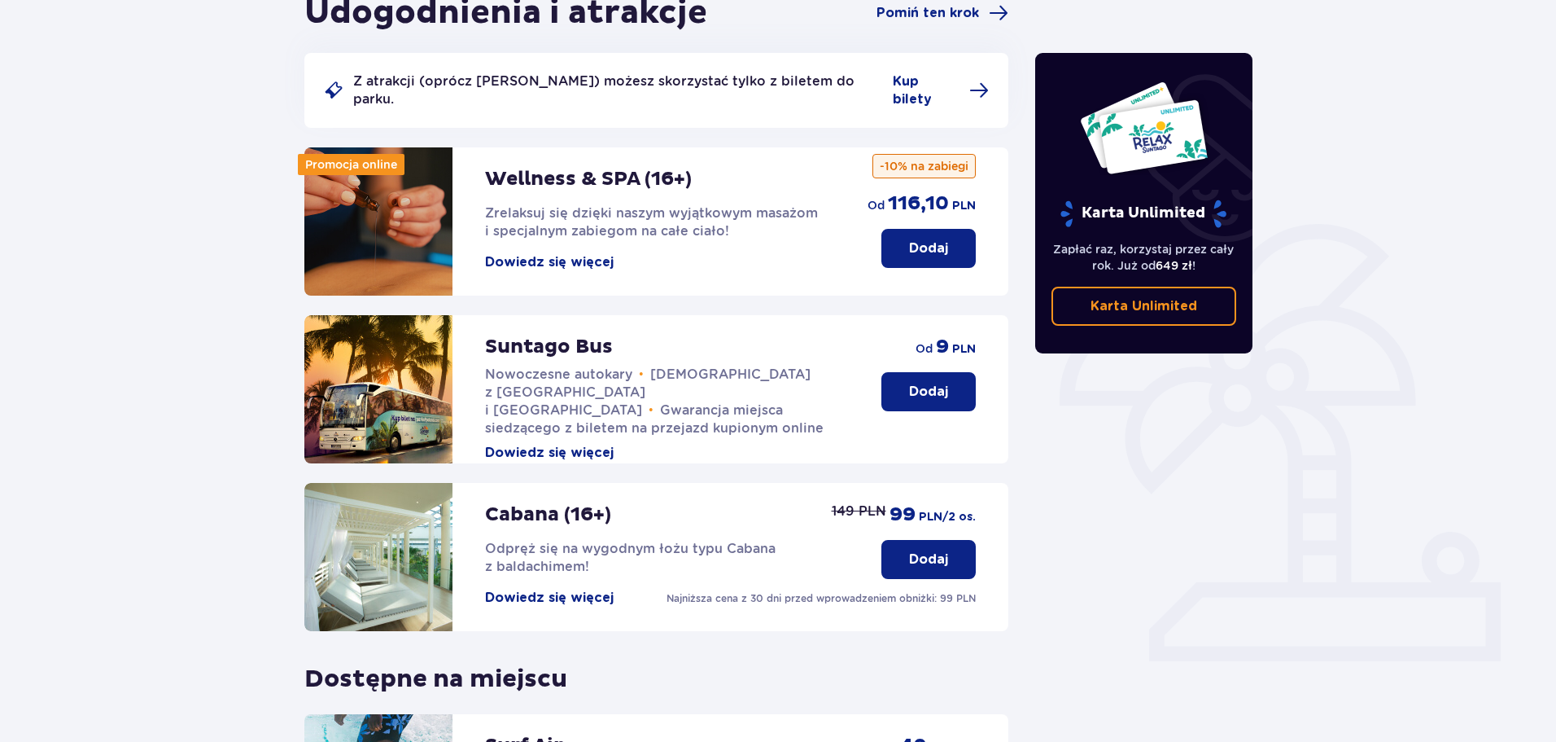
scroll to position [244, 0]
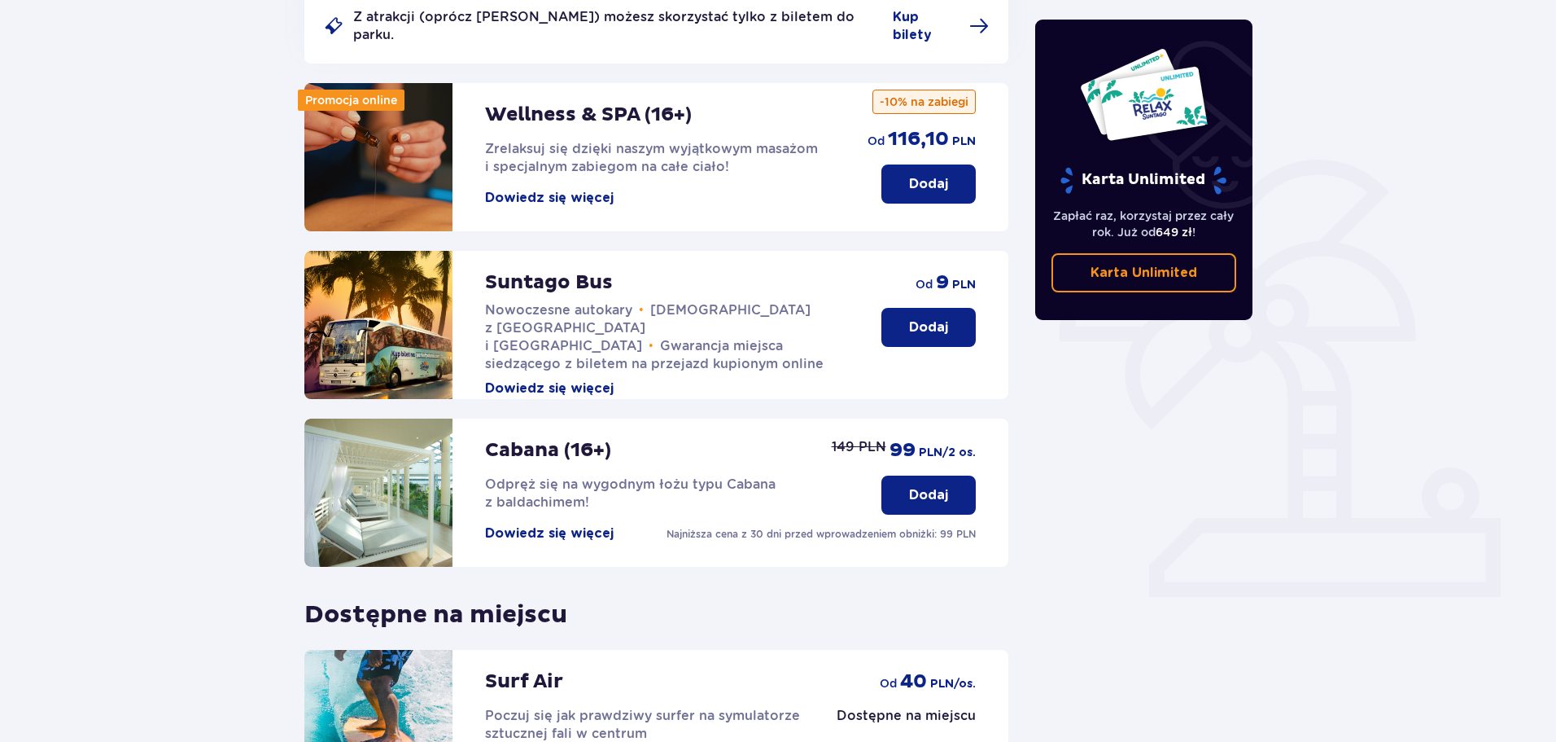
click at [928, 318] on p "Dodaj" at bounding box center [928, 327] width 39 height 18
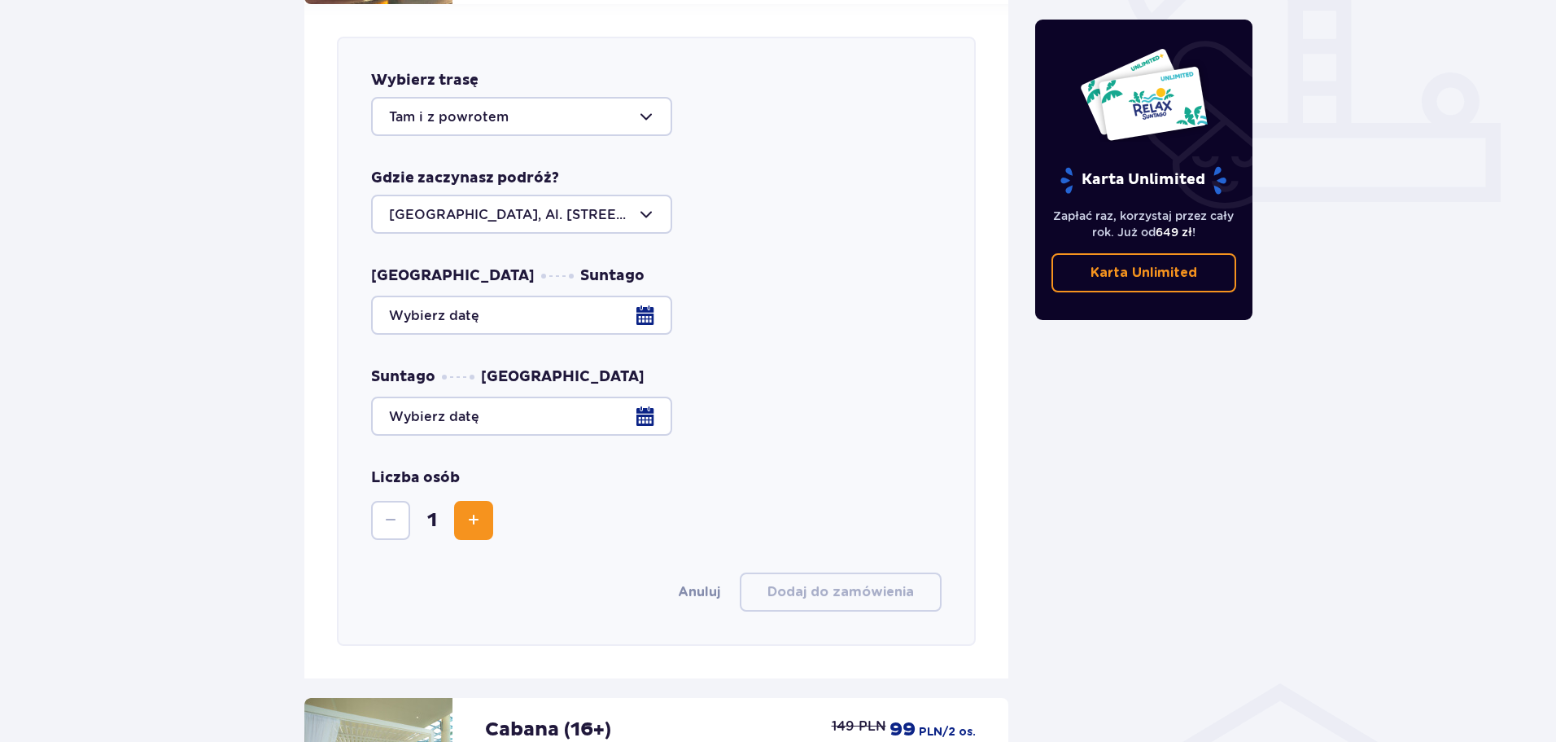
scroll to position [640, 0]
click at [637, 300] on div at bounding box center [656, 314] width 571 height 39
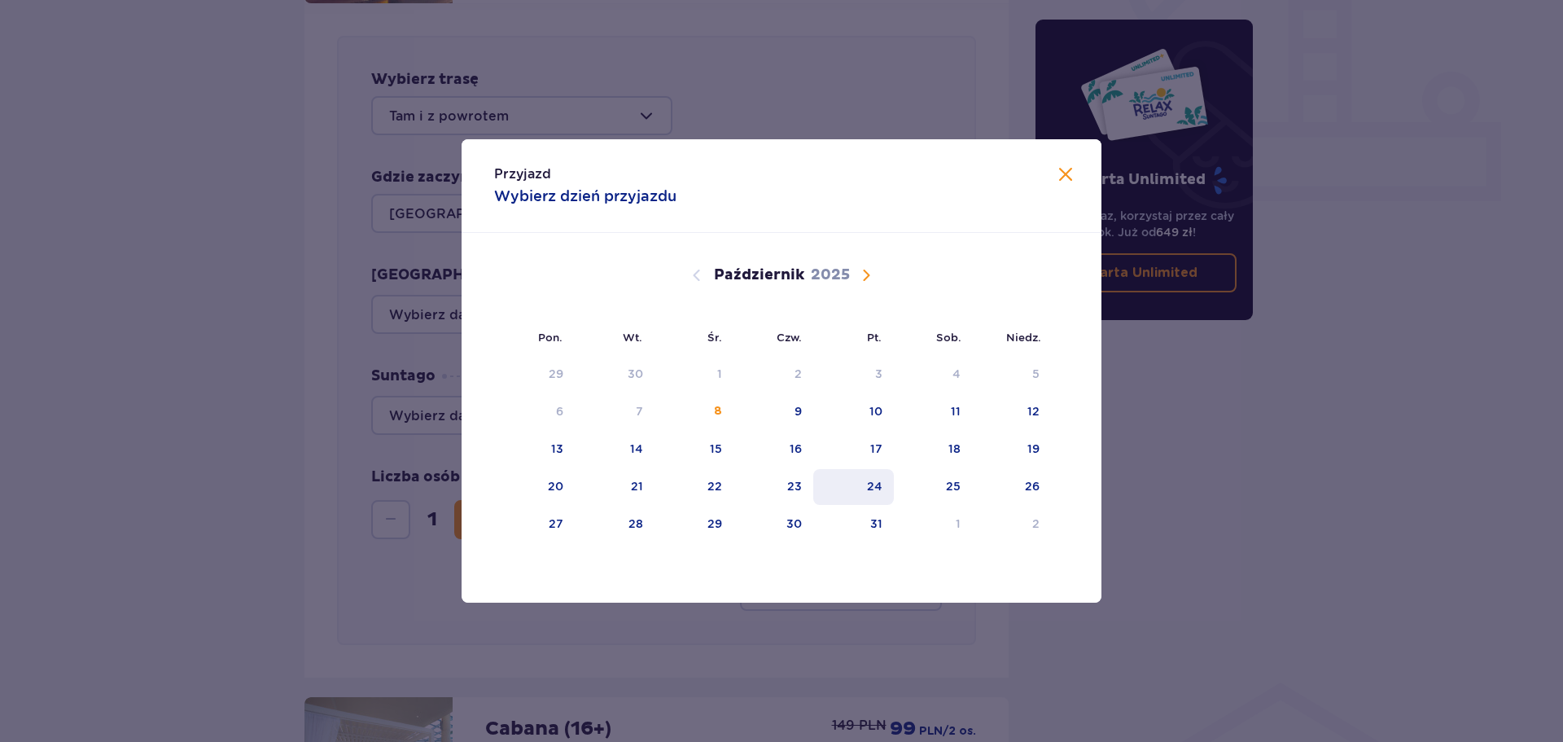
click at [865, 486] on div "24" at bounding box center [853, 487] width 81 height 36
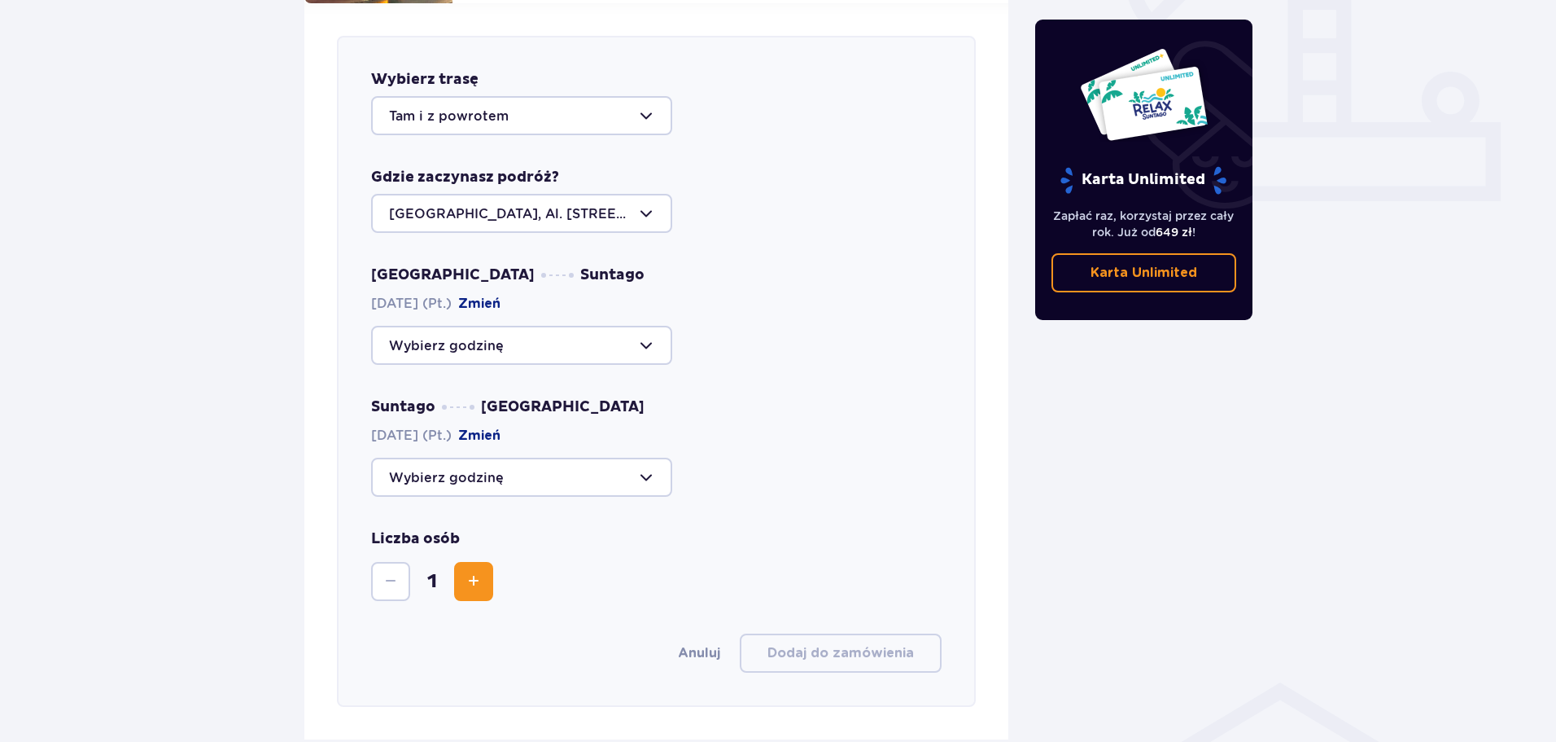
click at [623, 334] on div at bounding box center [521, 345] width 301 height 39
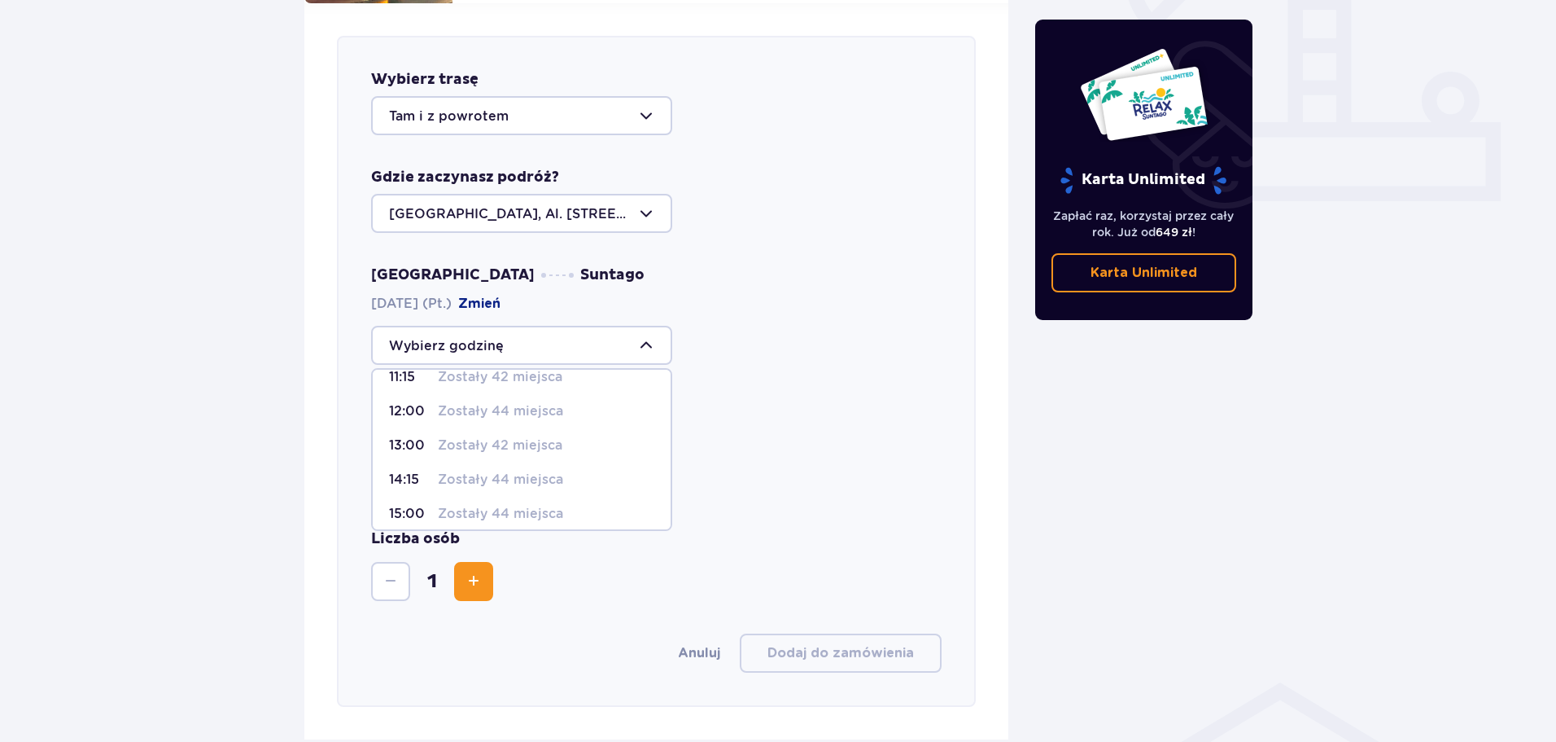
scroll to position [163, 0]
click at [497, 497] on p "Zostały 42 miejsca" at bounding box center [500, 506] width 125 height 18
type input "16:15"
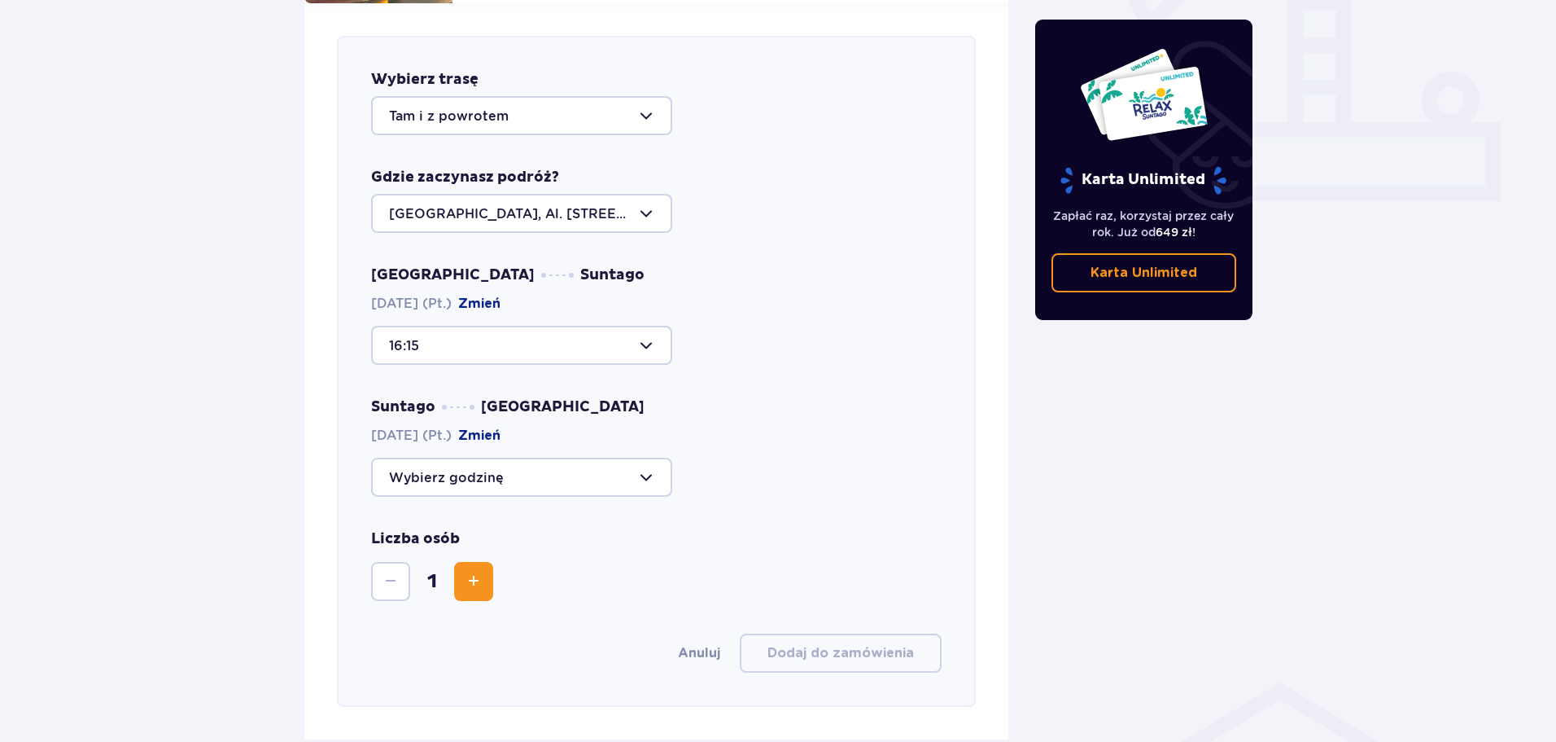
click at [646, 459] on div at bounding box center [521, 476] width 301 height 39
click at [493, 627] on p "Zostało 38 miejsc" at bounding box center [497, 636] width 118 height 18
type input "22:15"
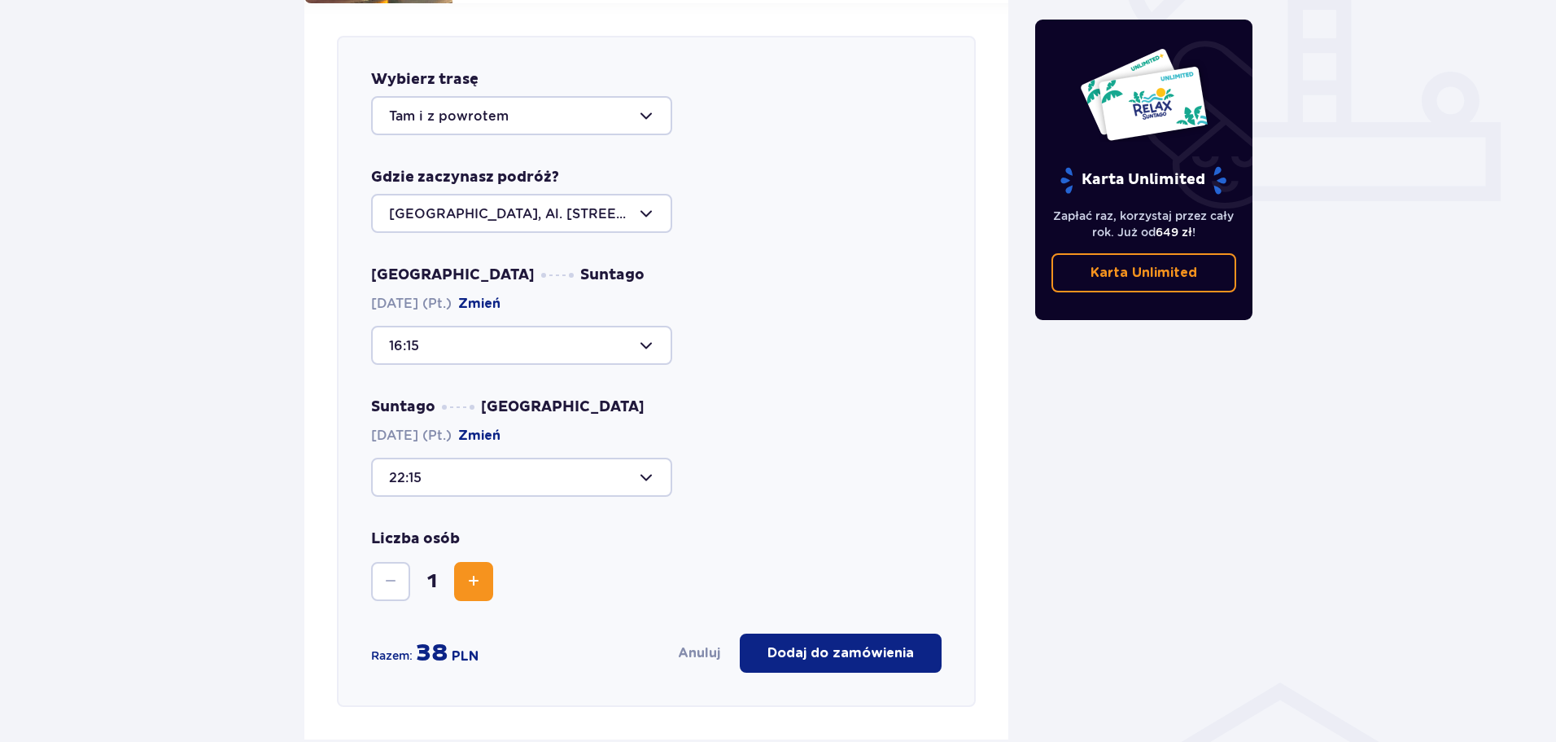
click at [466, 571] on span "Zwiększ" at bounding box center [474, 581] width 20 height 20
click at [824, 644] on p "Dodaj do zamówienia" at bounding box center [841, 653] width 147 height 18
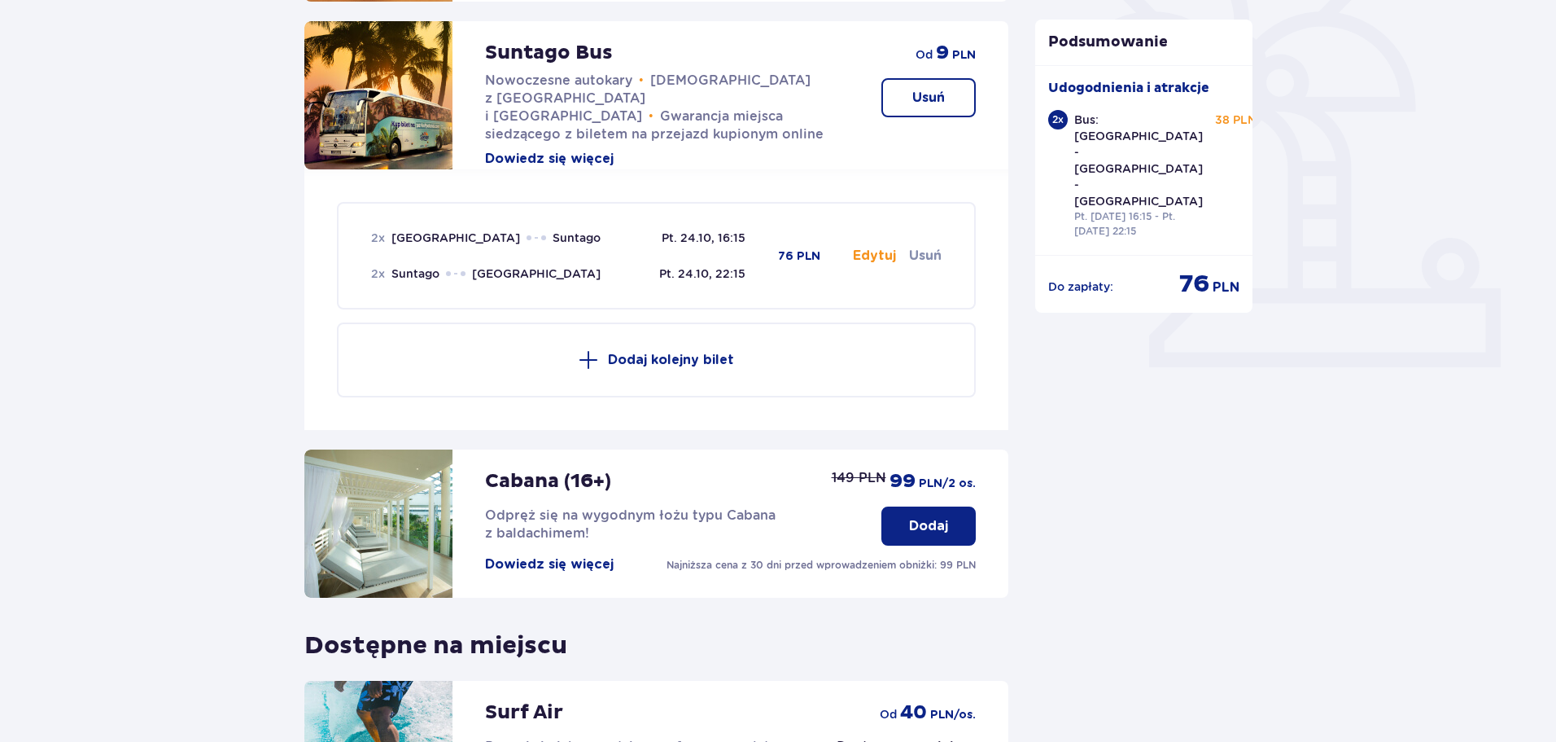
scroll to position [701, 0]
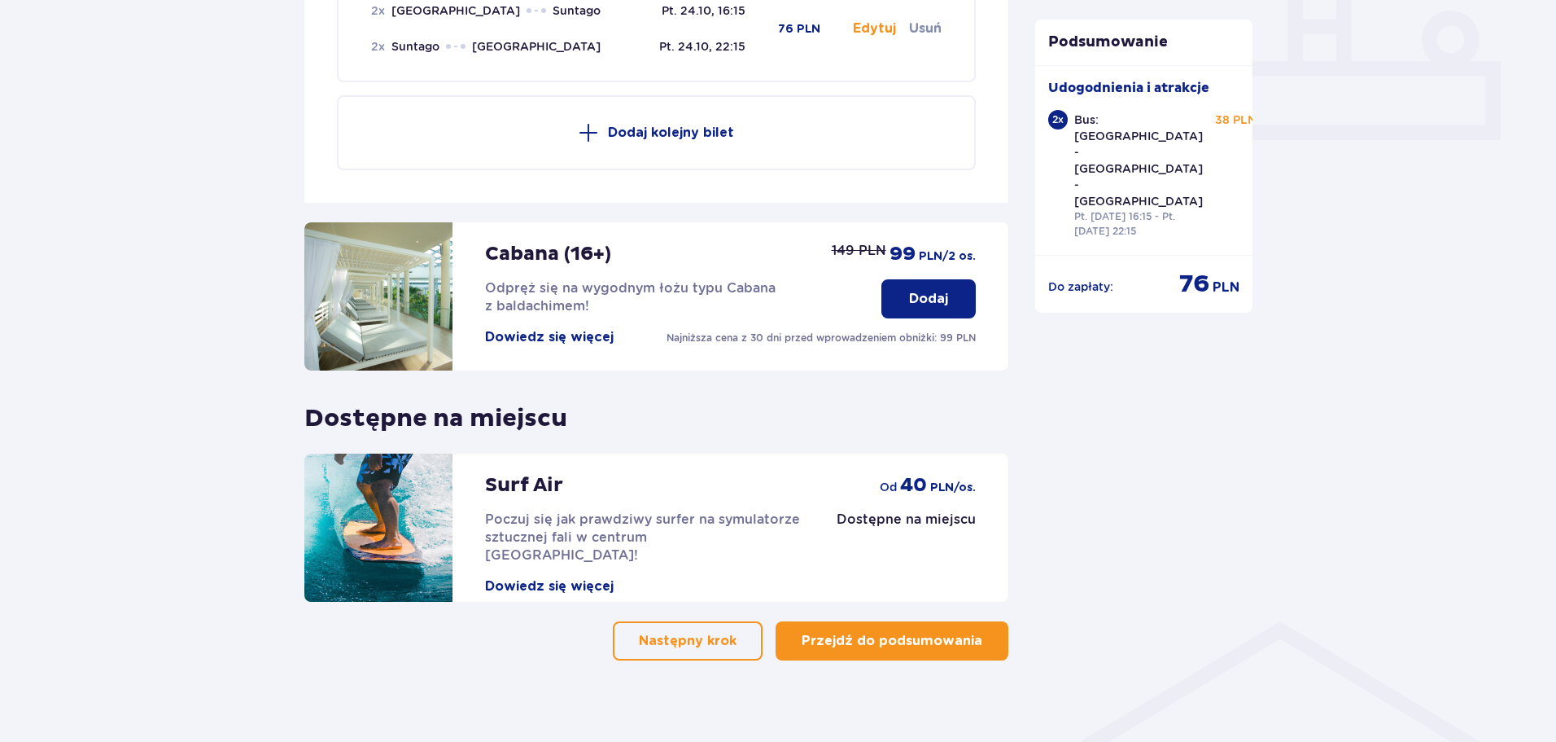
click at [913, 646] on div "Udogodnienia i atrakcje Pomiń ten krok Z atrakcji (oprócz Suntago Busa) możesz …" at bounding box center [778, 92] width 1556 height 1332
click at [913, 632] on p "Przejdź do podsumowania" at bounding box center [892, 641] width 181 height 18
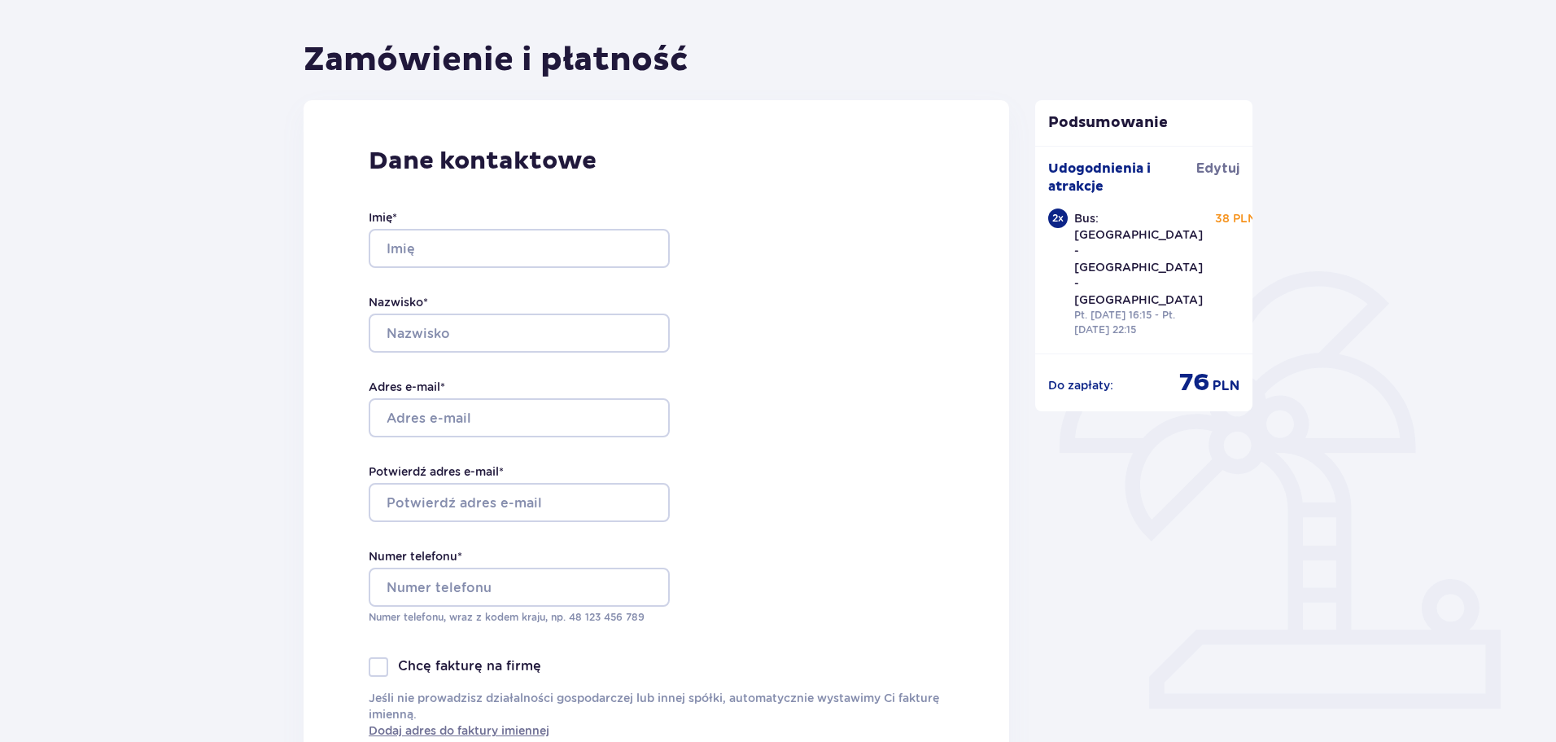
scroll to position [244, 0]
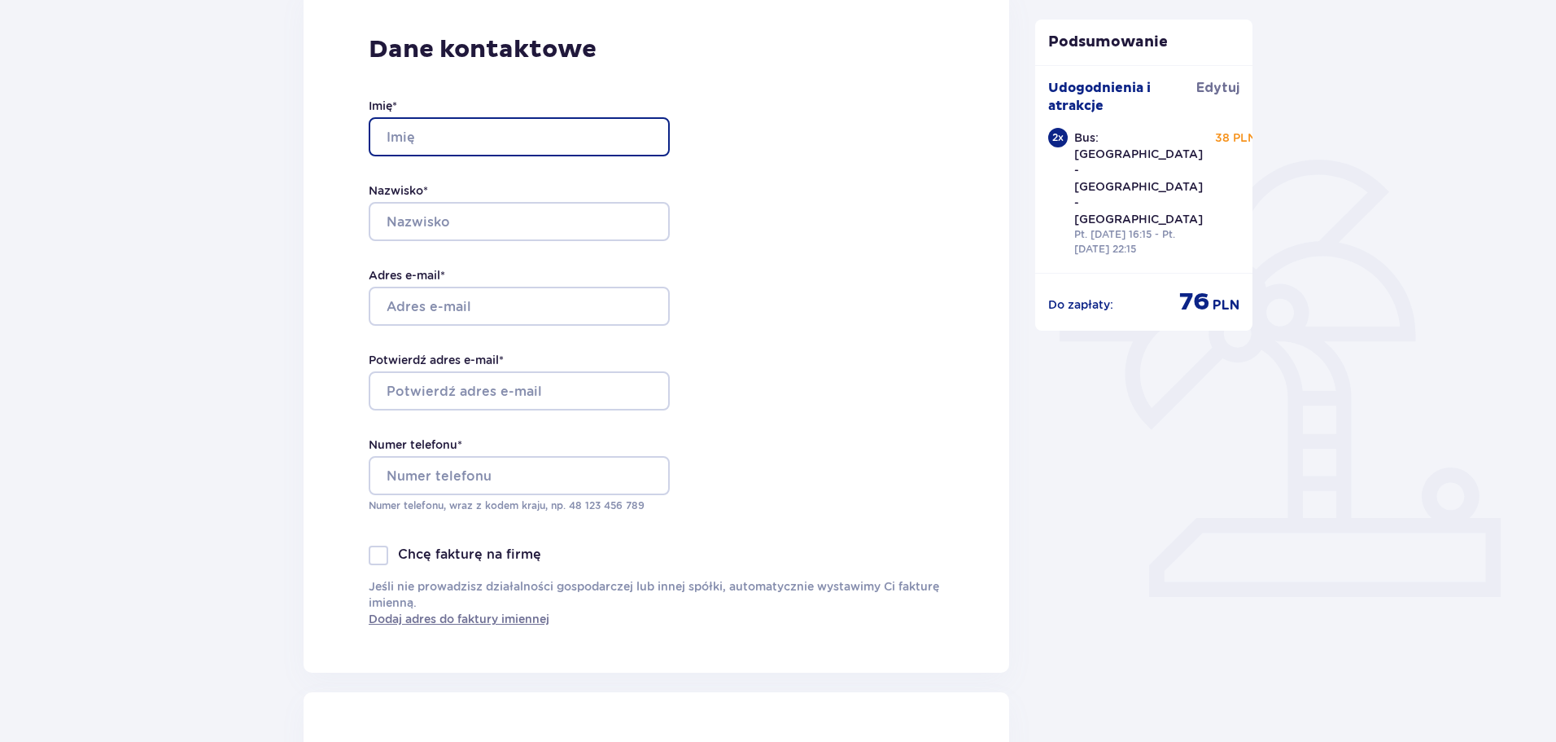
click at [468, 138] on input "Imię *" at bounding box center [519, 136] width 301 height 39
type input "[PERSON_NAME]"
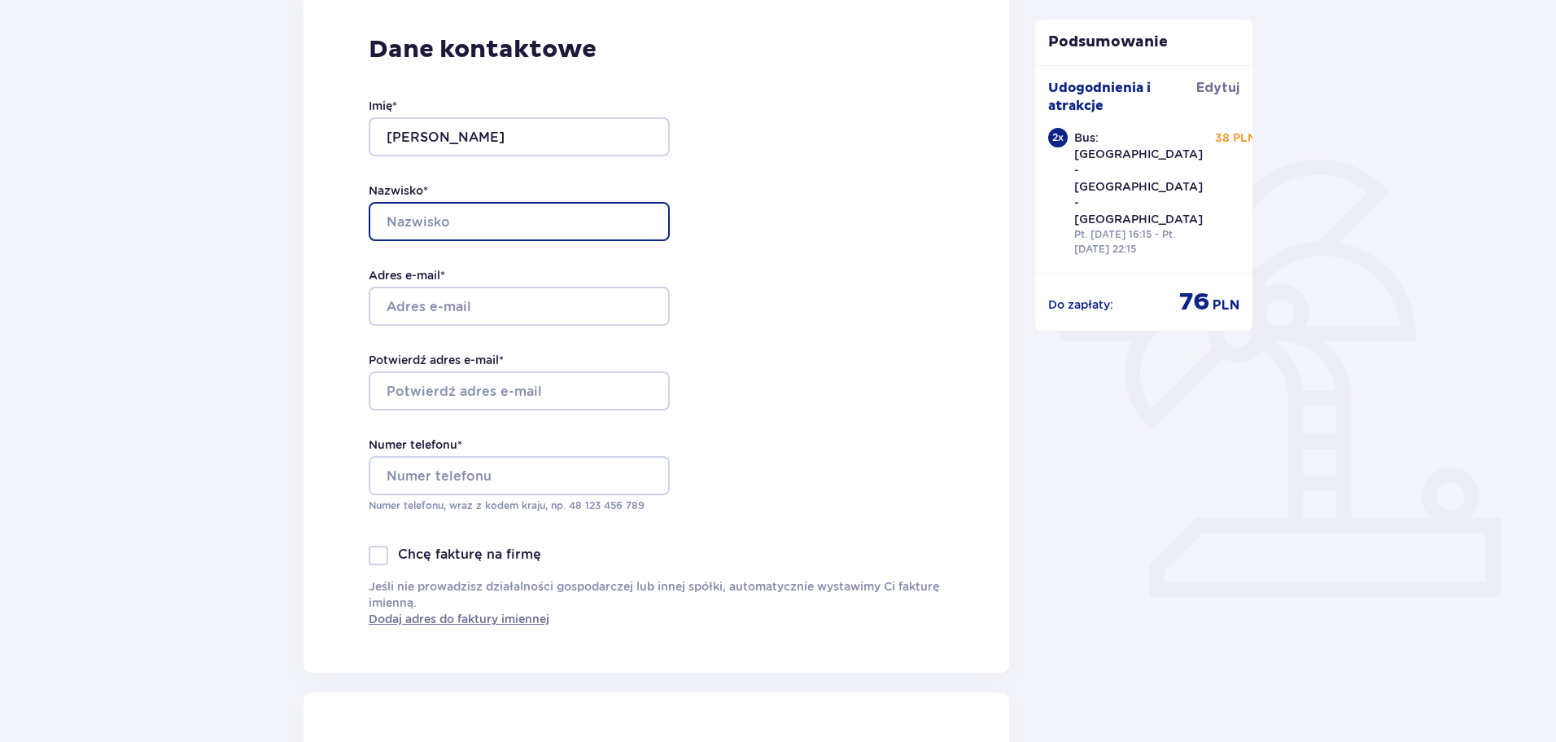
click at [412, 221] on input "Nazwisko *" at bounding box center [519, 221] width 301 height 39
type input "Bogusz"
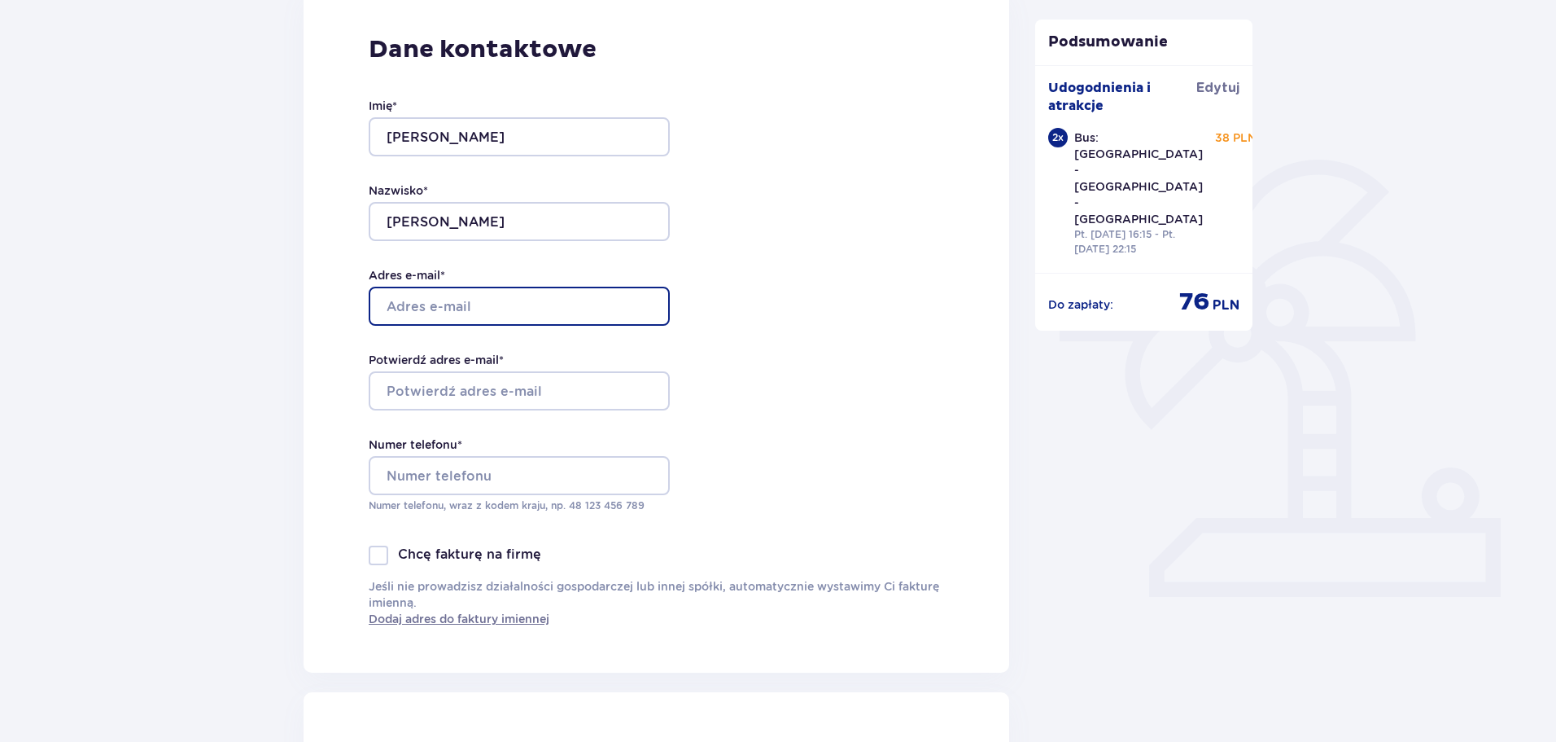
click at [409, 314] on input "Adres e-mail *" at bounding box center [519, 306] width 301 height 39
type input "[EMAIL_ADDRESS][DOMAIN_NAME]"
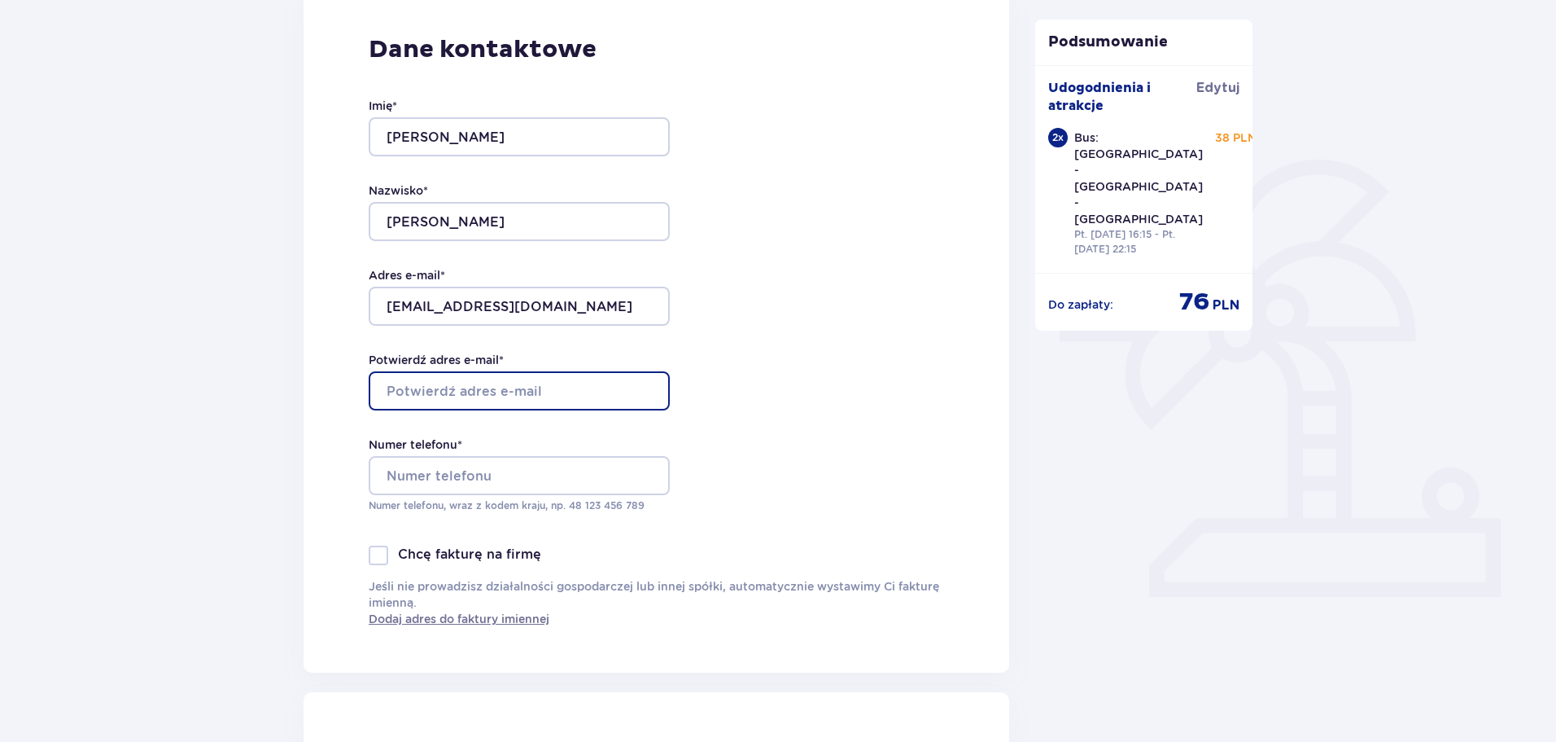
click at [421, 405] on input "Potwierdź adres e-mail *" at bounding box center [519, 390] width 301 height 39
type input "[EMAIL_ADDRESS][DOMAIN_NAME]"
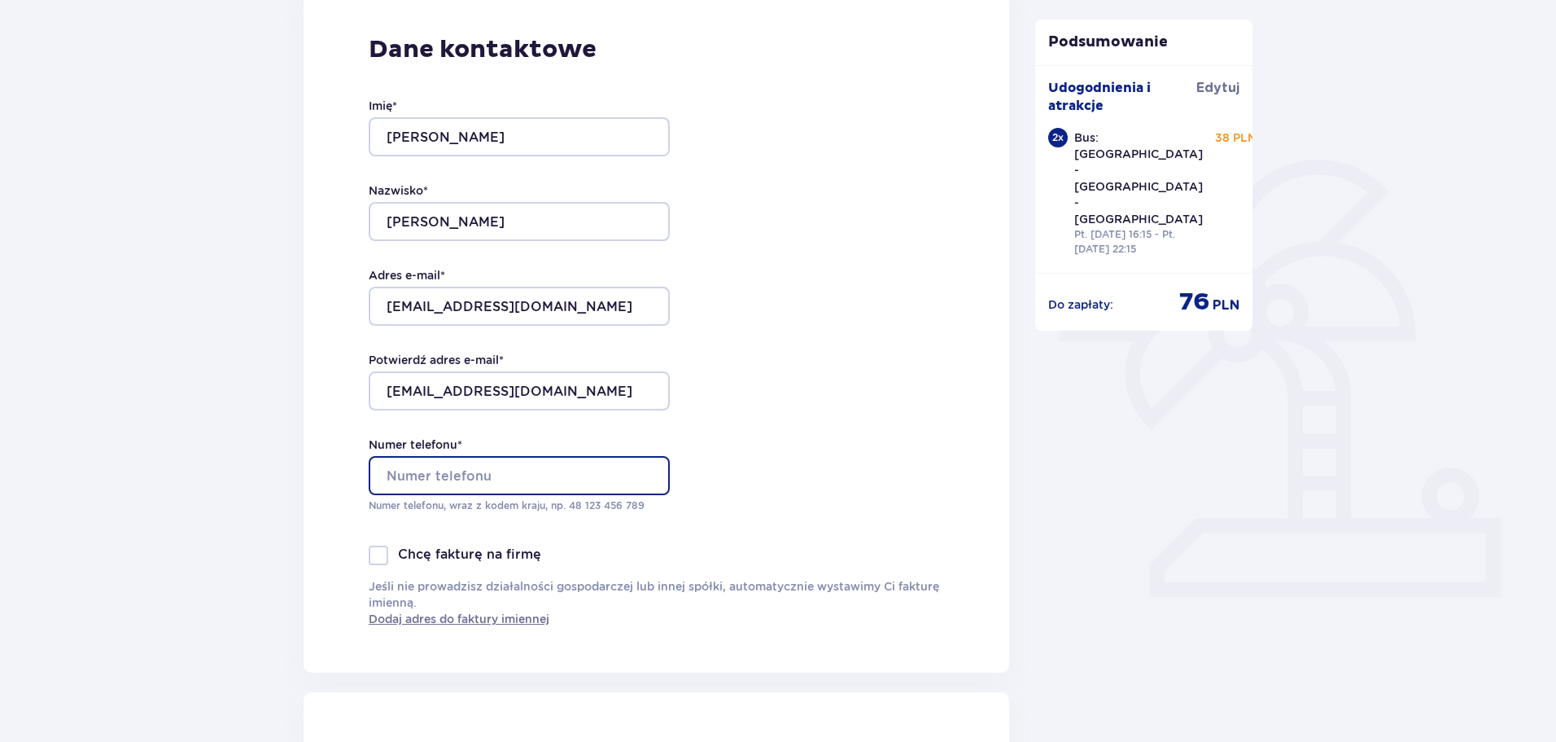
click at [429, 466] on input "Numer telefonu *" at bounding box center [519, 475] width 301 height 39
type input "506834743"
click at [852, 467] on div "Dane kontaktowe Imię * Marek Nazwisko * Bogusz Adres e-mail * kerpalmagyar@gmai…" at bounding box center [657, 331] width 706 height 684
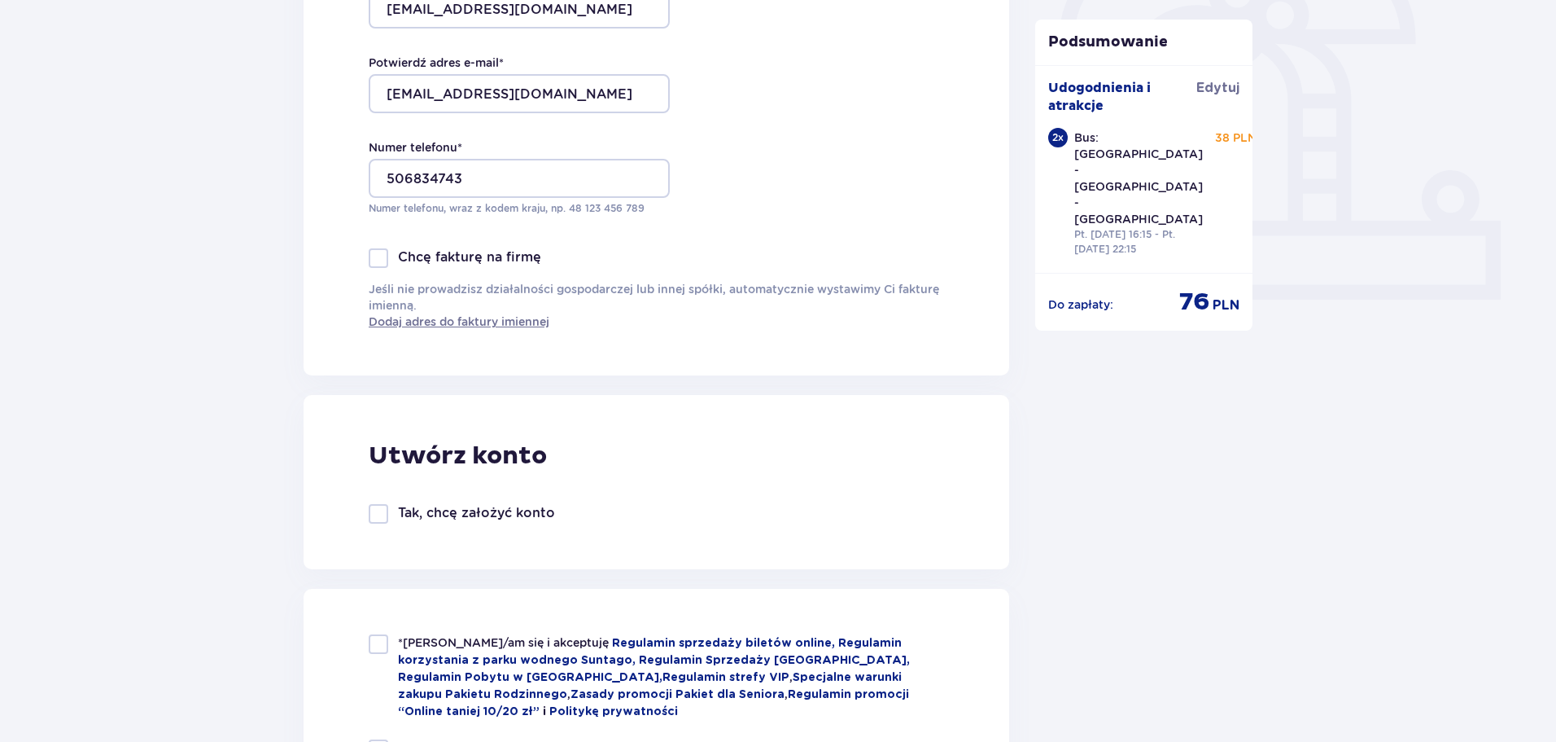
scroll to position [570, 0]
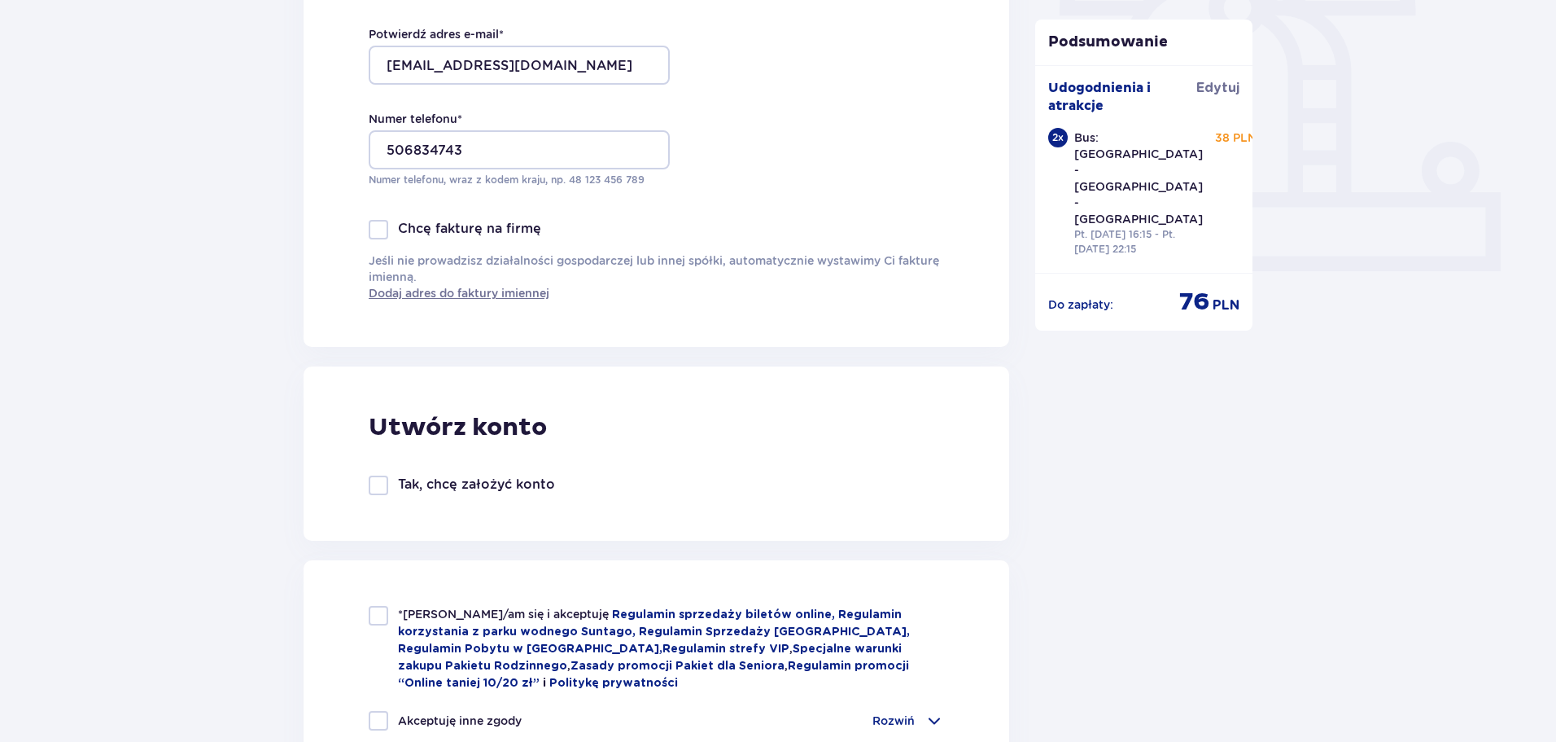
click at [383, 611] on div at bounding box center [379, 616] width 20 height 20
checkbox input "true"
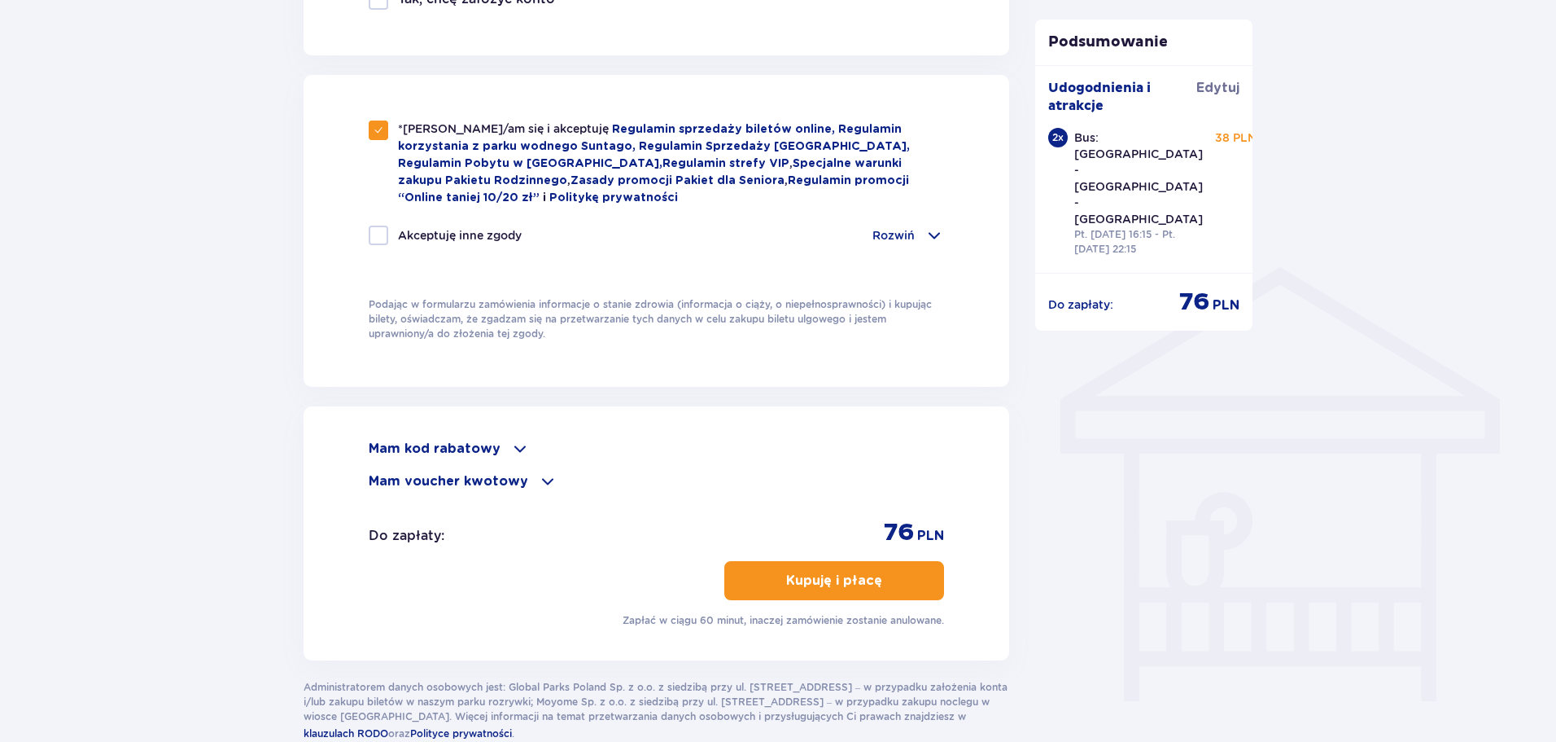
scroll to position [1149, 0]
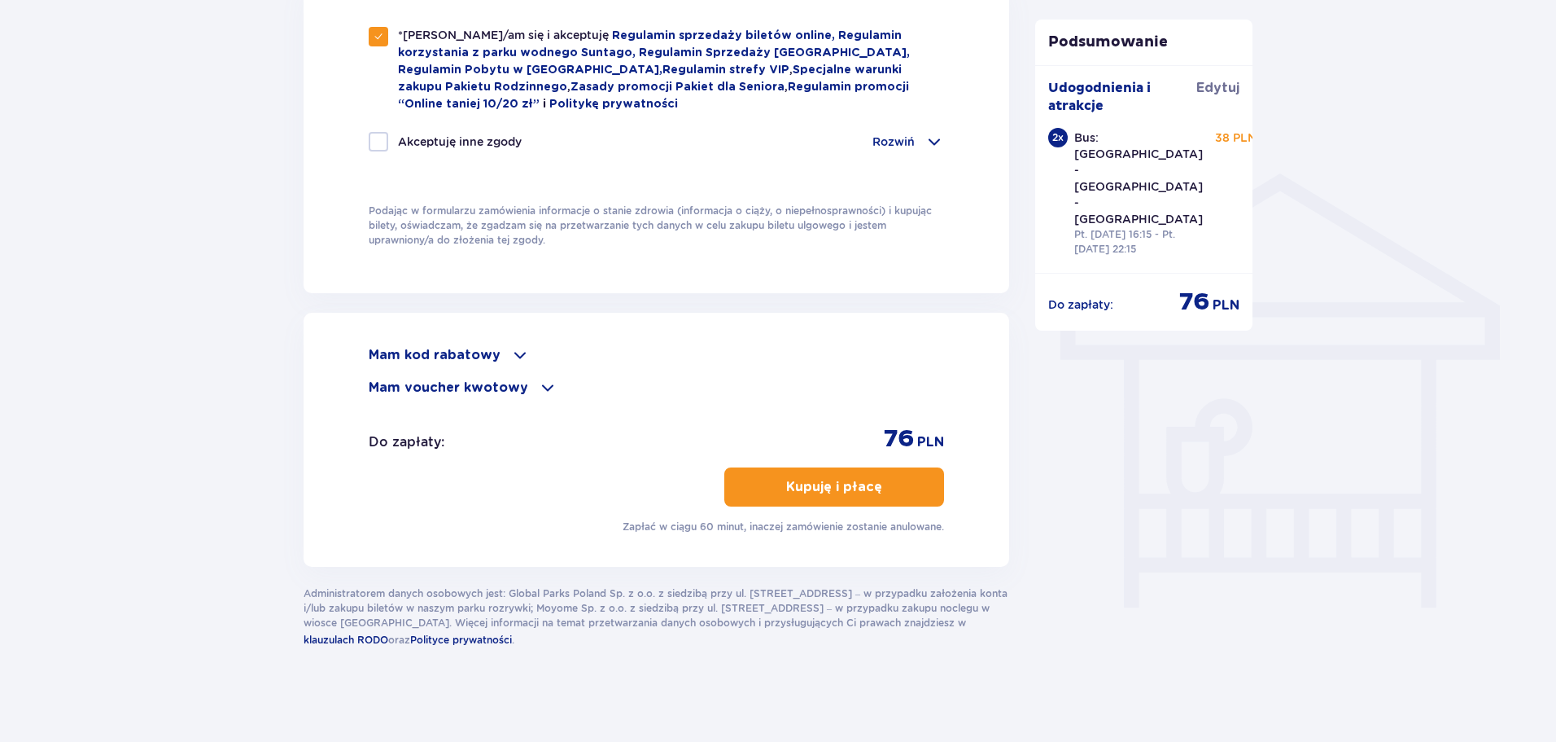
click at [848, 471] on button "Kupuję i płacę" at bounding box center [835, 486] width 220 height 39
